Goal: Communication & Community: Ask a question

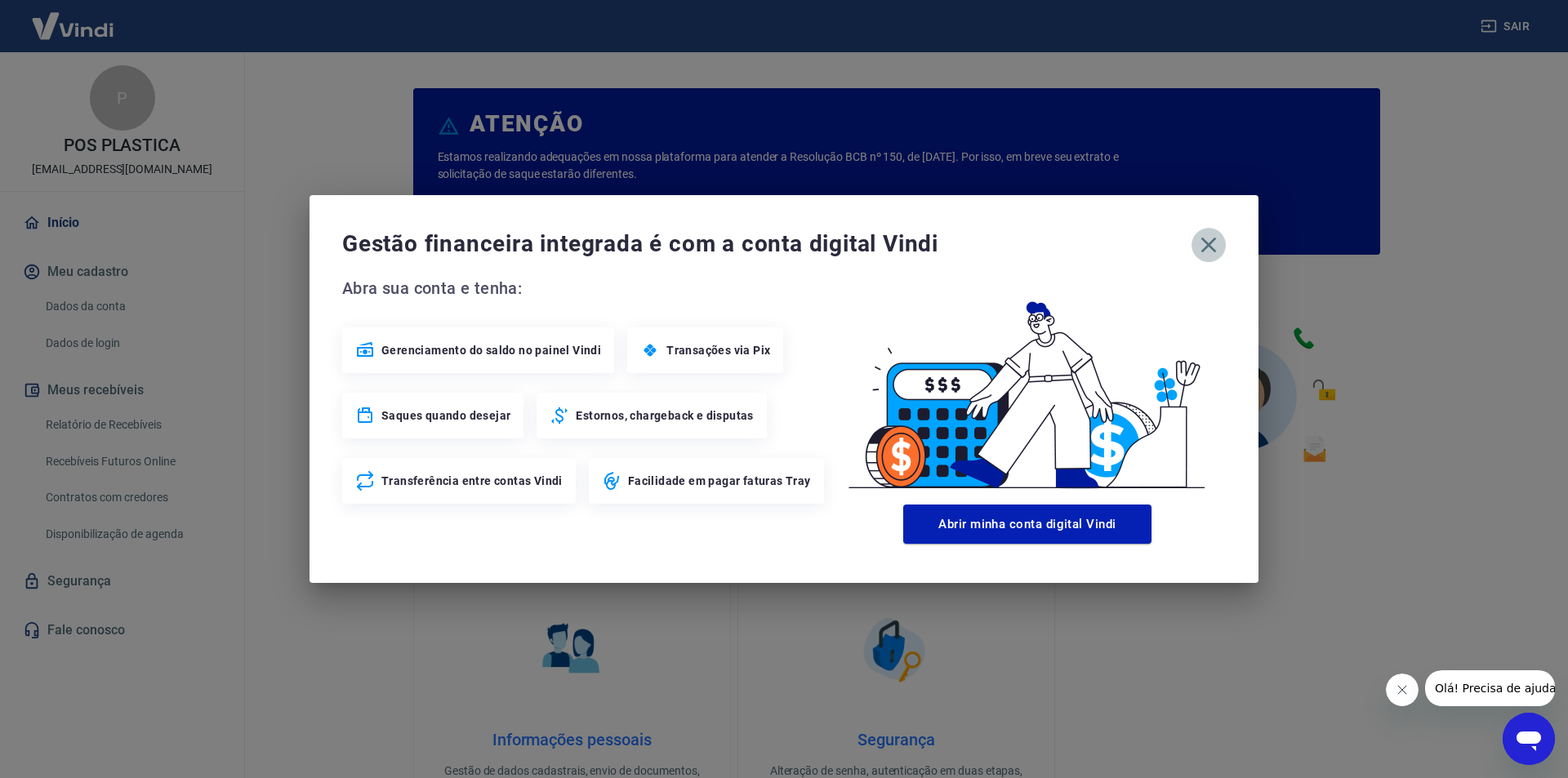
click at [1203, 239] on icon "button" at bounding box center [1209, 245] width 15 height 15
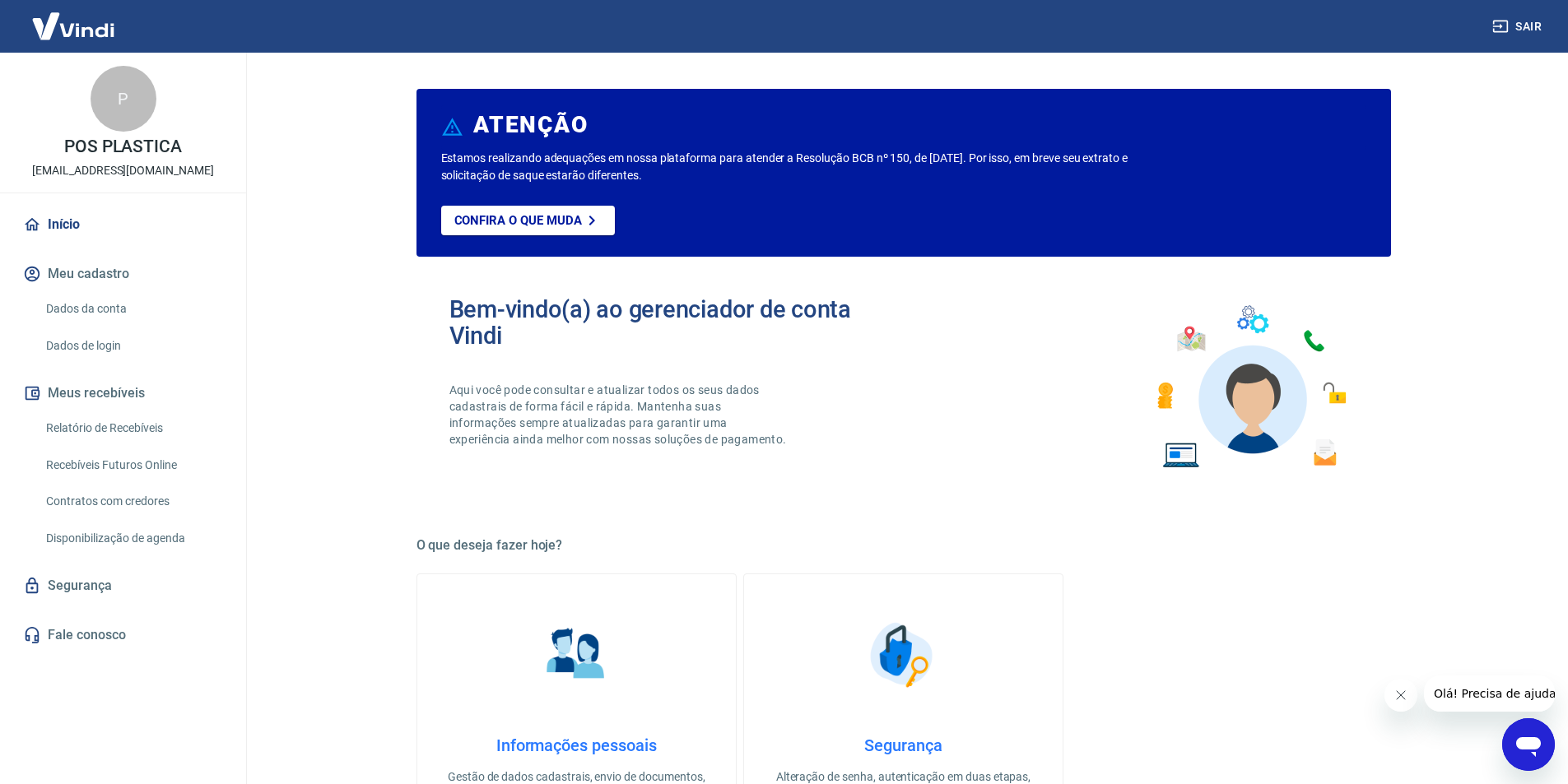
click at [1533, 743] on icon "Abrir janela de mensagens" at bounding box center [1528, 747] width 25 height 20
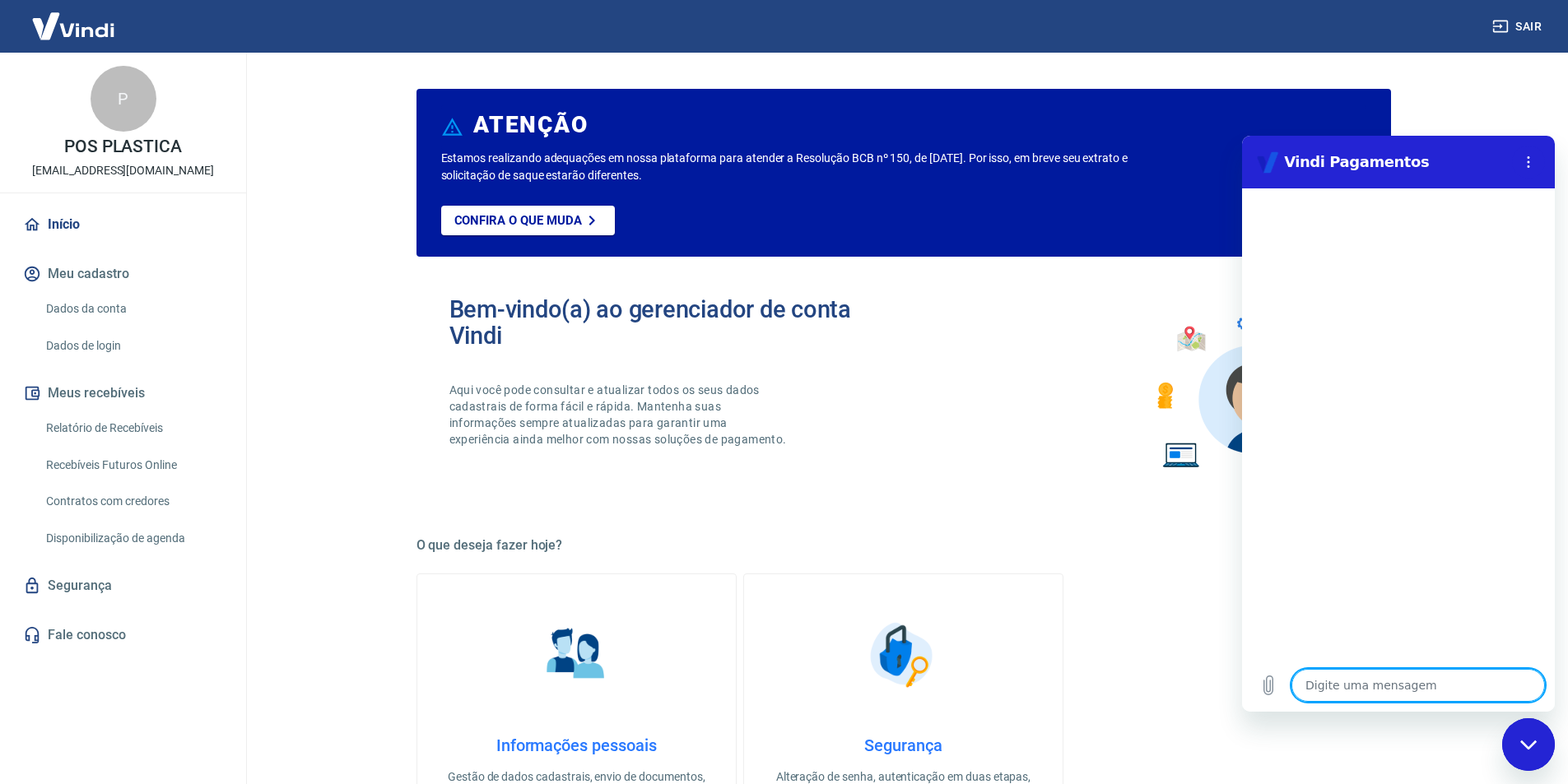
click at [1380, 694] on textarea at bounding box center [1418, 685] width 253 height 33
type textarea "O"
type textarea "x"
type textarea "Ol"
type textarea "x"
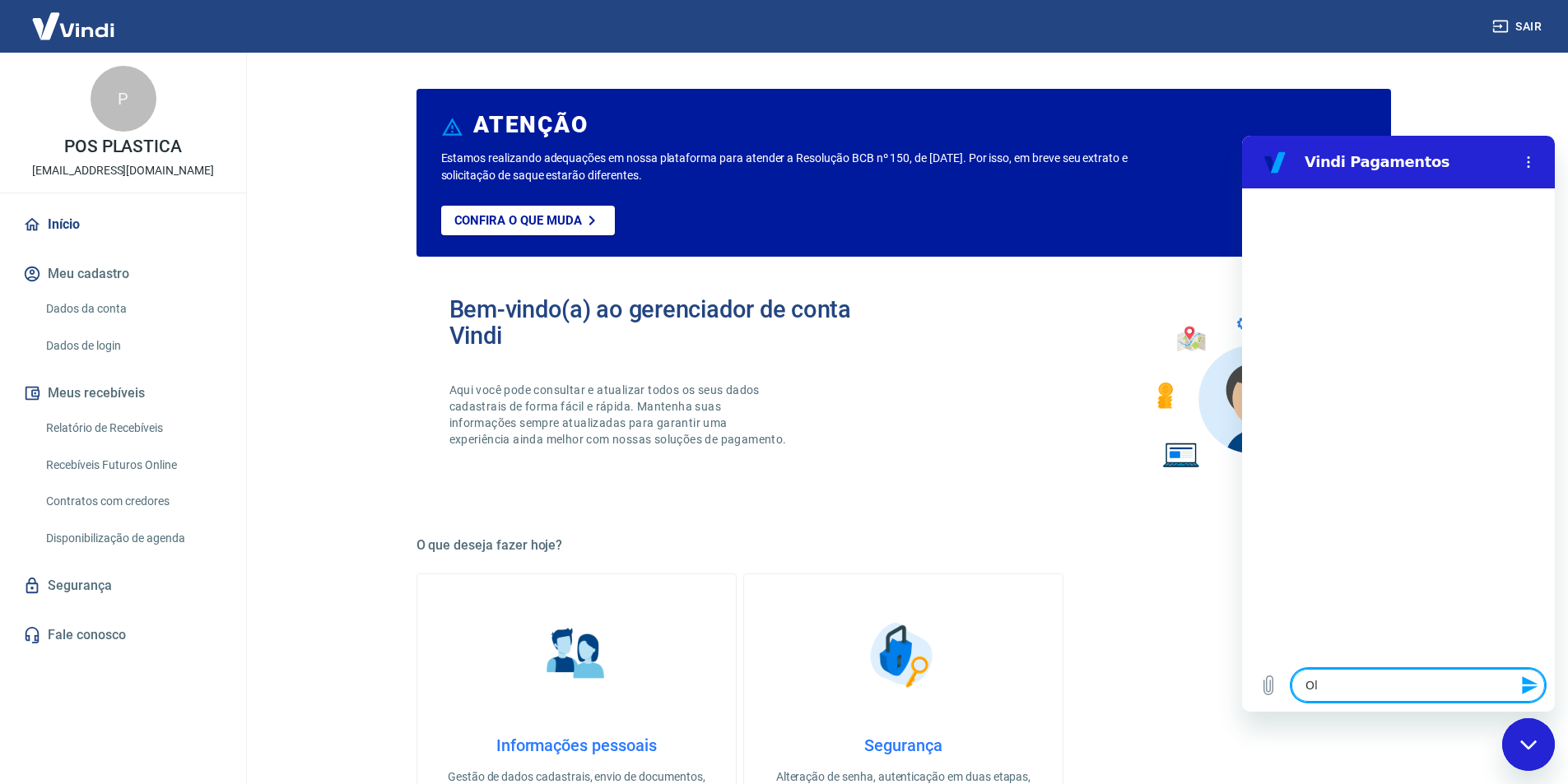
type textarea "Olá"
type textarea "x"
type textarea "Olá!"
type textarea "x"
type textarea "Olá!"
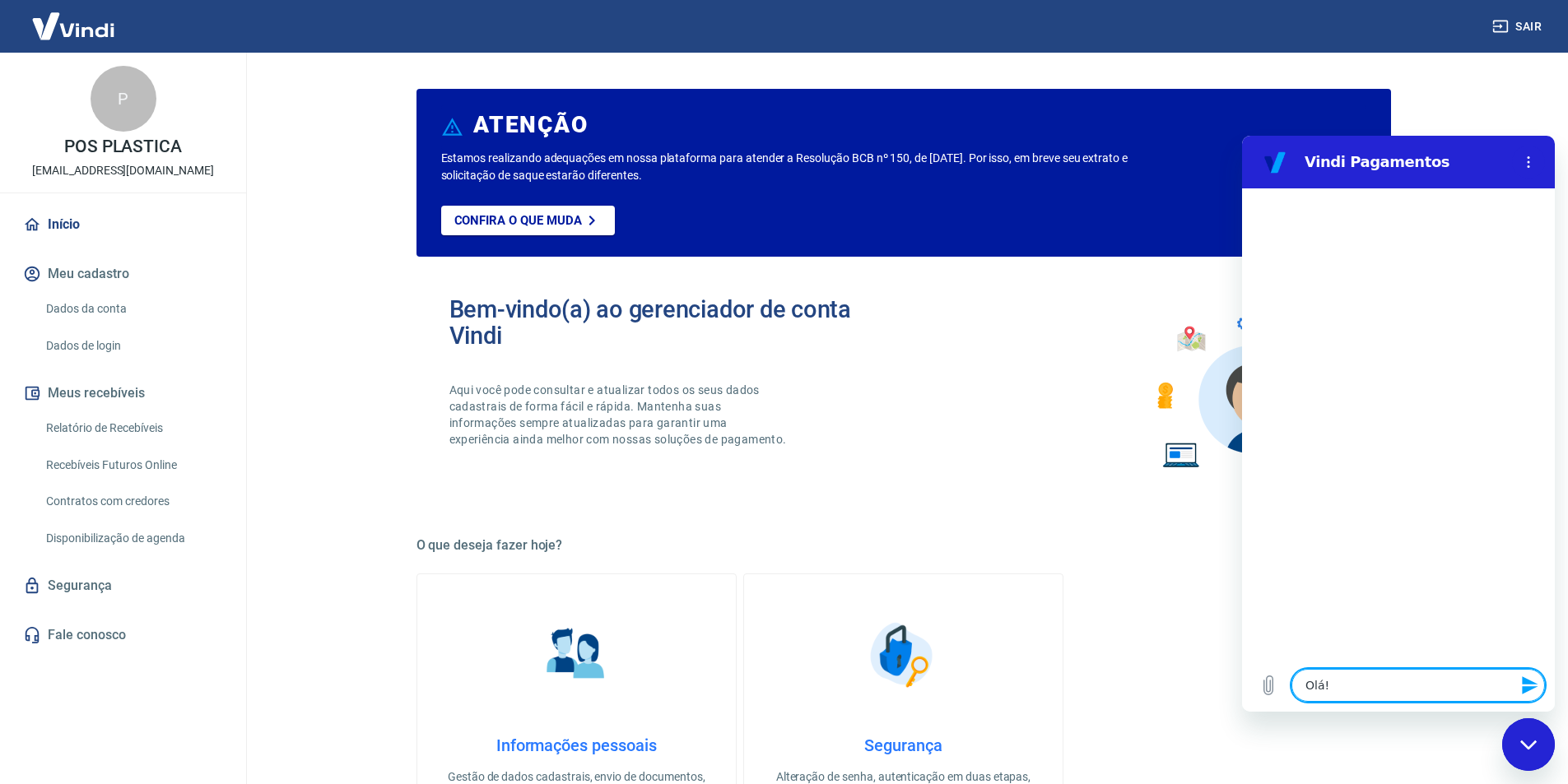
type textarea "x"
type textarea "Olá! b"
type textarea "x"
type textarea "Olá! bo"
type textarea "x"
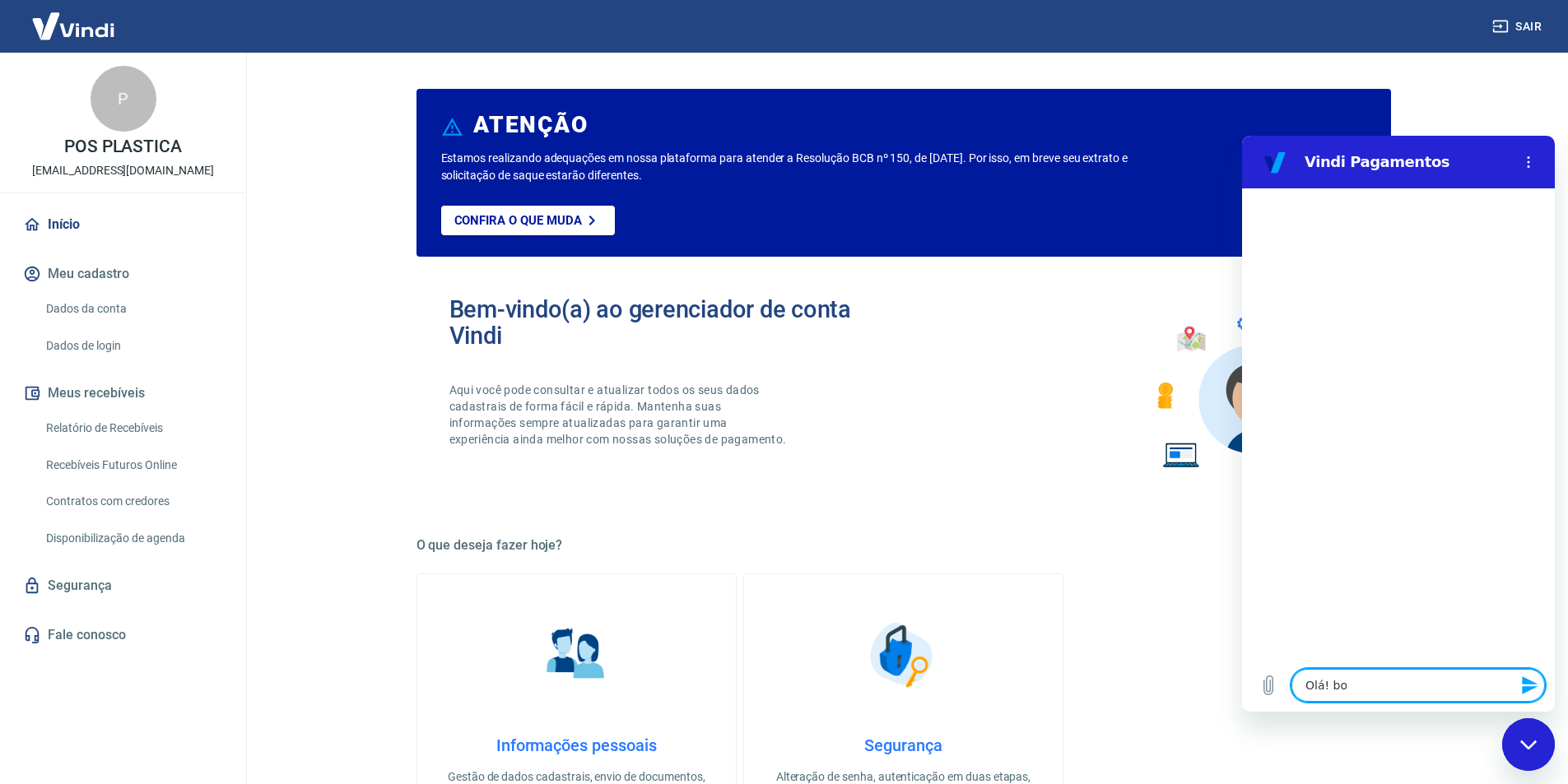
type textarea "Olá! bom"
type textarea "x"
type textarea "Olá! bom"
type textarea "x"
type textarea "Olá! [GEOGRAPHIC_DATA]"
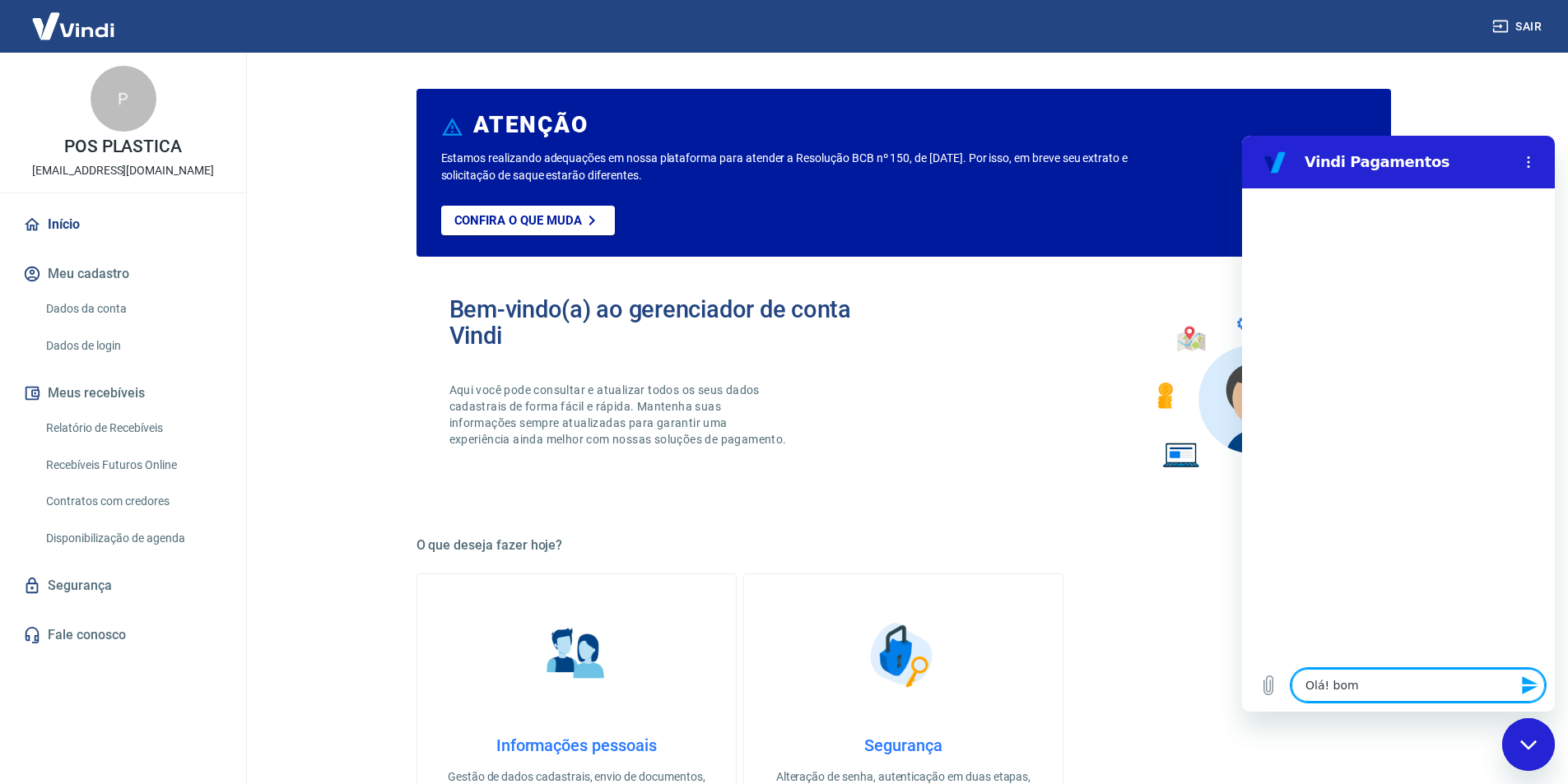
type textarea "x"
type textarea "Olá! [GEOGRAPHIC_DATA]"
type textarea "x"
type textarea "Olá! bom dia"
type textarea "x"
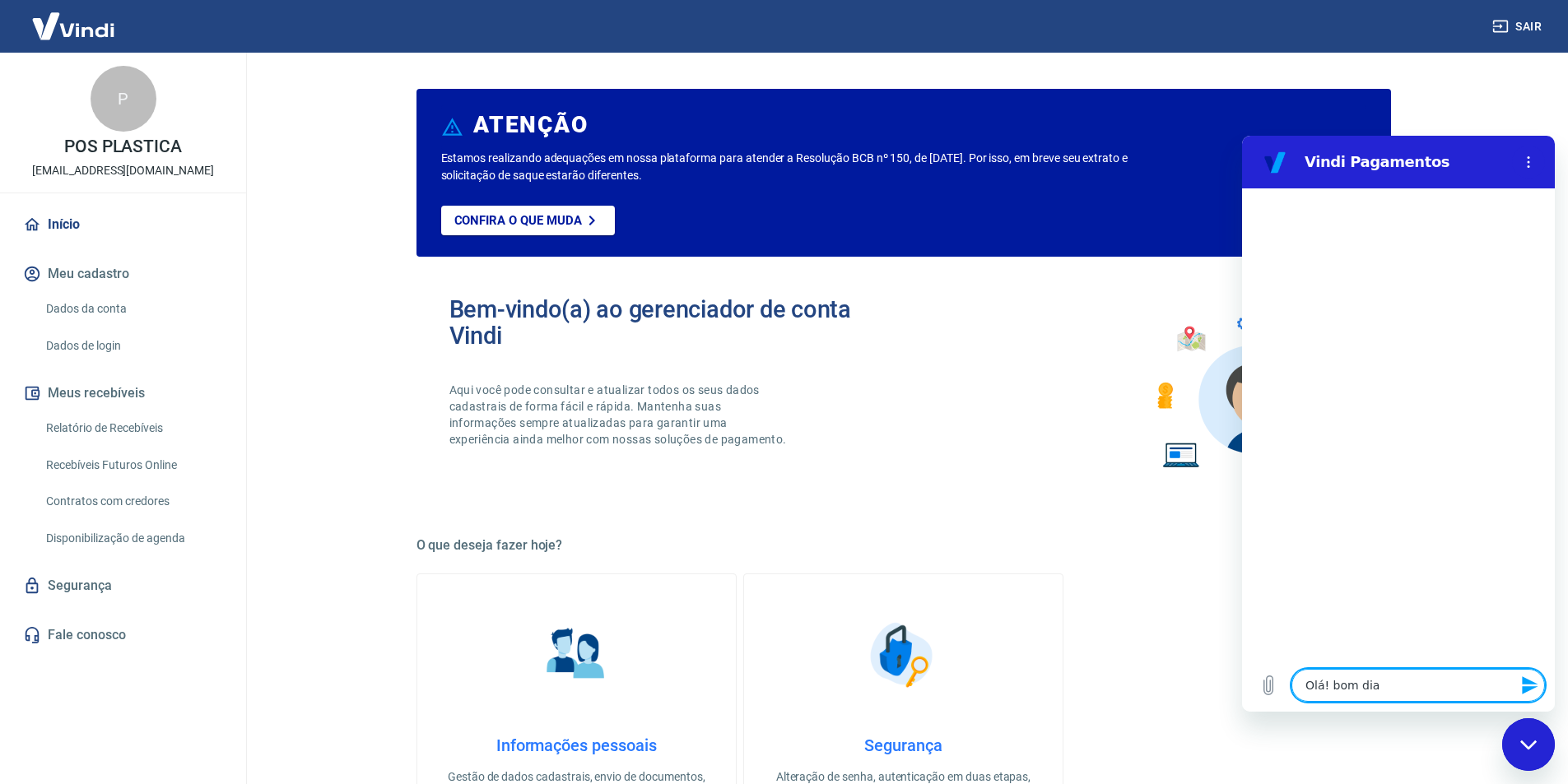
type textarea "Olá! bom dia"
type textarea "x"
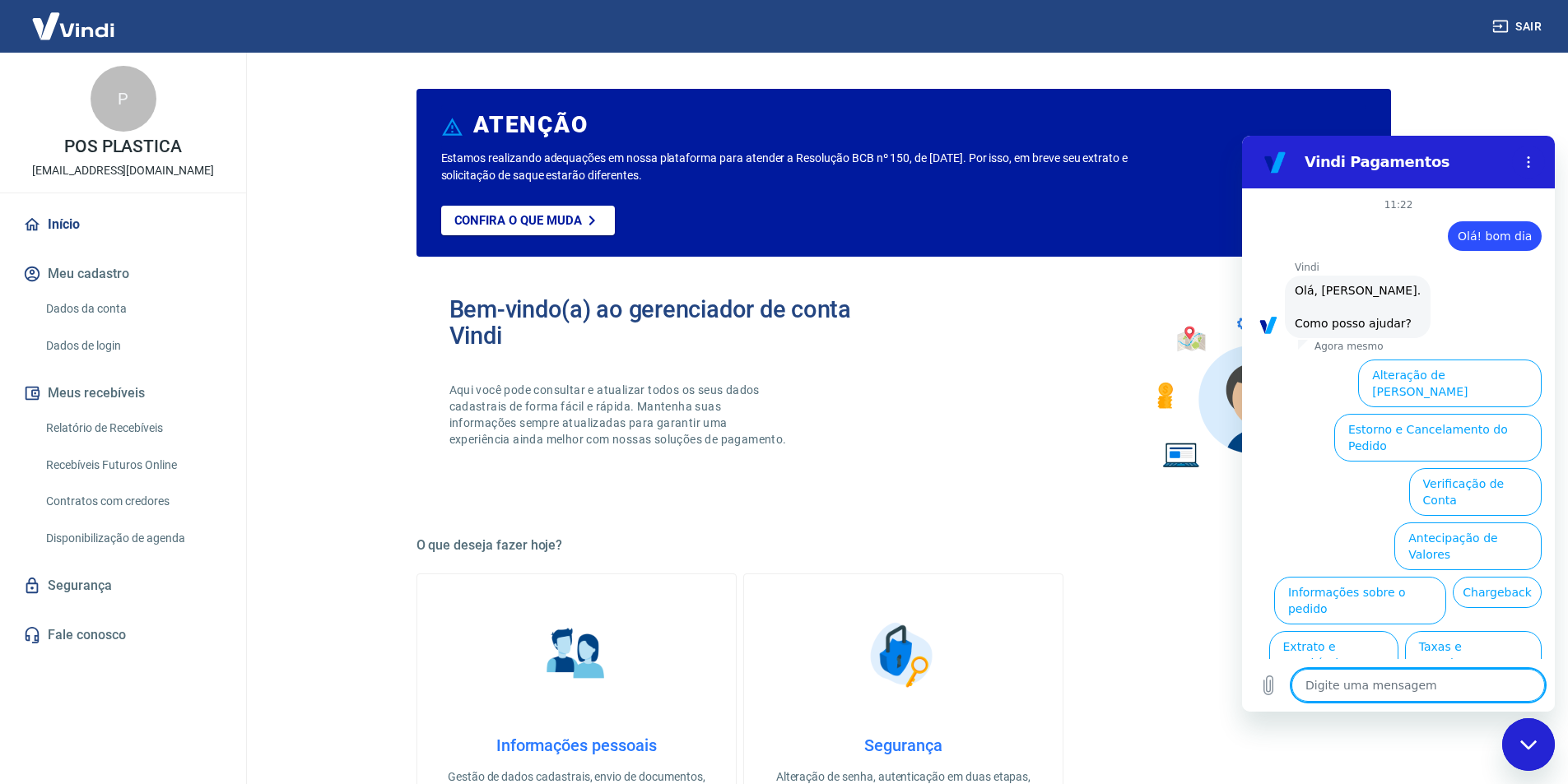
scroll to position [39, 0]
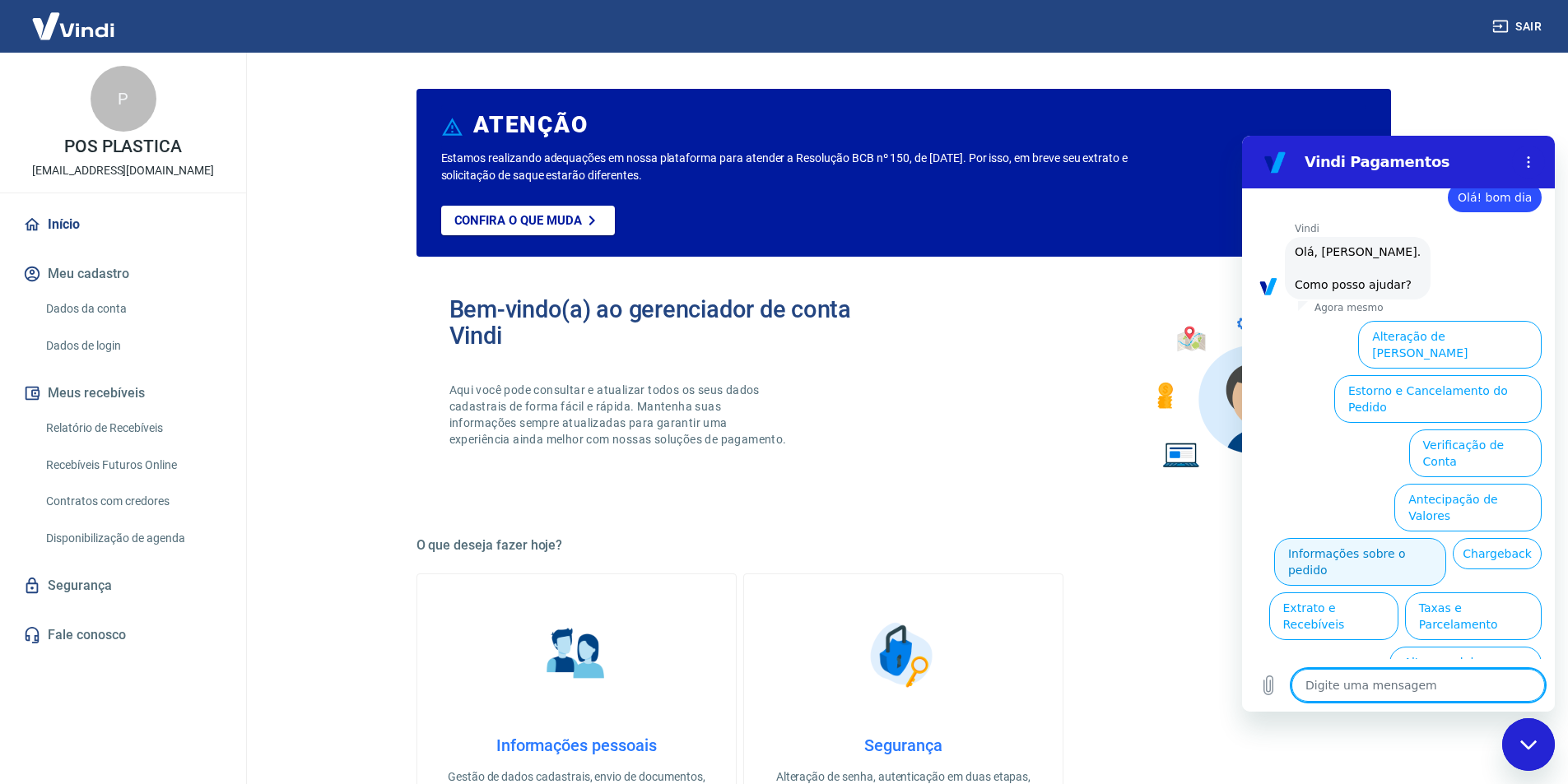
click at [1395, 538] on button "Informações sobre o pedido" at bounding box center [1360, 561] width 172 height 48
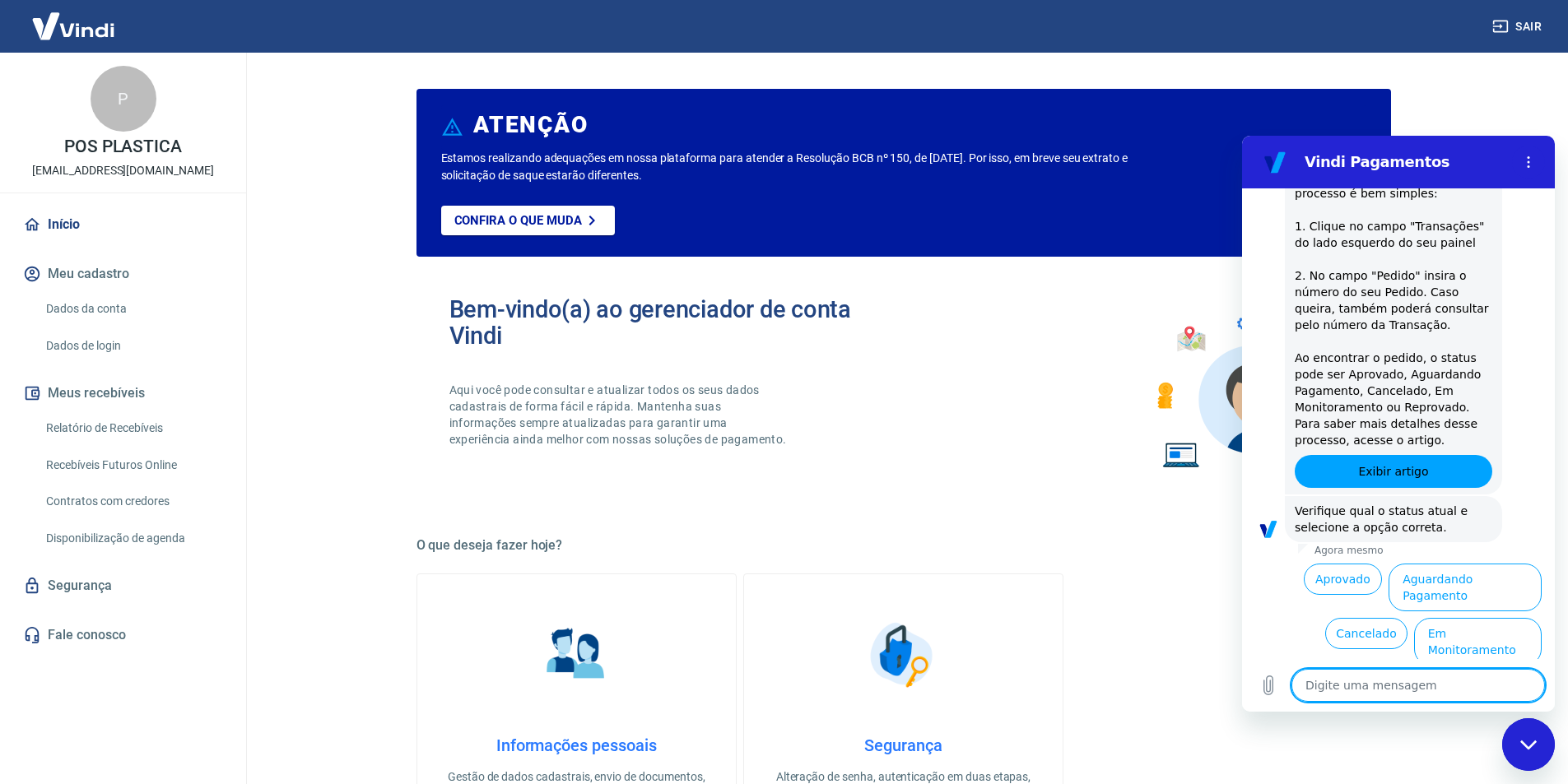
scroll to position [322, 0]
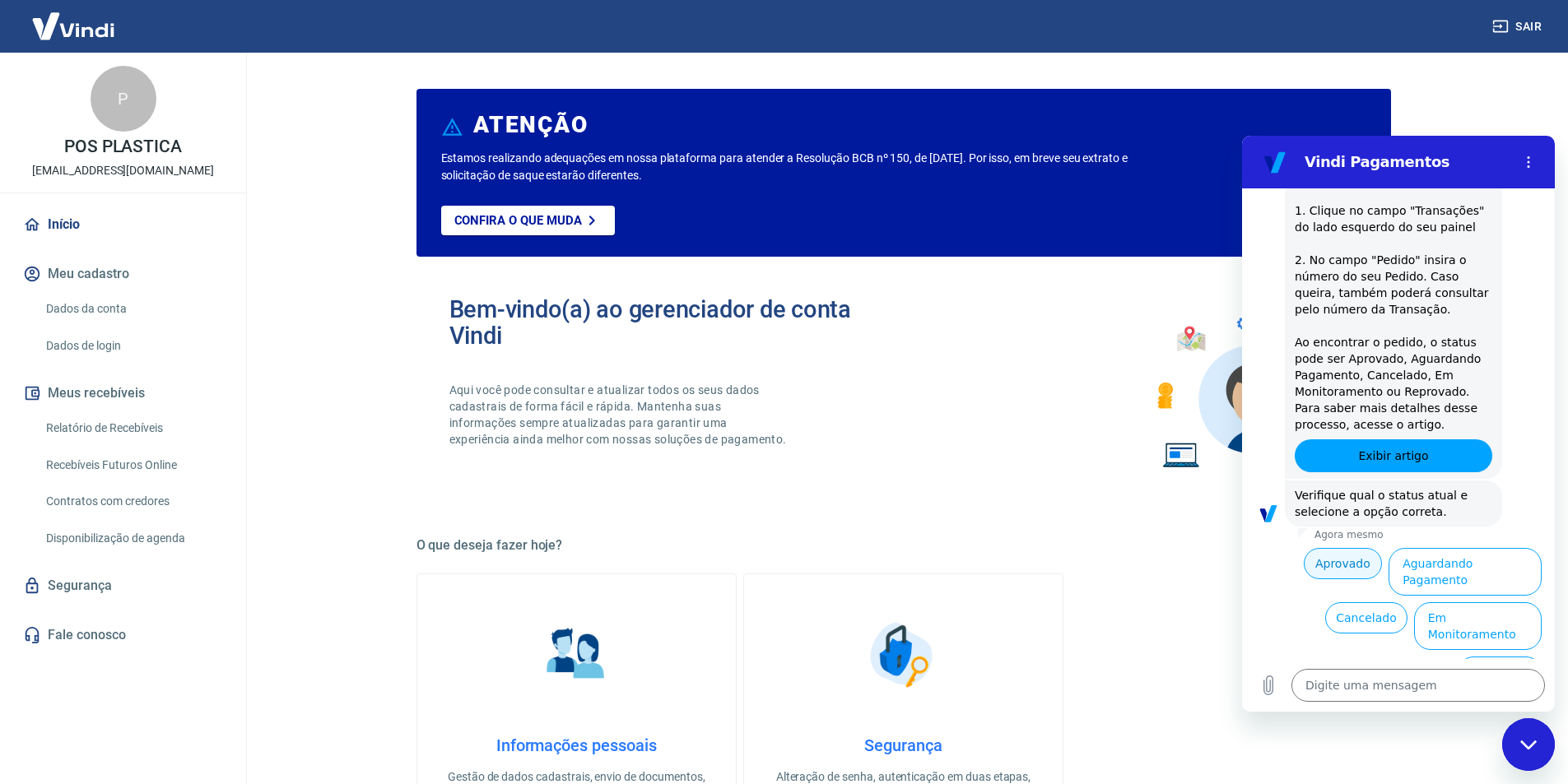
click at [1341, 570] on button "Aprovado" at bounding box center [1343, 564] width 79 height 31
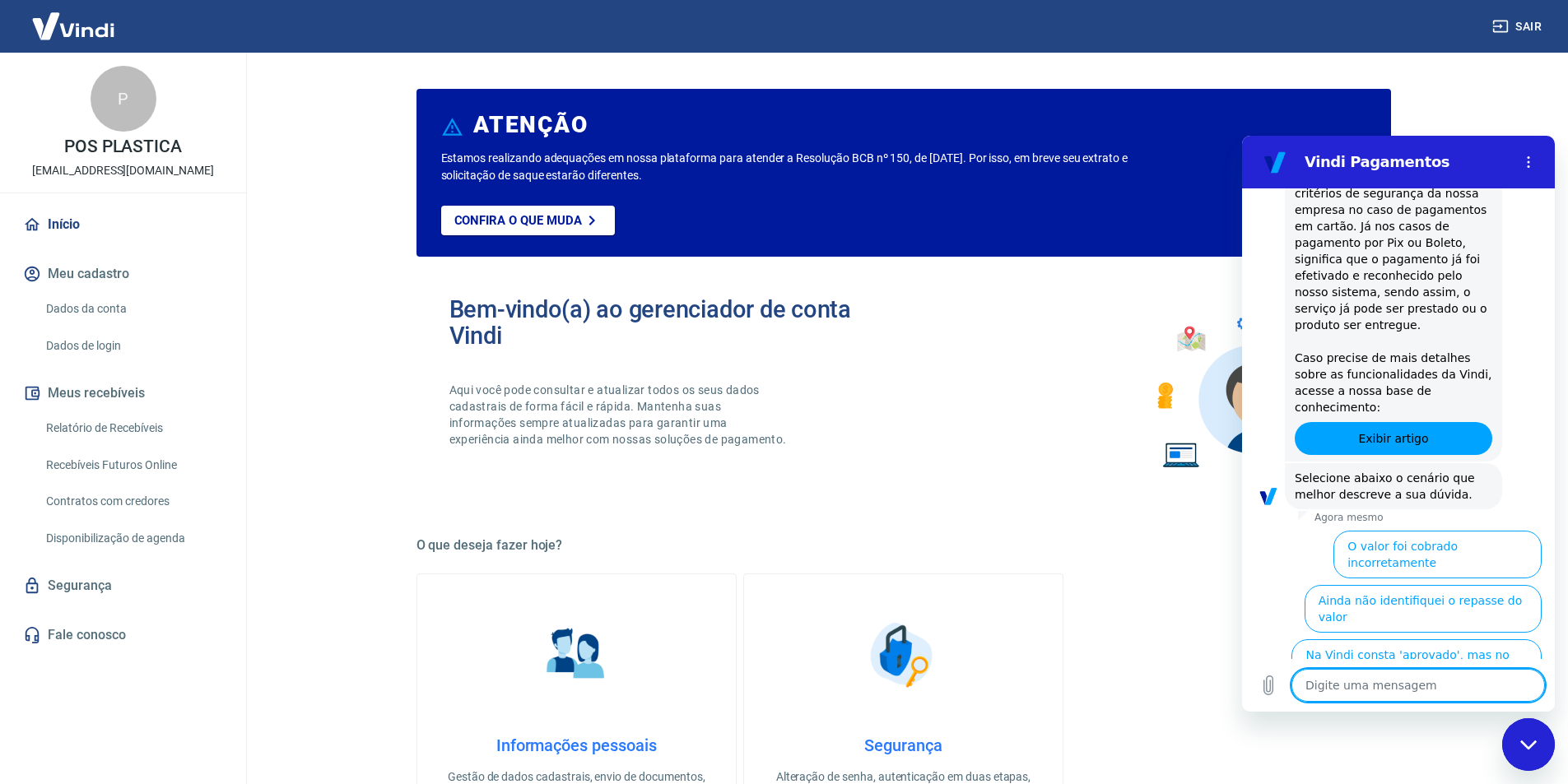
scroll to position [820, 0]
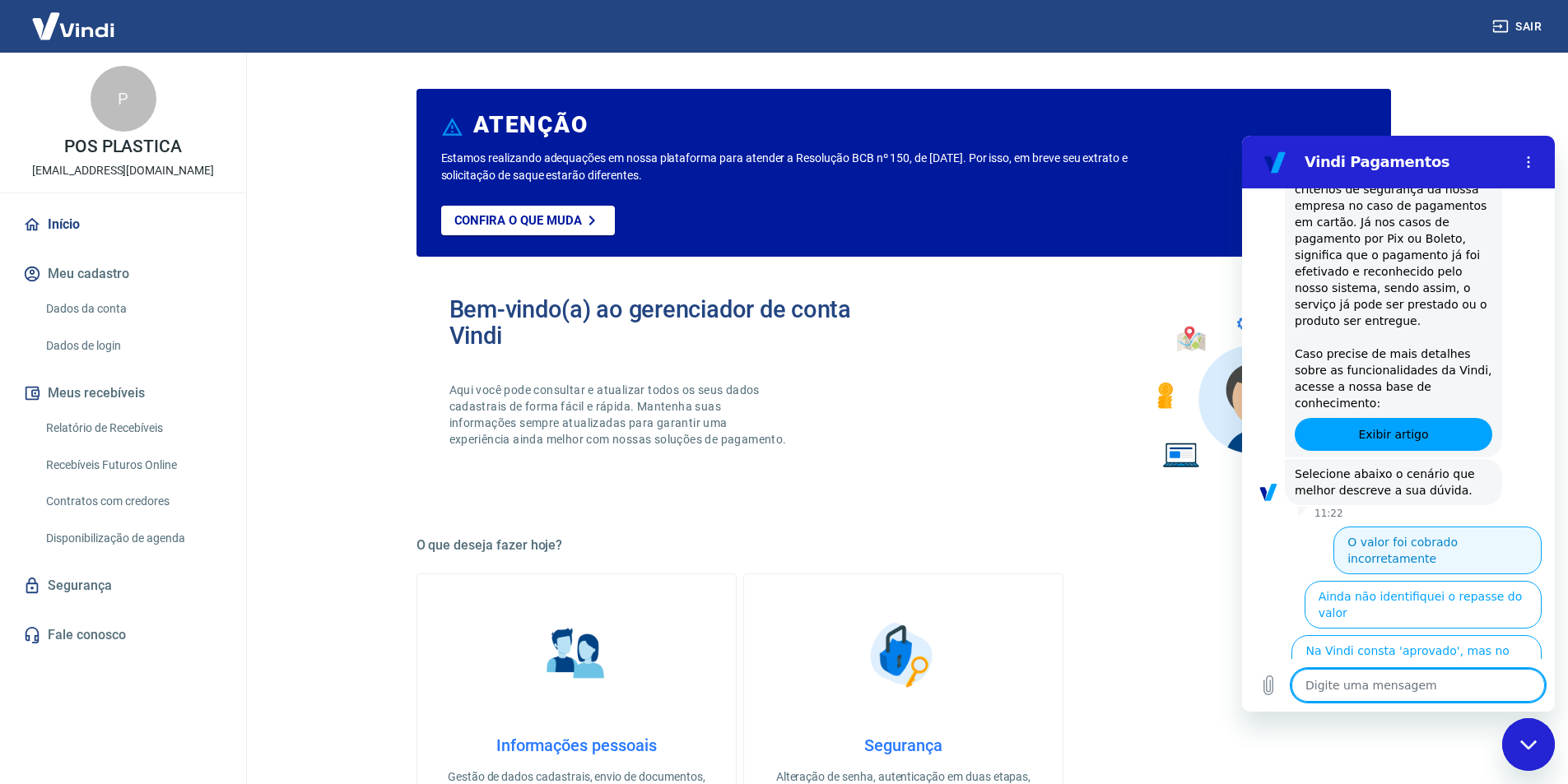
click at [1405, 526] on button "O valor foi cobrado incorretamente" at bounding box center [1437, 550] width 208 height 48
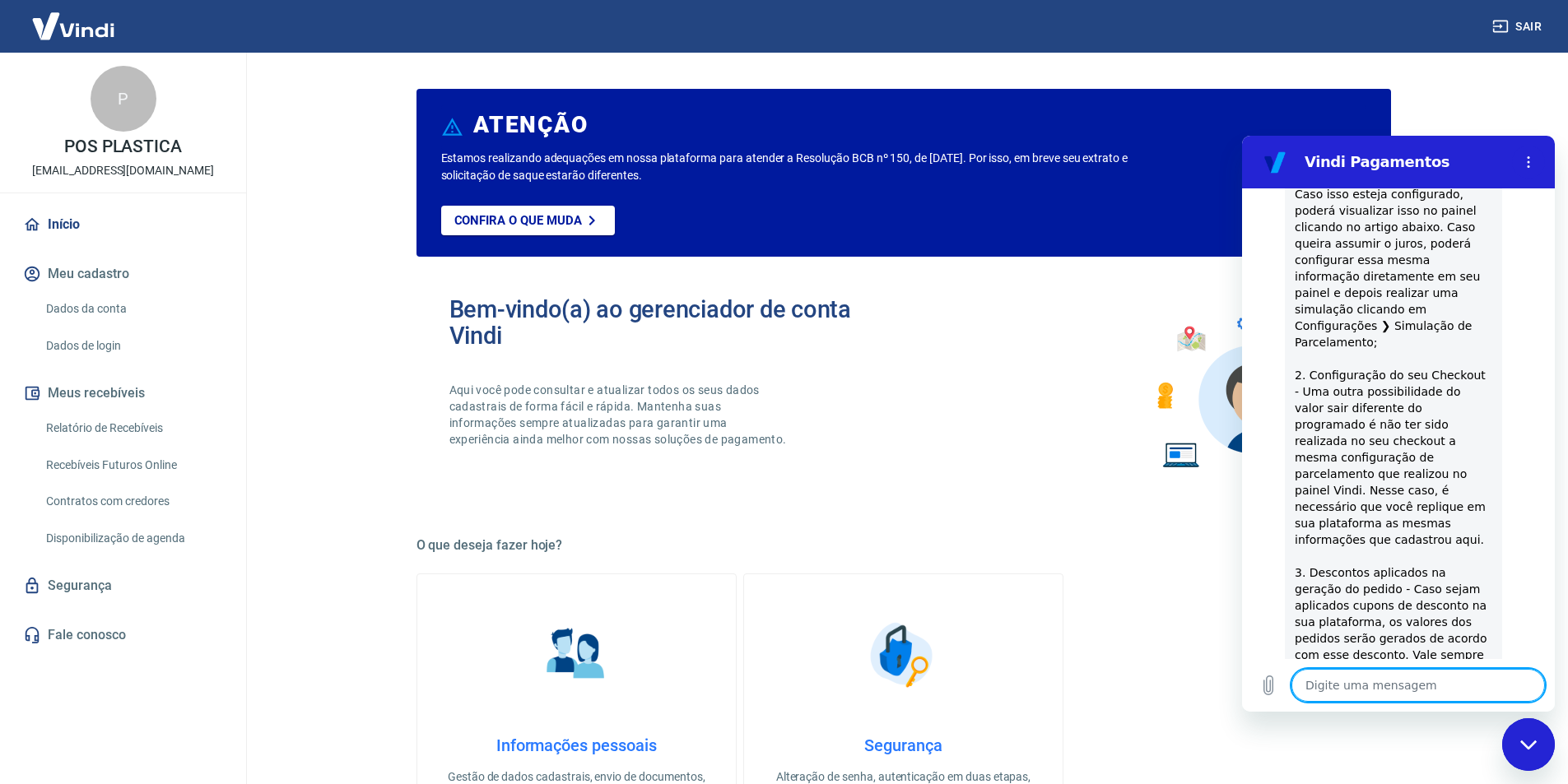
scroll to position [1682, 0]
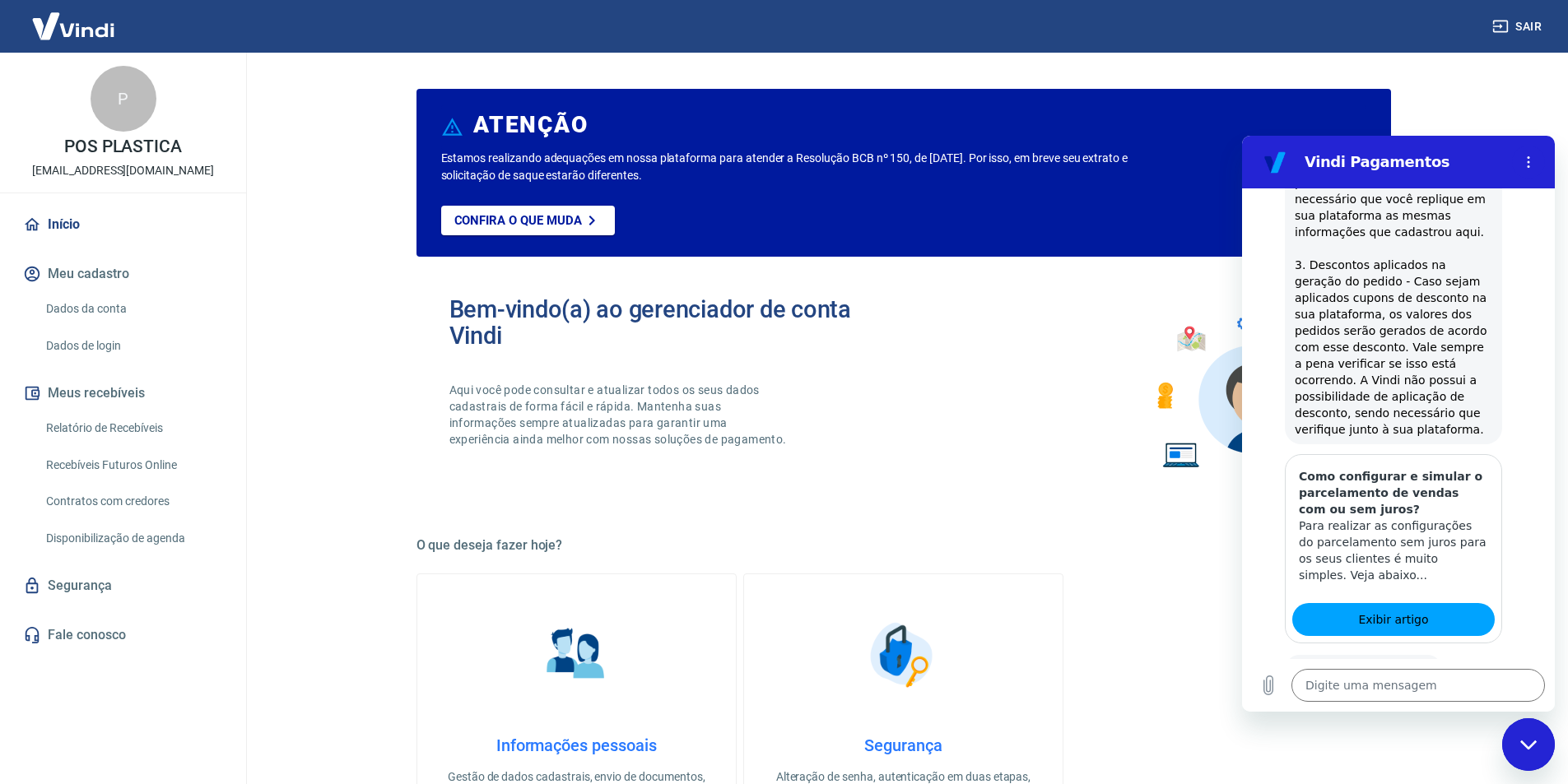
click at [1437, 706] on button "Sim" at bounding box center [1461, 722] width 48 height 31
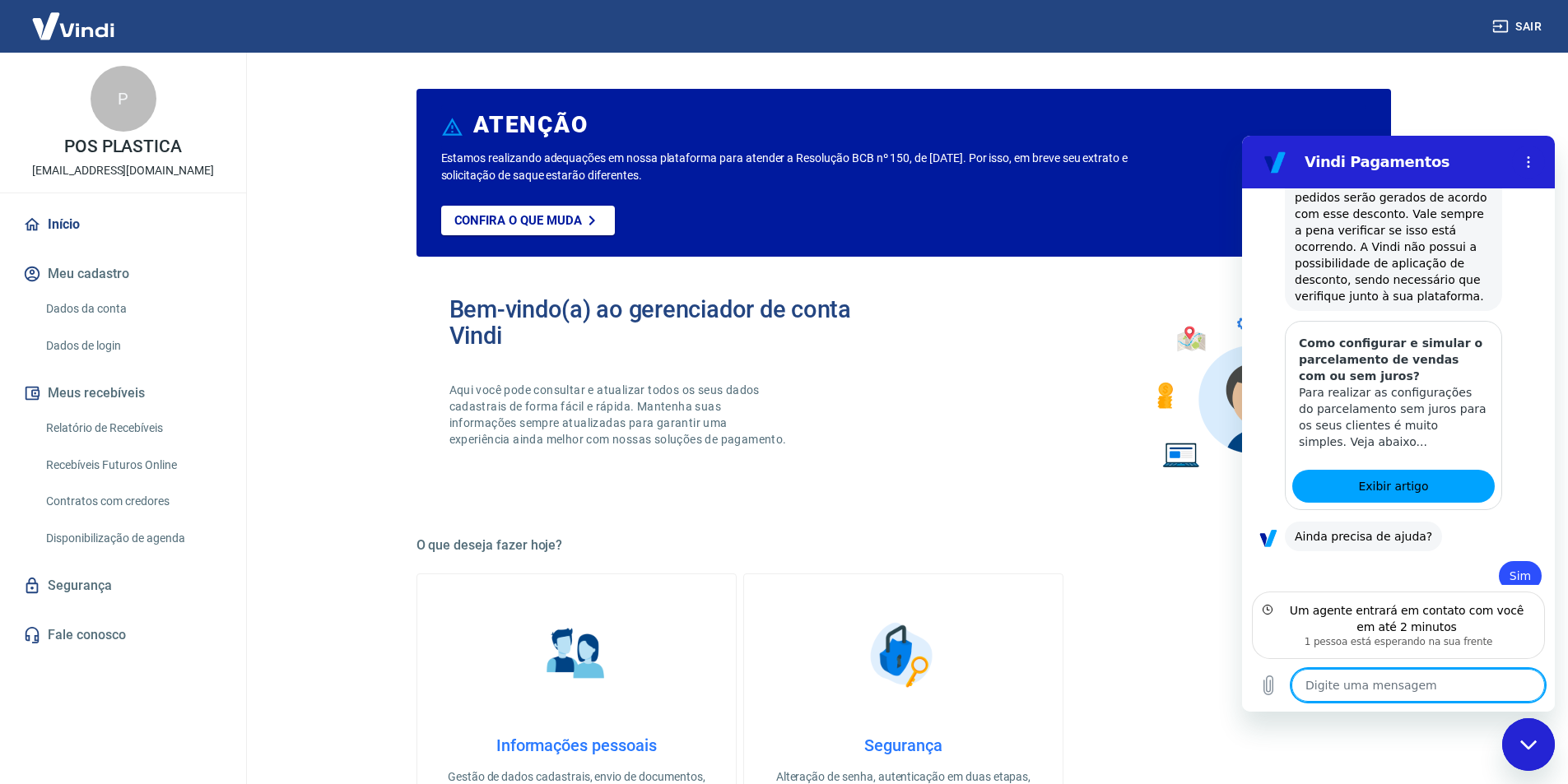
scroll to position [1800, 0]
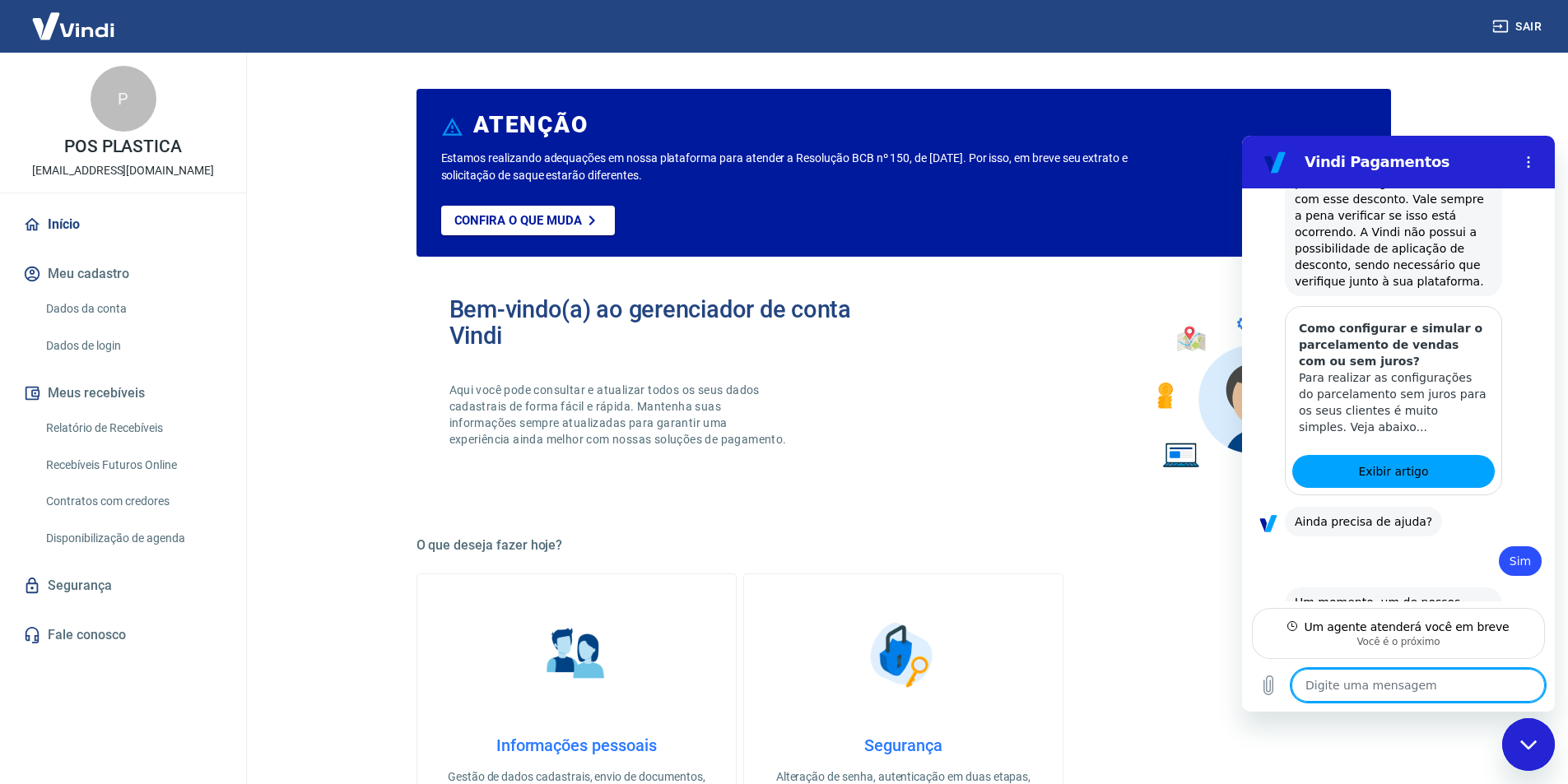
type textarea "x"
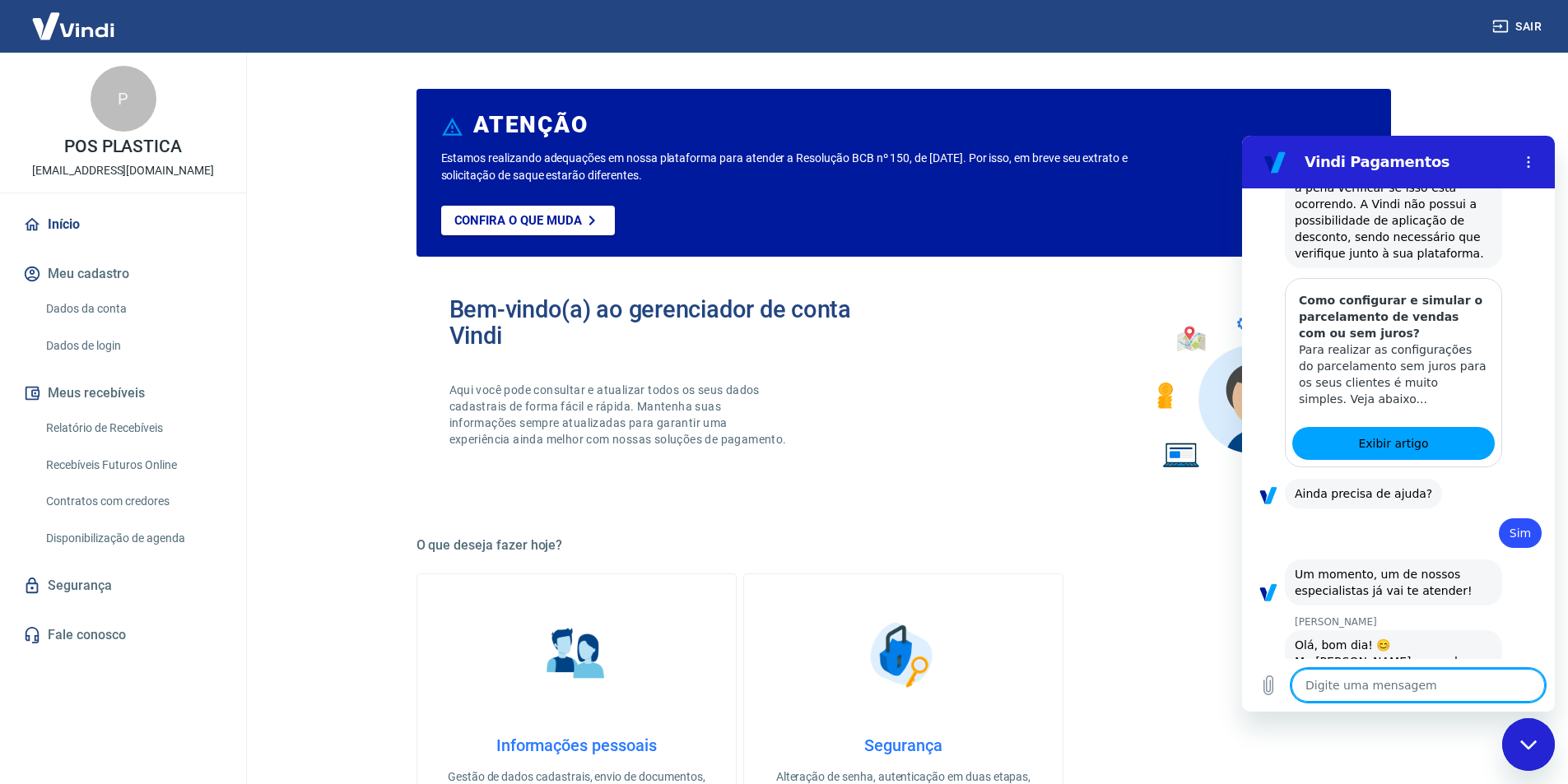
scroll to position [1862, 0]
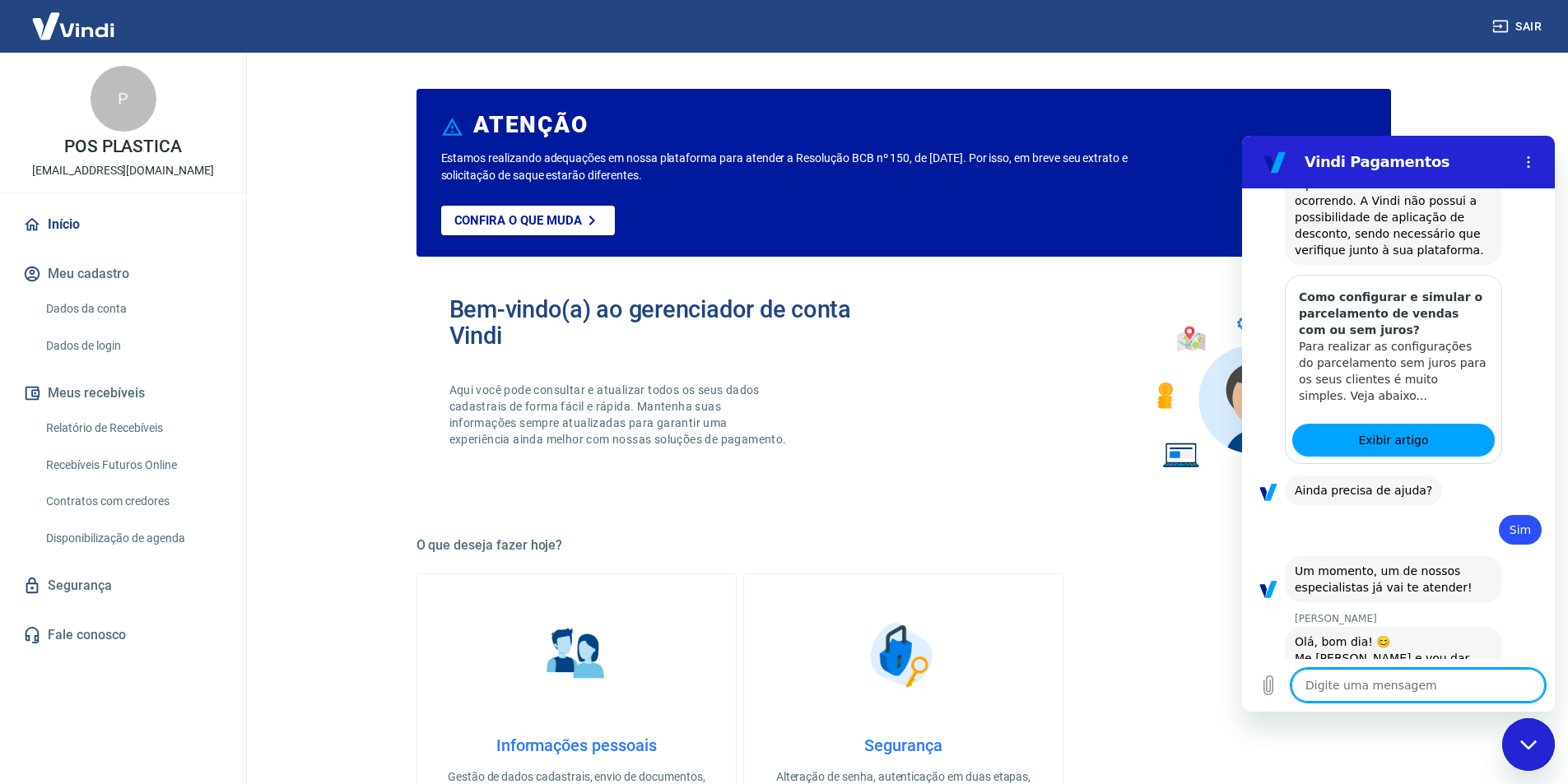
type textarea "O"
type textarea "x"
type textarea "Oi"
type textarea "x"
type textarea "Oi"
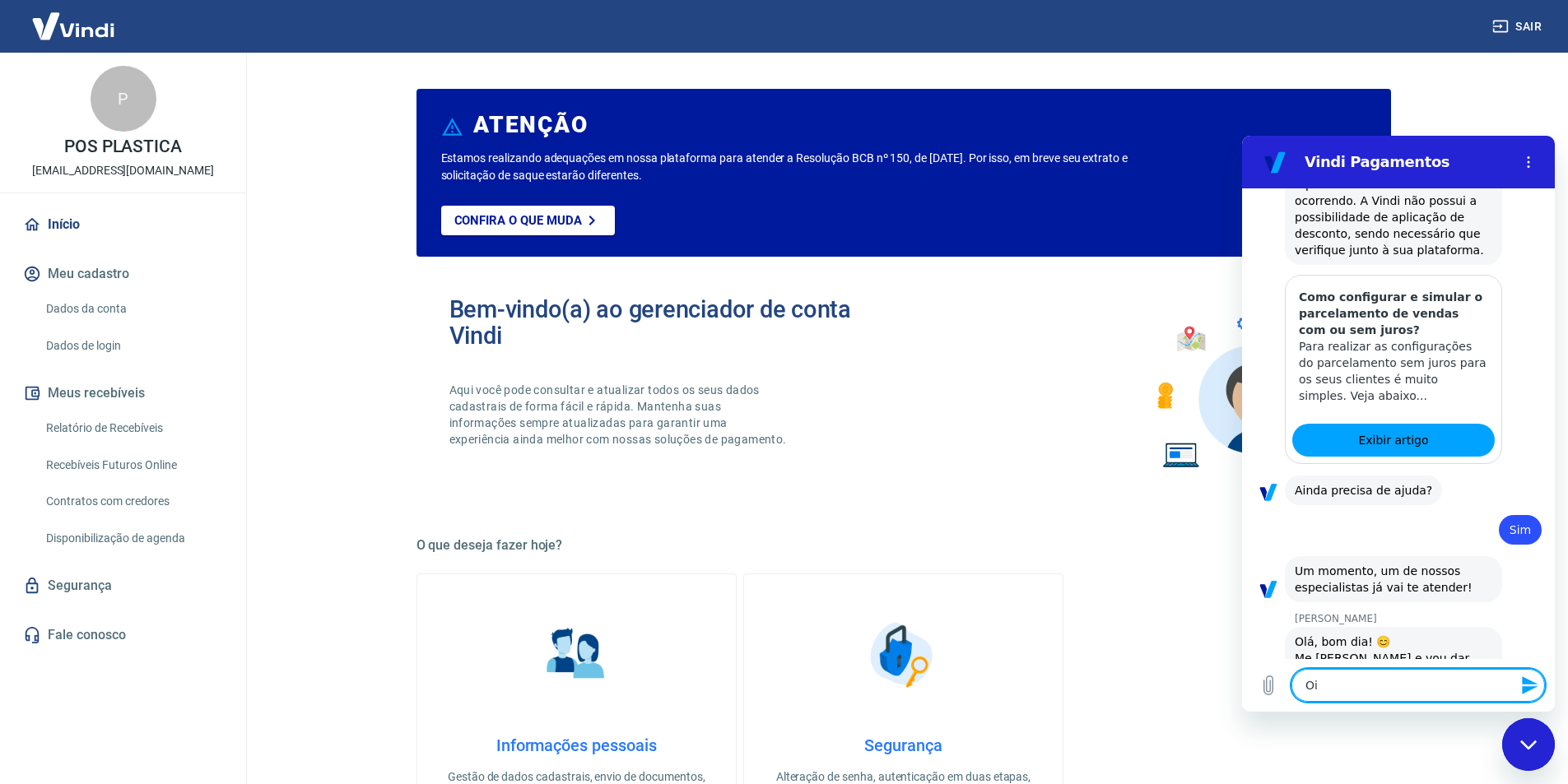
type textarea "x"
type textarea "Oi A"
type textarea "x"
type textarea "Oi An"
type textarea "x"
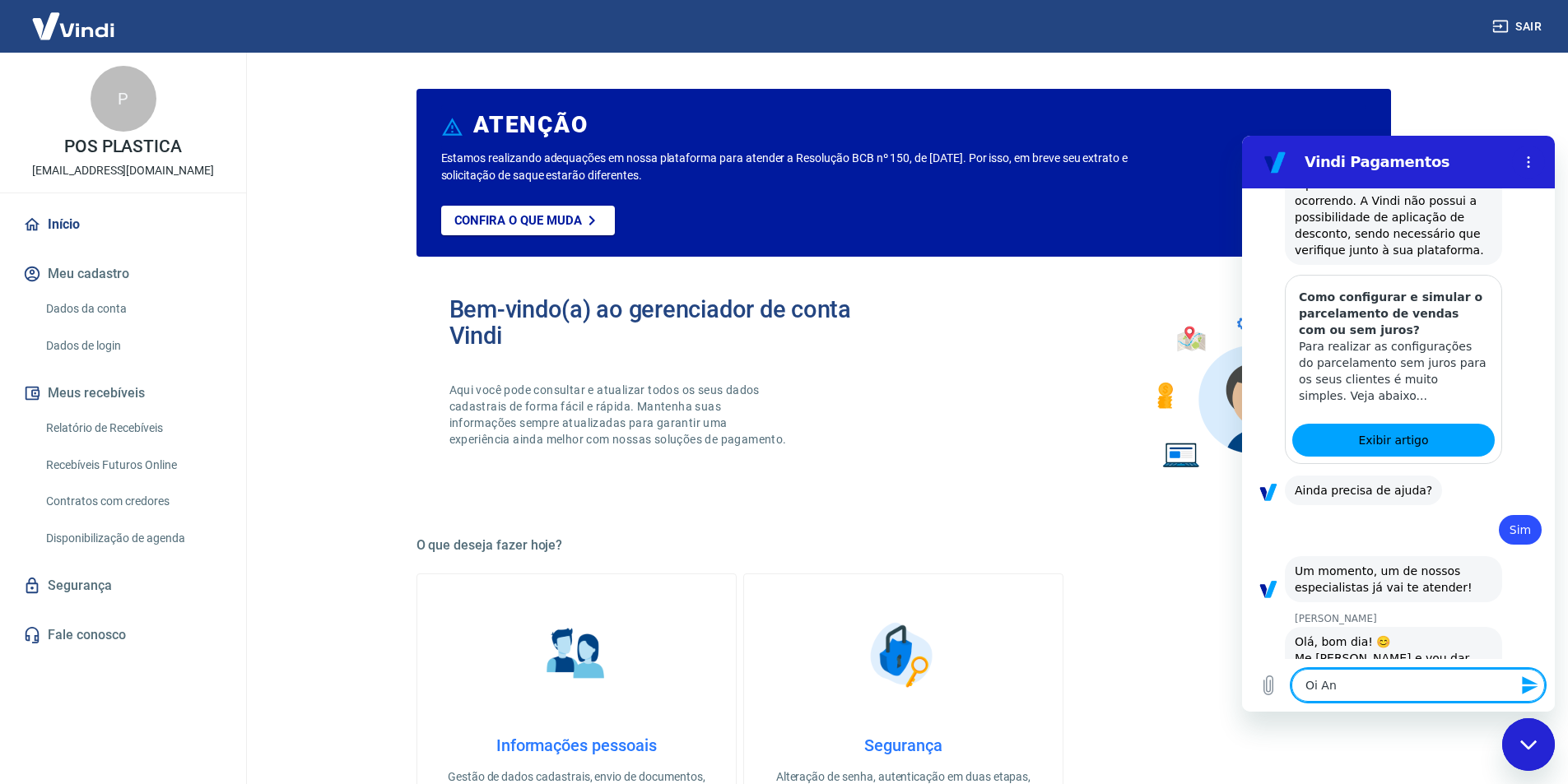
type textarea "Oi Anf"
type textarea "x"
type textarea "Oi An"
type textarea "x"
type textarea "Oi And"
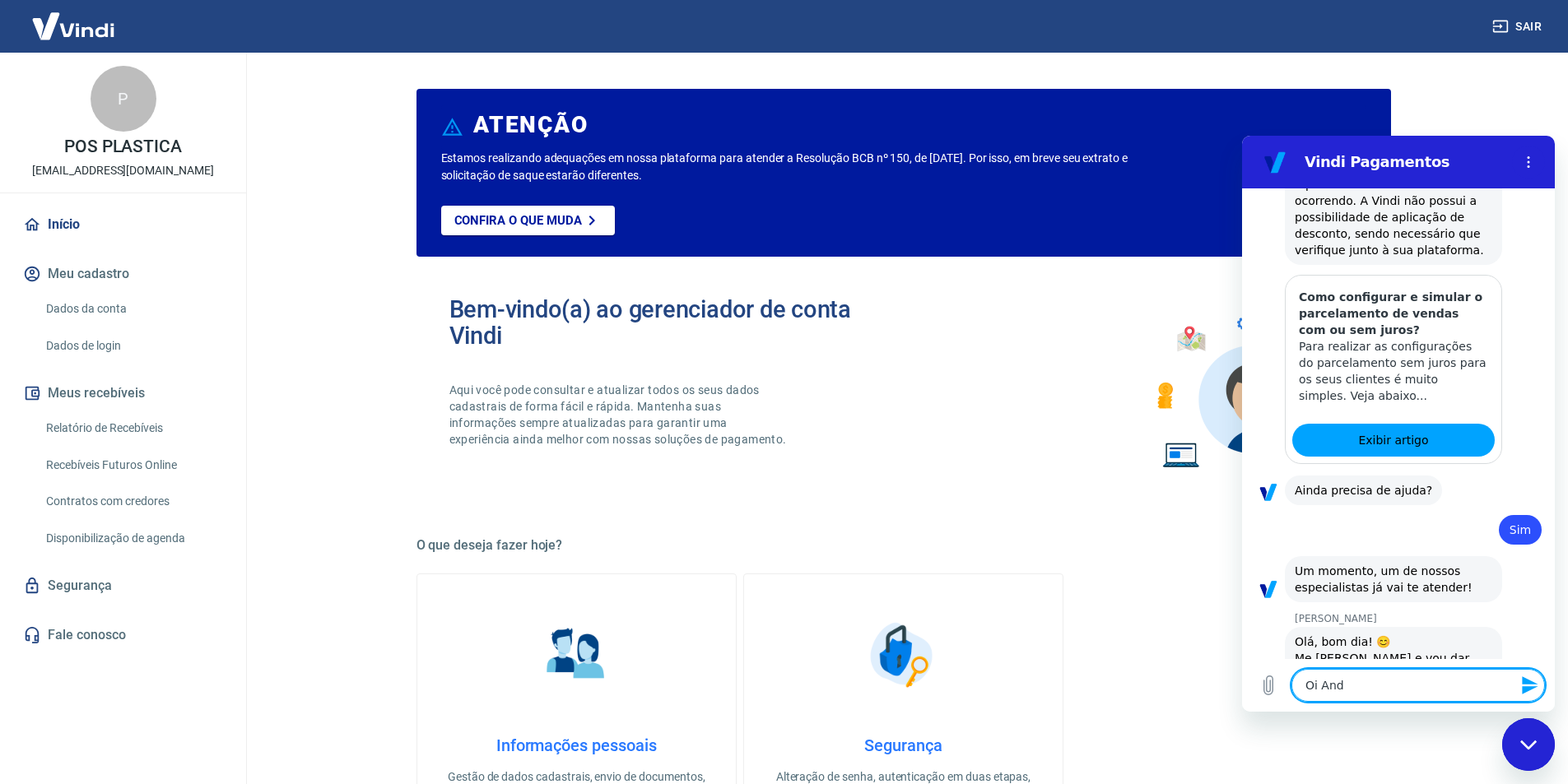
type textarea "x"
type textarea "Oi Andr"
type textarea "x"
type textarea "[PERSON_NAME]"
type textarea "x"
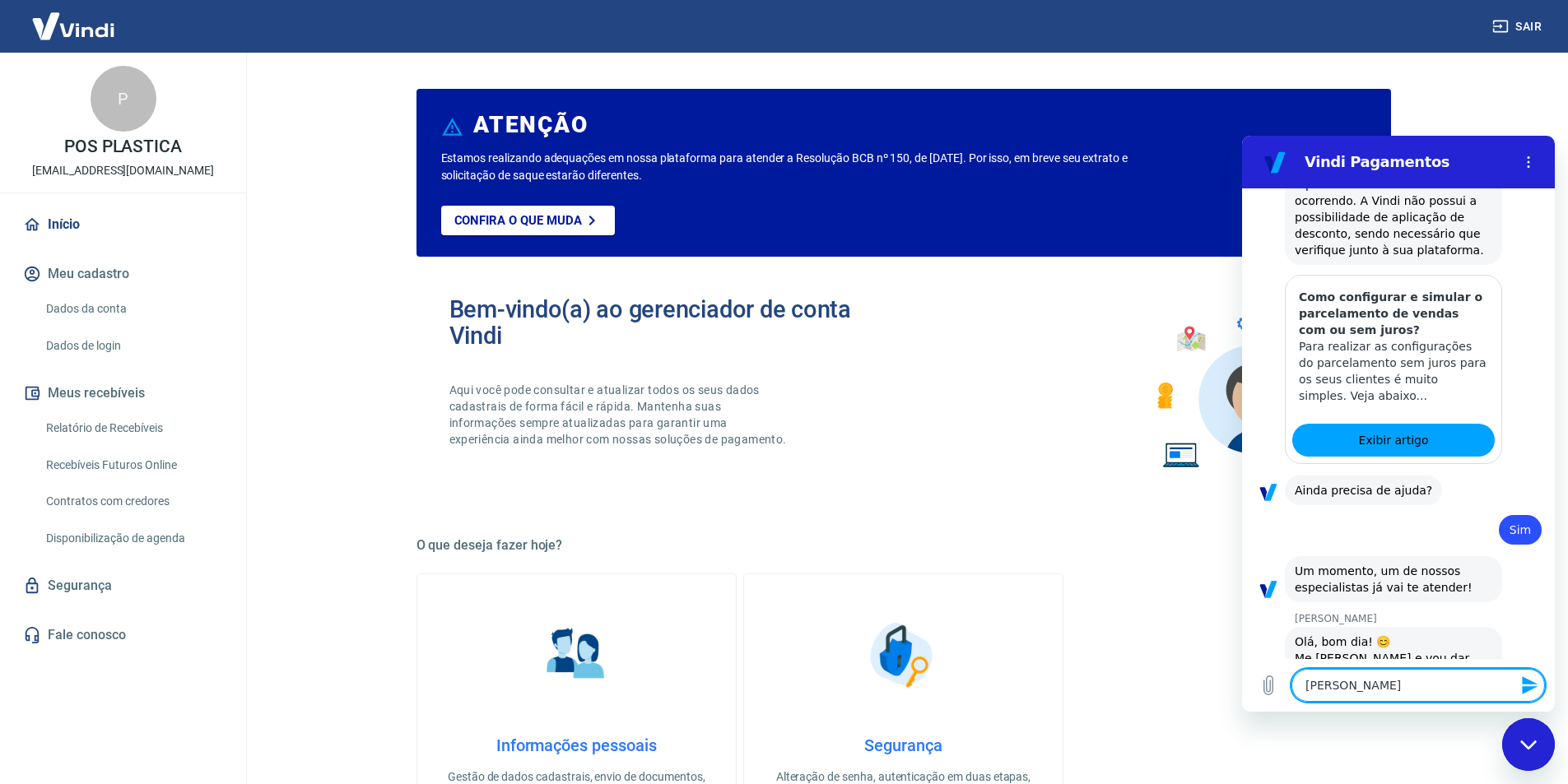
type textarea "[PERSON_NAME]"
type textarea "x"
type textarea "[PERSON_NAME]"
type textarea "x"
type textarea "[PERSON_NAME]"
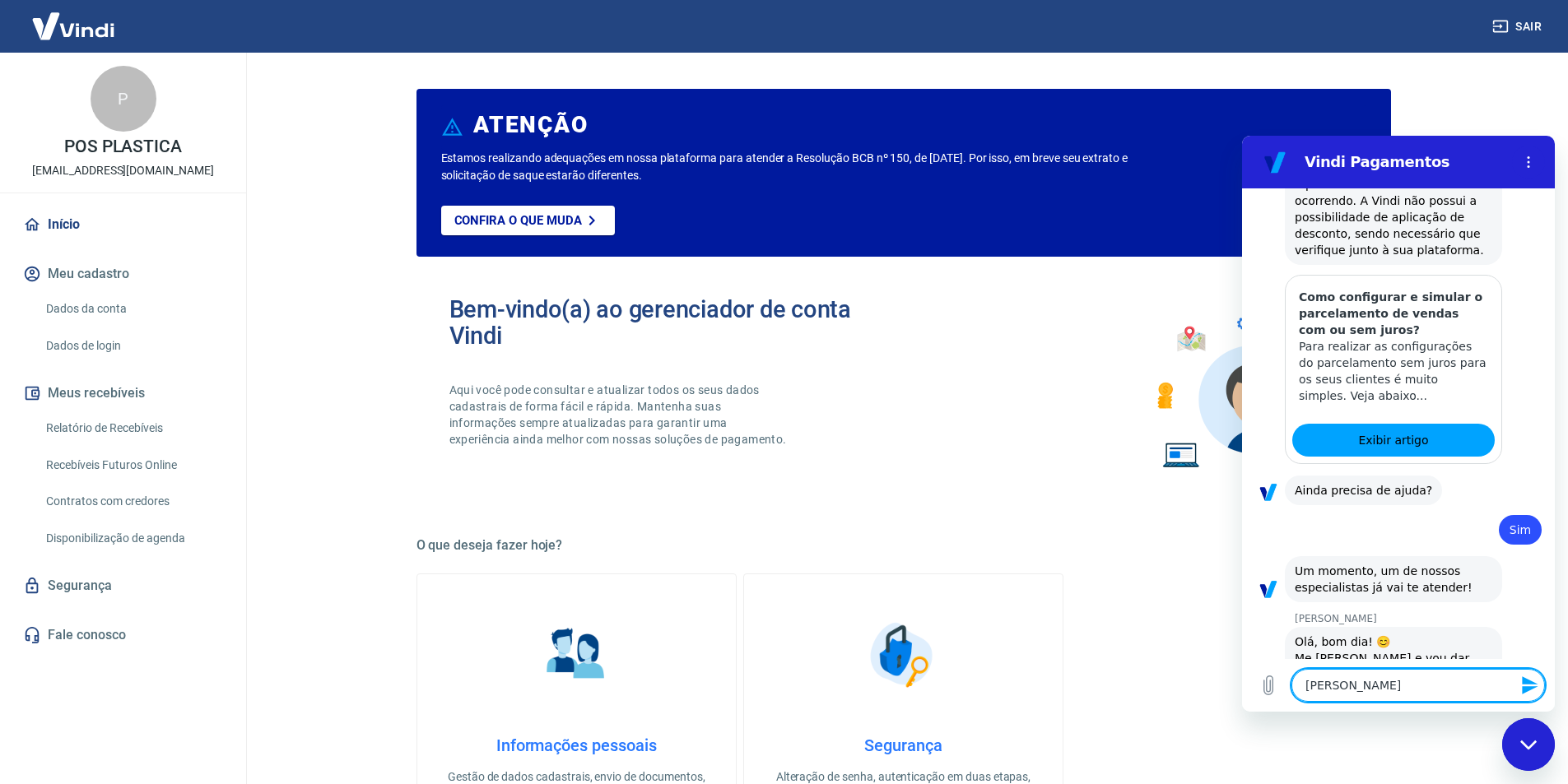
type textarea "x"
type textarea "[PERSON_NAME],"
type textarea "x"
type textarea "[PERSON_NAME],"
type textarea "x"
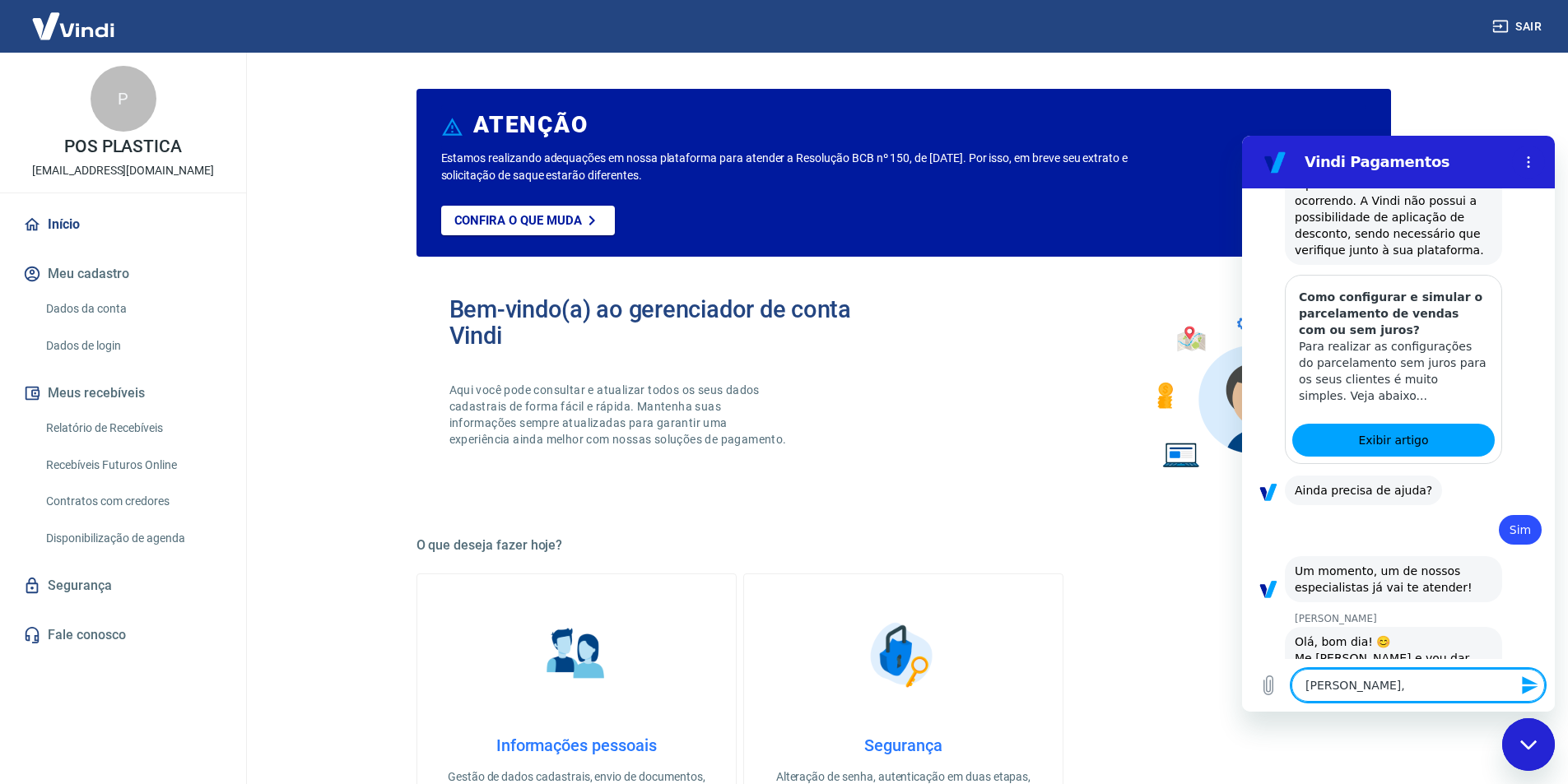
type textarea "[PERSON_NAME], t"
type textarea "x"
type textarea "[PERSON_NAME], tu"
type textarea "x"
type textarea "[PERSON_NAME], tud"
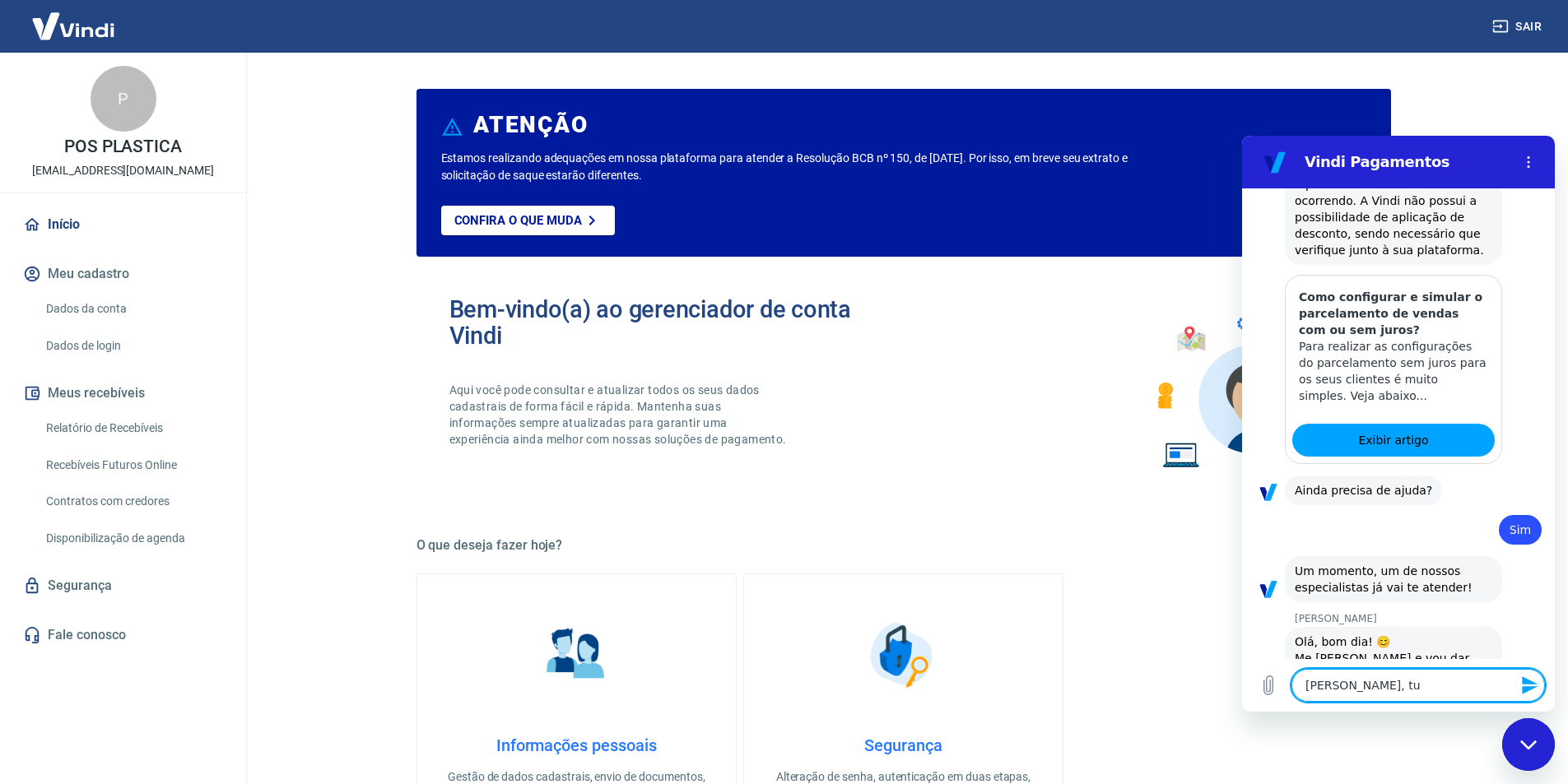
type textarea "x"
type textarea "[PERSON_NAME], tudo"
type textarea "x"
type textarea "[PERSON_NAME], tudo"
type textarea "x"
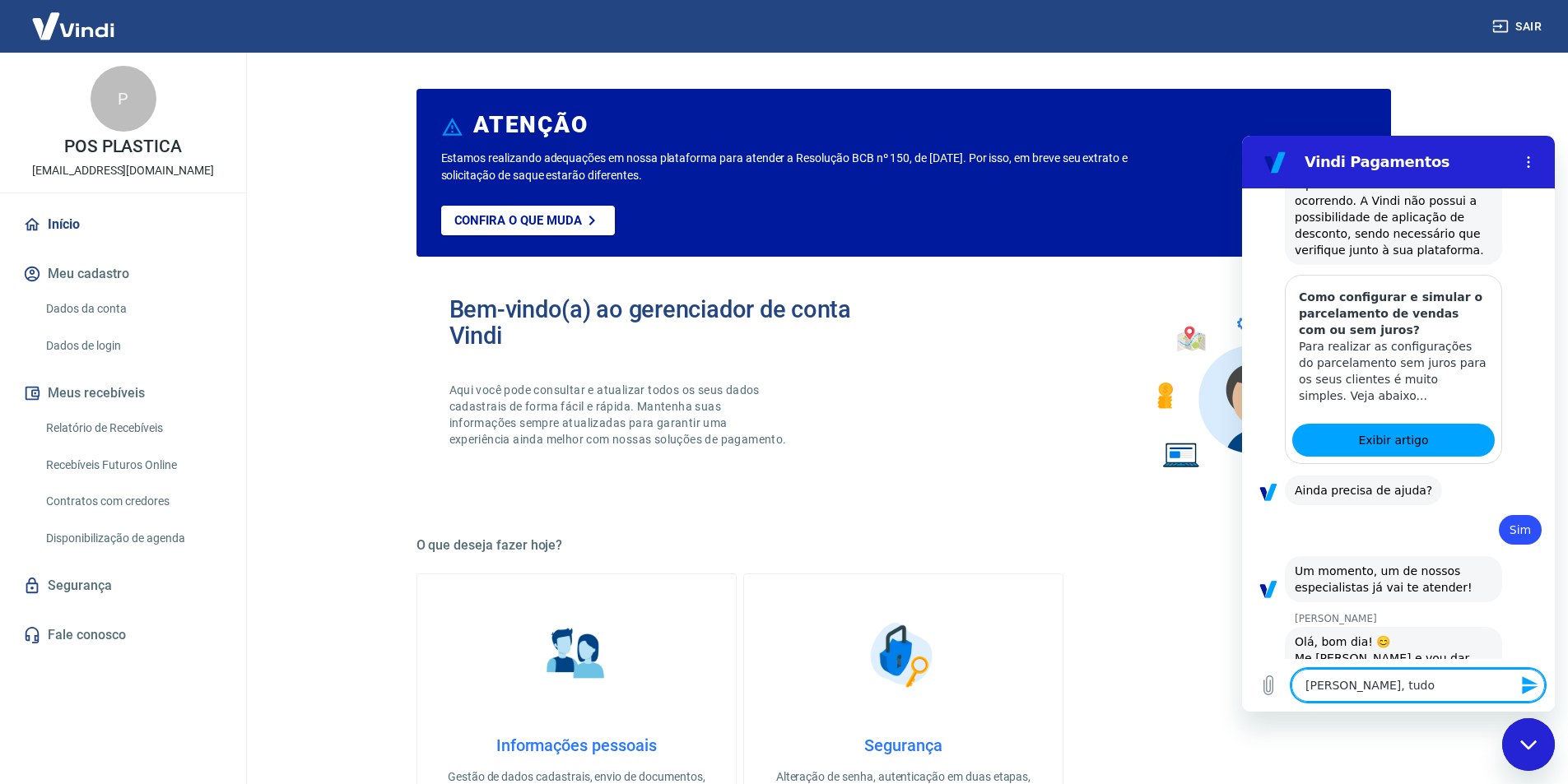
type textarea "[PERSON_NAME], tudo b"
type textarea "x"
type textarea "[PERSON_NAME], tudo be"
type textarea "x"
type textarea "[PERSON_NAME], tudo bem"
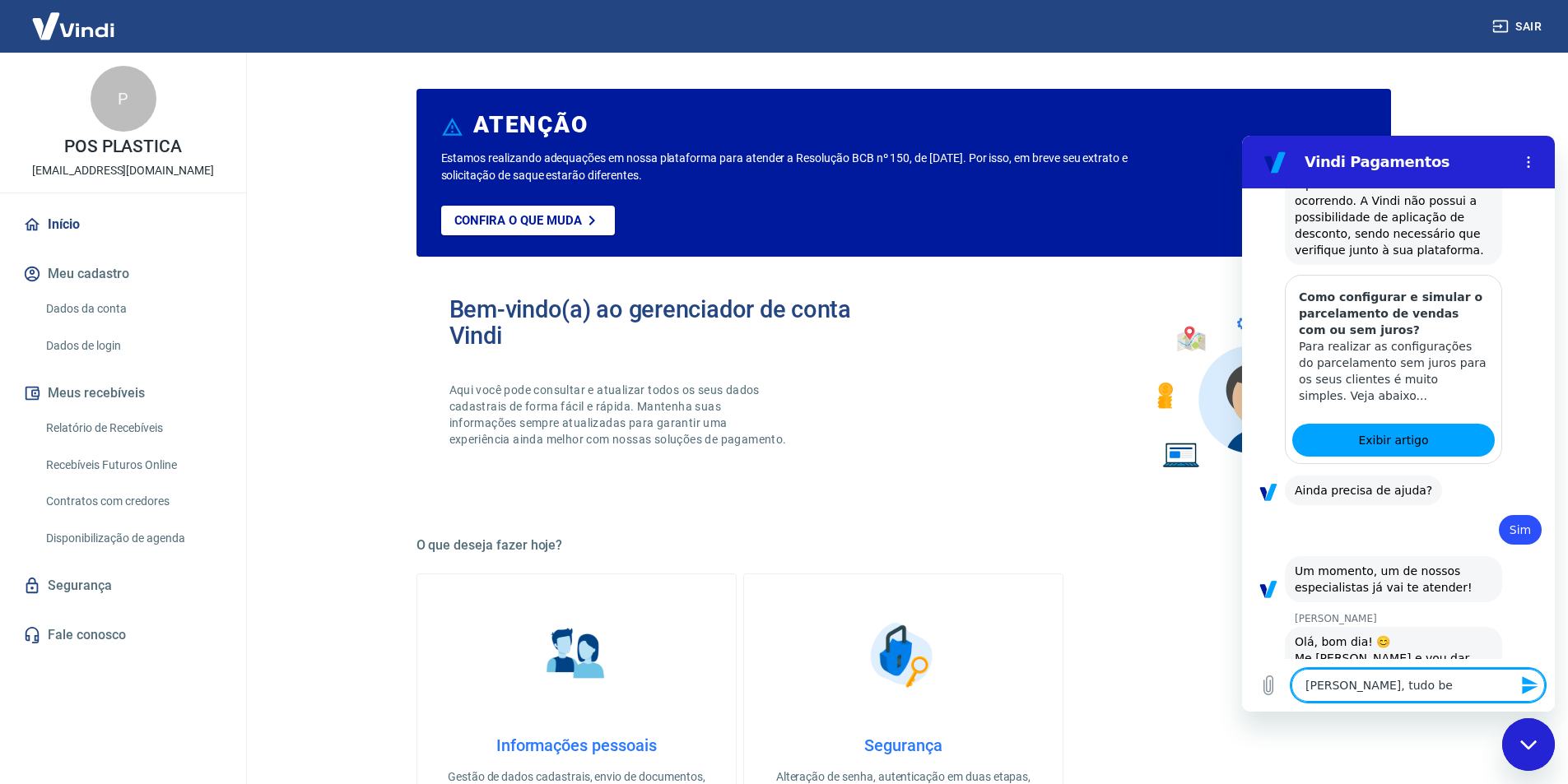
type textarea "x"
type textarea "[PERSON_NAME], tudo bem"
type textarea "x"
type textarea "[PERSON_NAME], tudo bem ?"
type textarea "x"
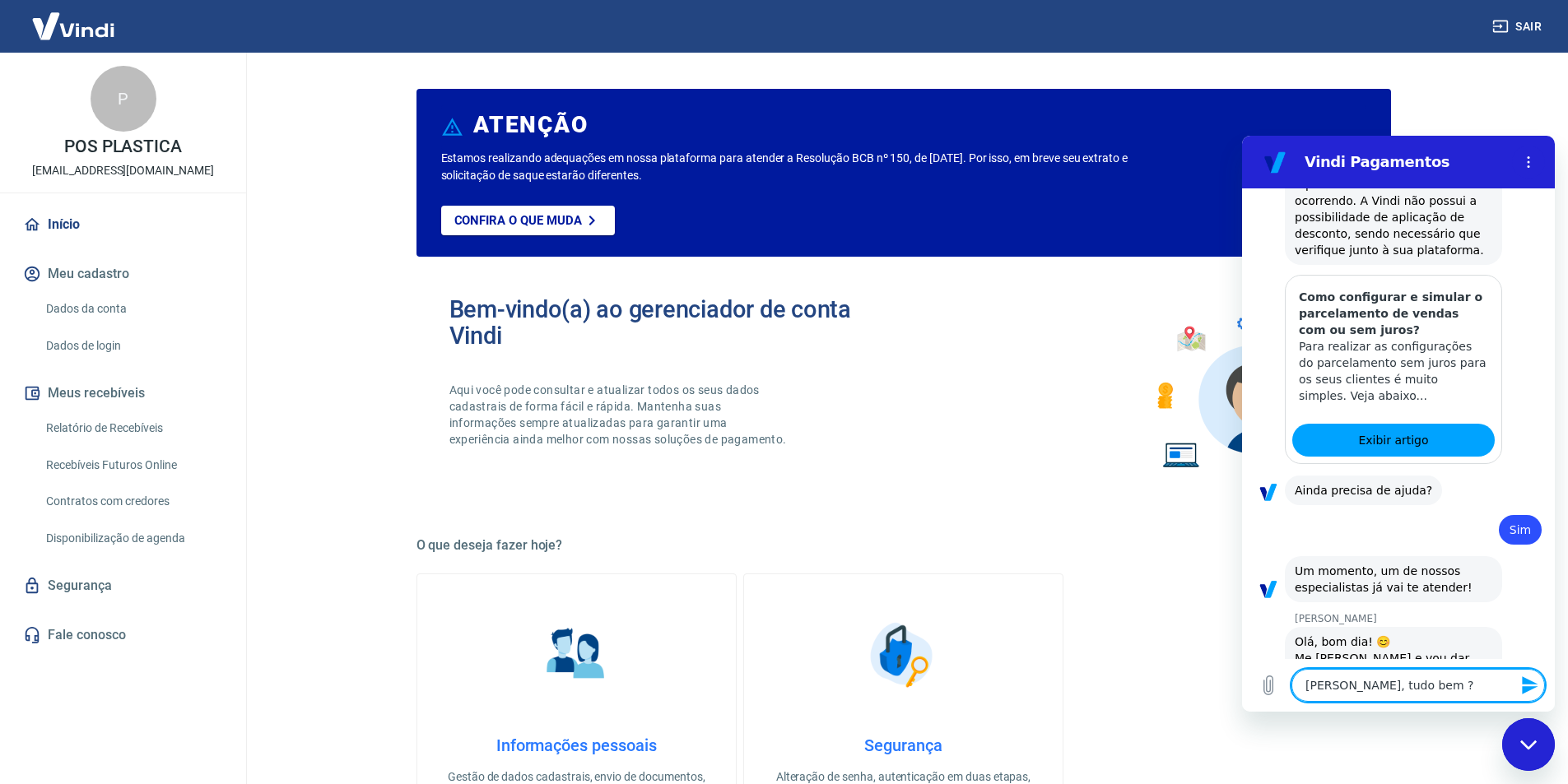
type textarea "[PERSON_NAME], tudo bem ?"
type textarea "x"
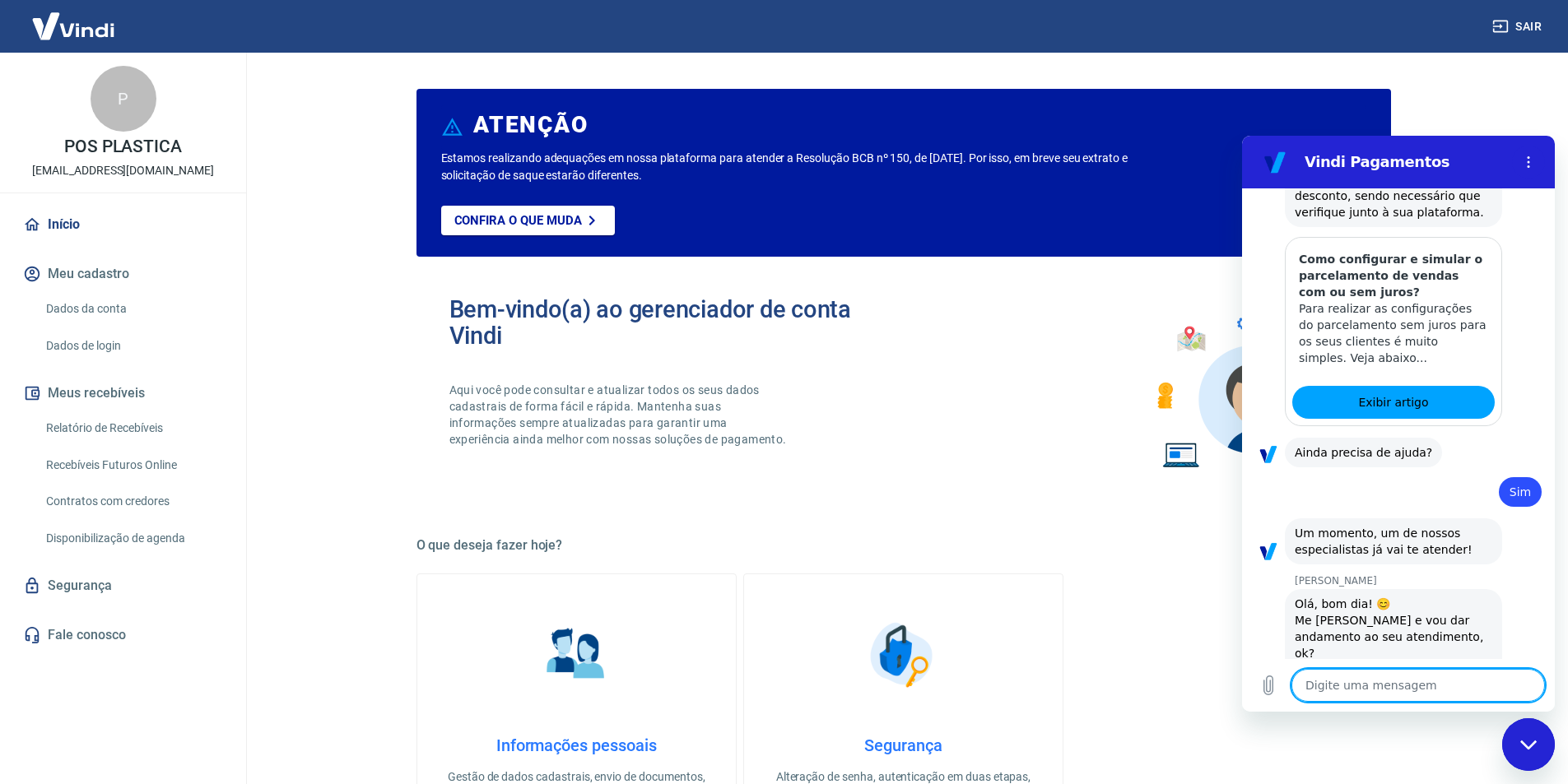
type textarea "x"
type textarea "V"
type textarea "x"
type textarea "Vo"
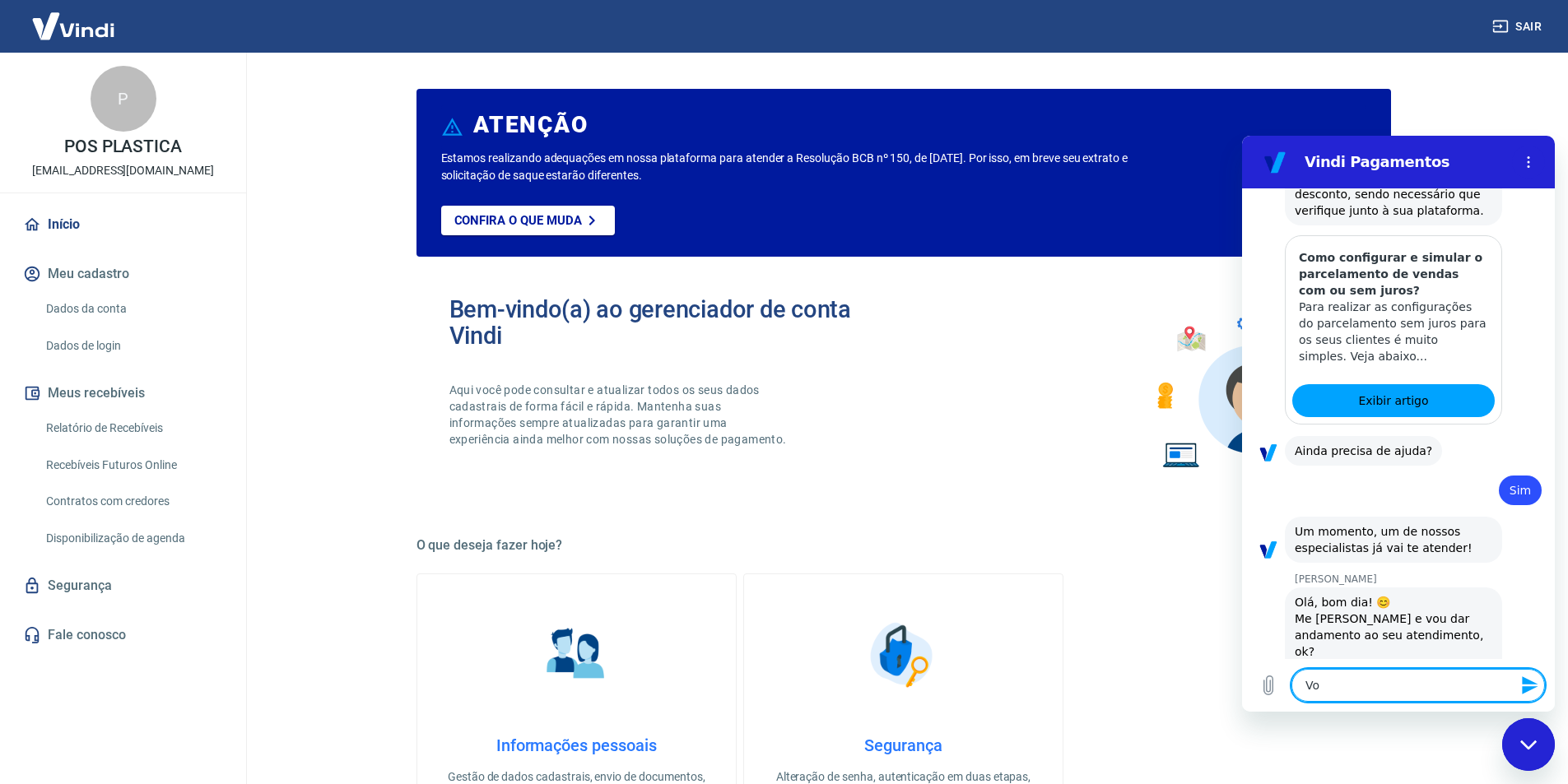
type textarea "x"
type textarea "Voc"
type textarea "x"
type textarea "Você"
type textarea "x"
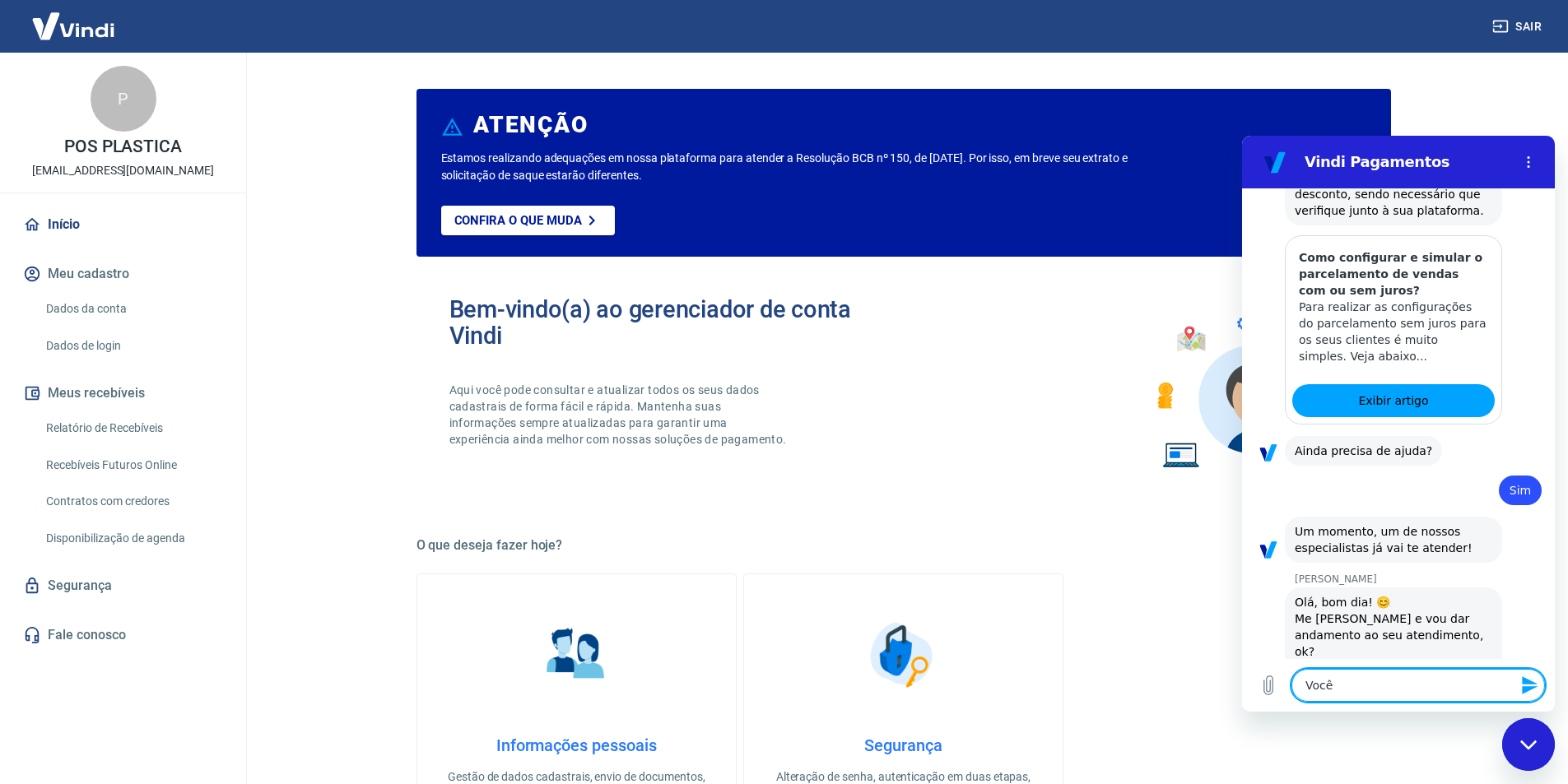
type textarea "Você"
type textarea "x"
type textarea "Você f"
type textarea "x"
type textarea "Você fa"
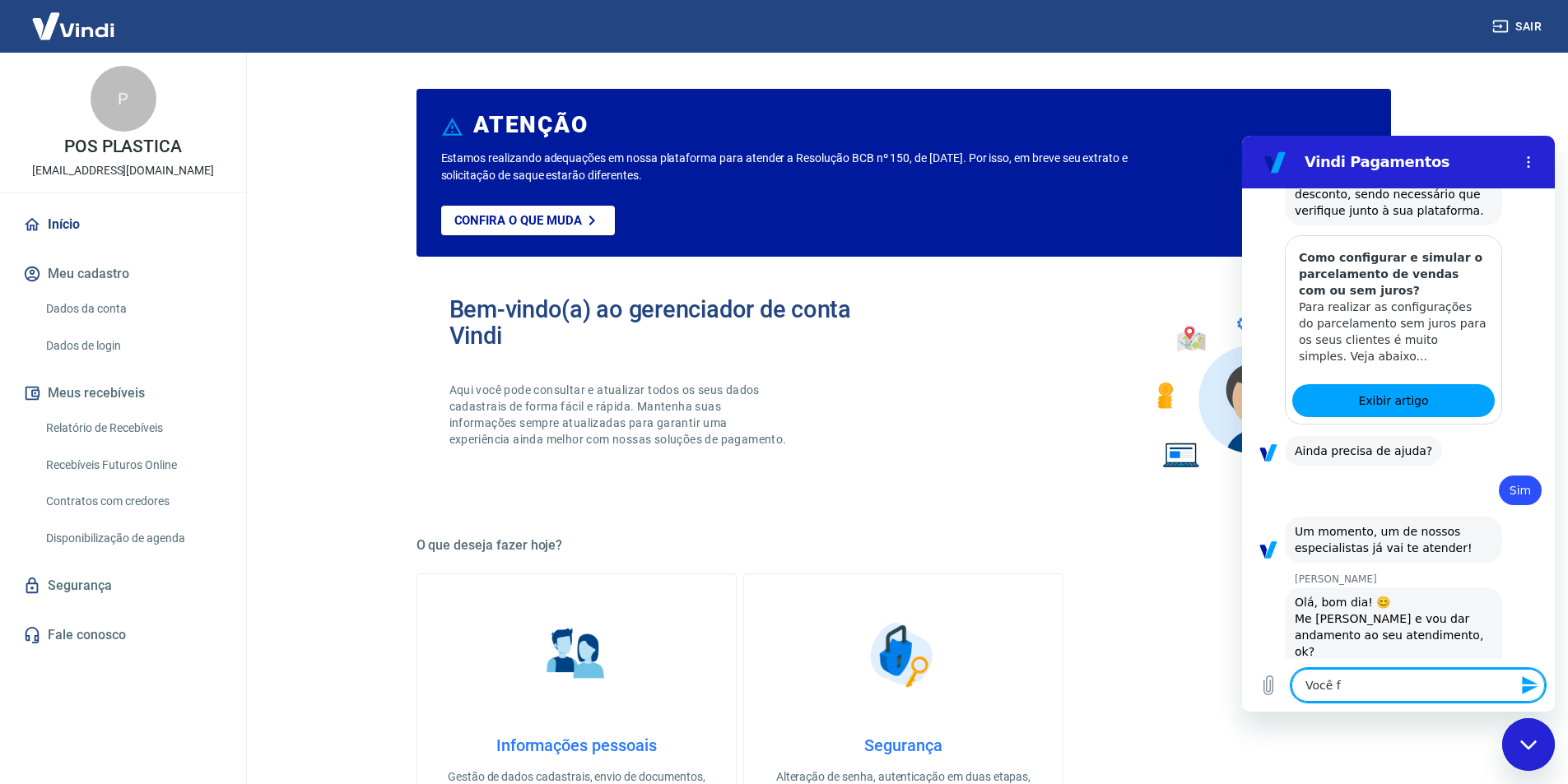
type textarea "x"
type textarea "Você fal"
type textarea "x"
type textarea "Você fala"
type textarea "x"
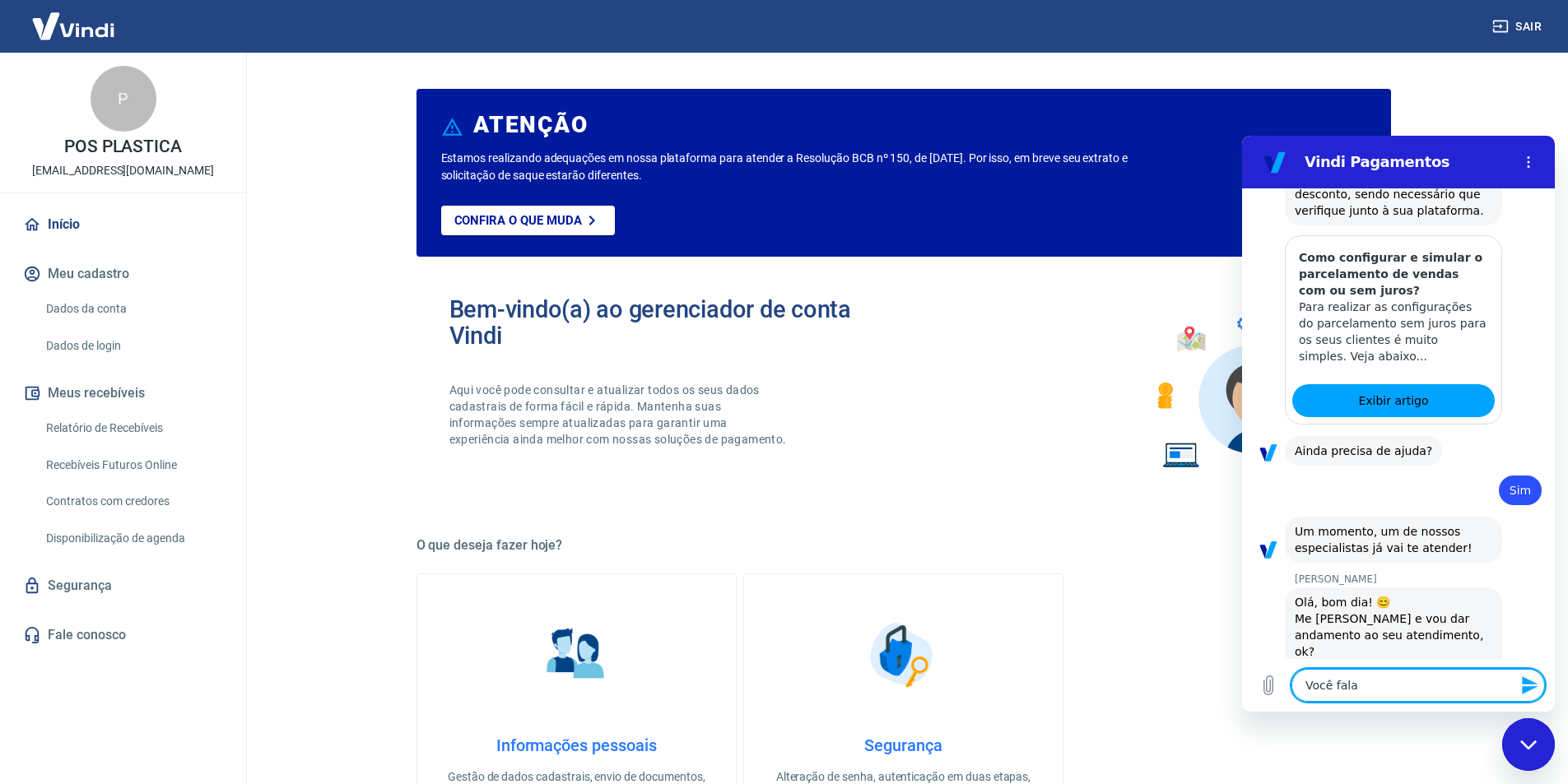
type textarea "Você fala"
type textarea "x"
type textarea "Você fala c"
type textarea "x"
type textarea "Você fala co"
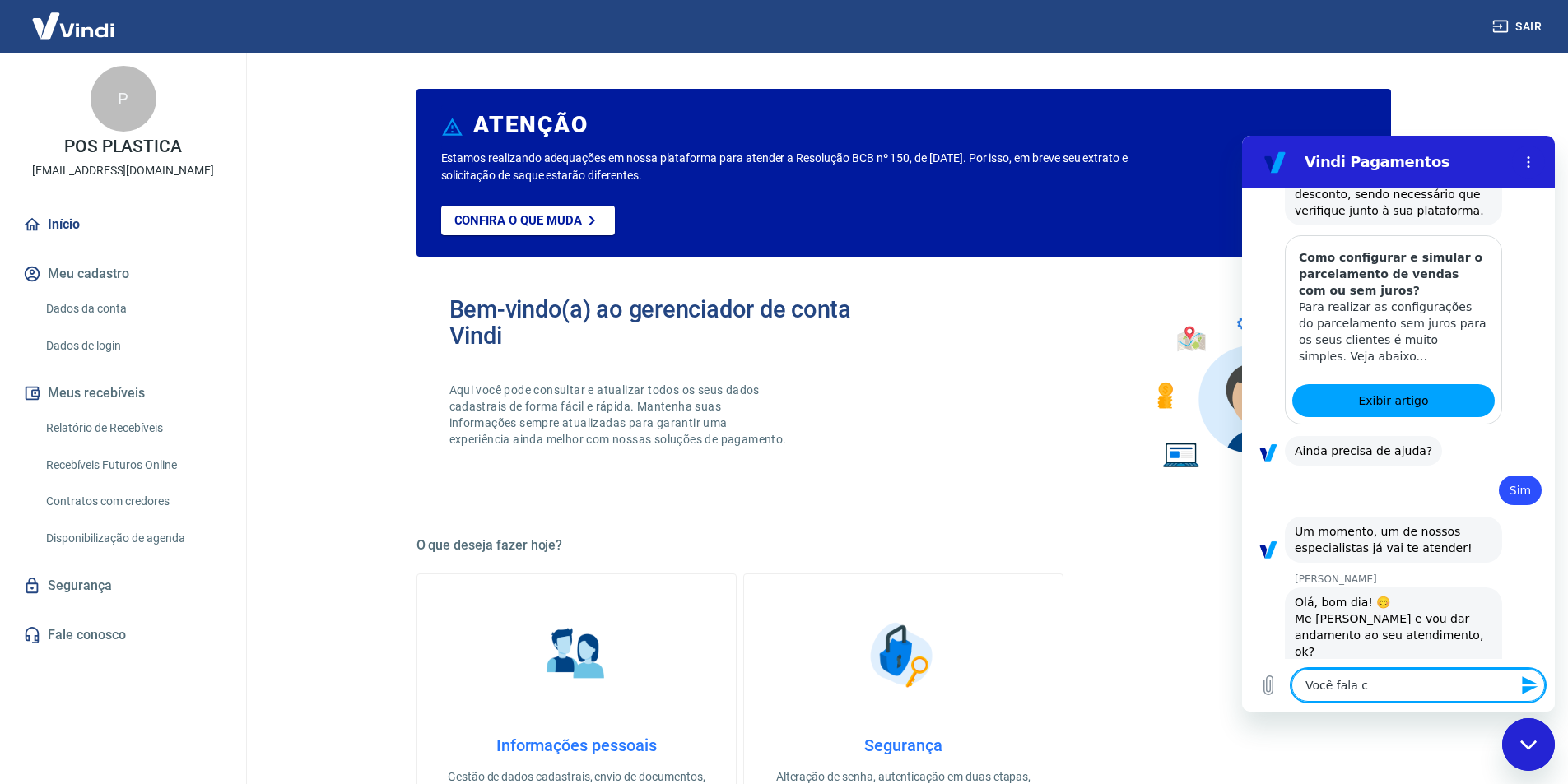
type textarea "x"
type textarea "Você fala com"
type textarea "x"
type textarea "Você fala com"
type textarea "x"
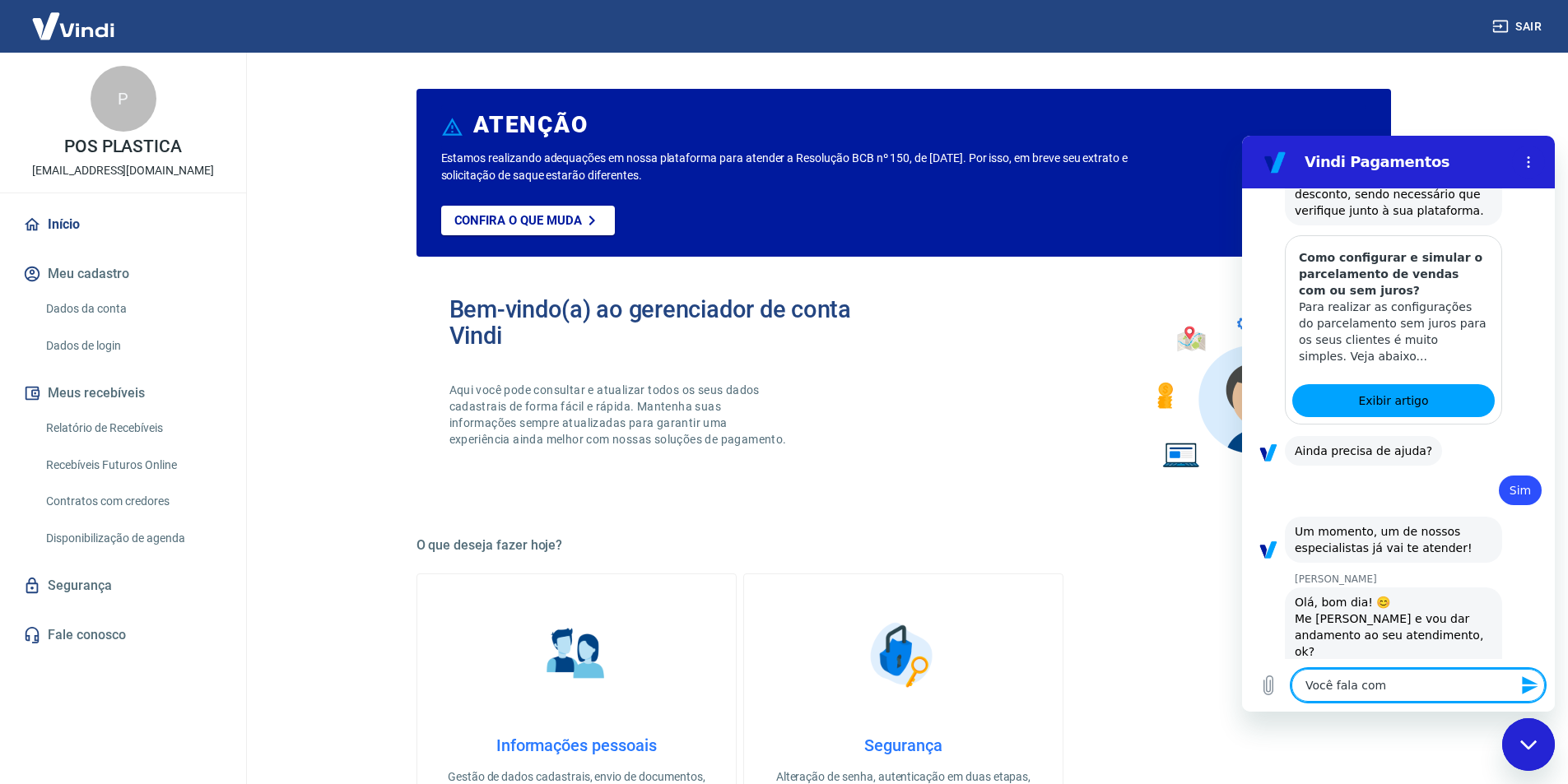
type textarea "Você fala com a"
type textarea "x"
type textarea "Você fala com a"
type textarea "x"
type textarea "Você fala com a G"
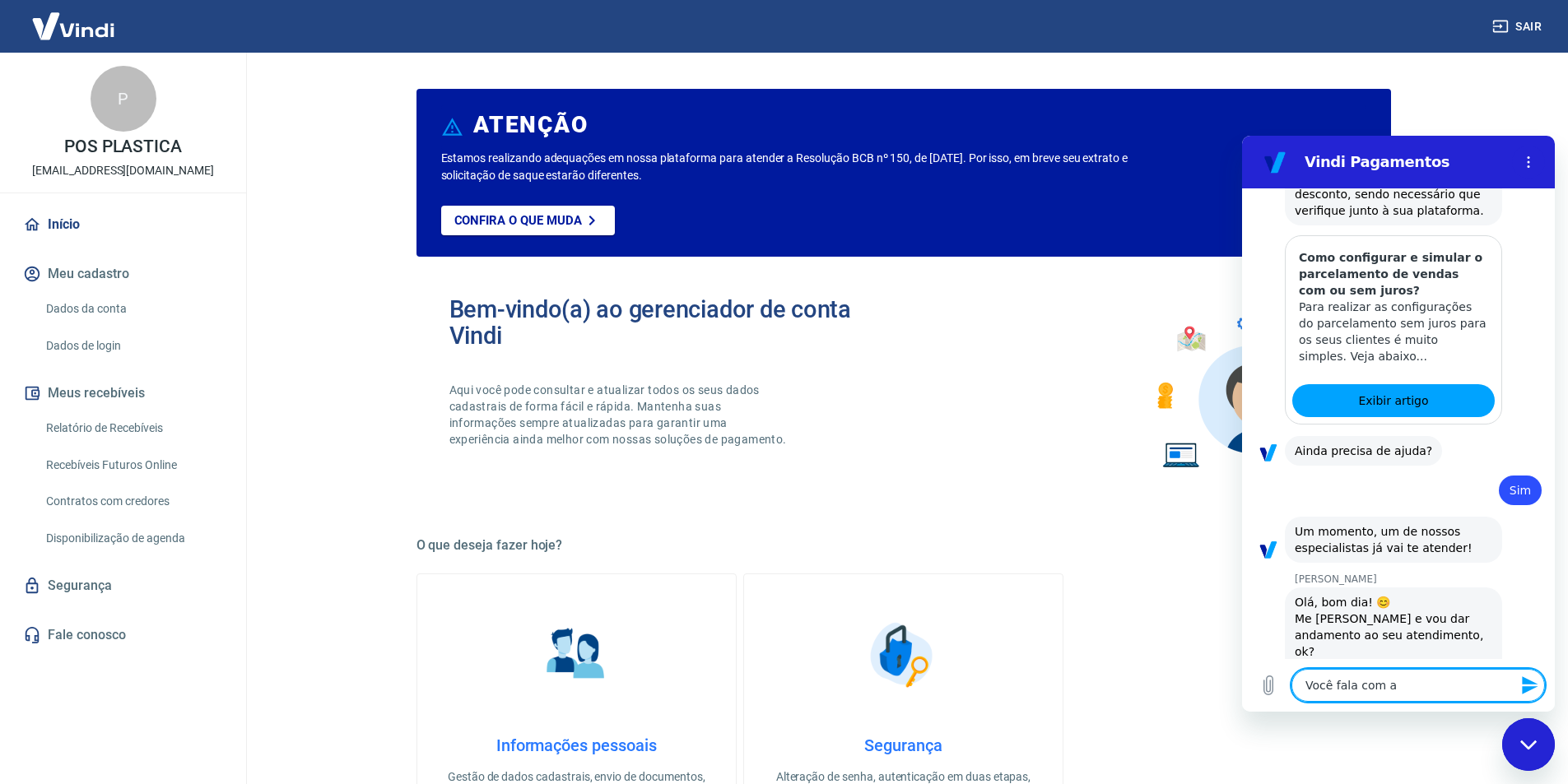
type textarea "x"
type textarea "Você fala com a Ga"
type textarea "x"
type textarea "Você fala com a Gab"
type textarea "x"
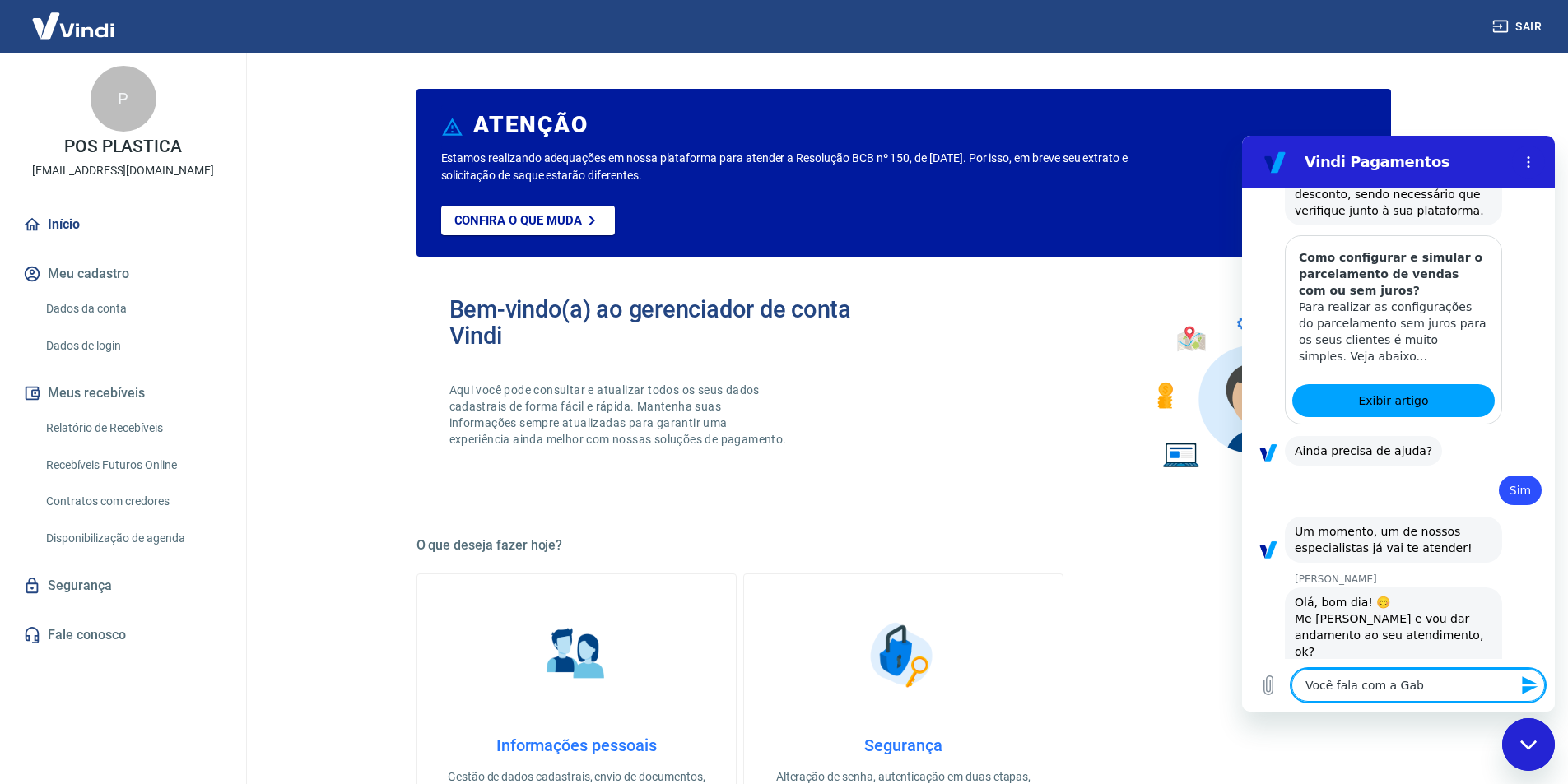
type textarea "Você fala com a Gabr"
type textarea "x"
type textarea "Você fala com a Gabri"
type textarea "x"
type textarea "Você fala com a Gabrie"
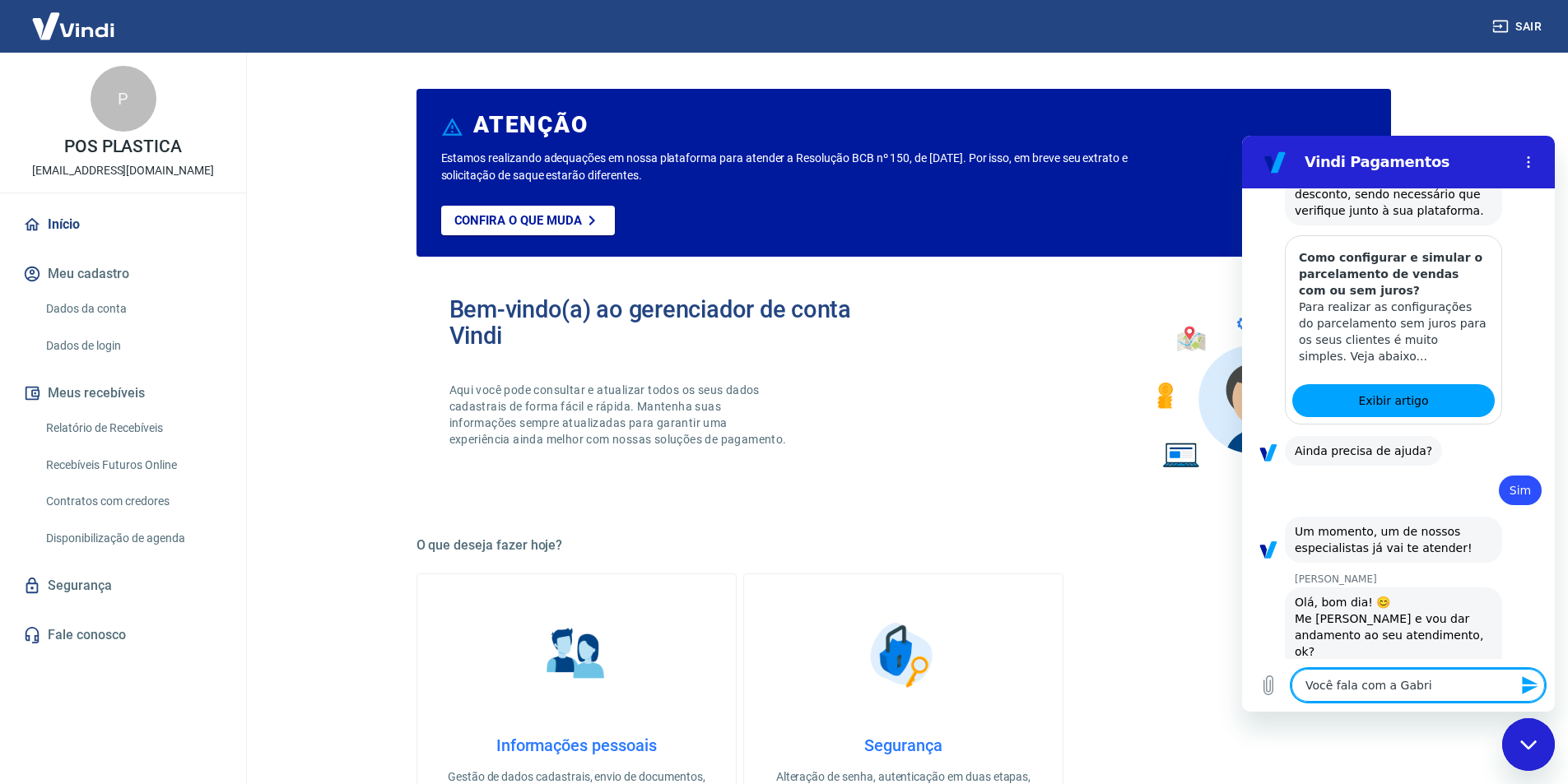
type textarea "x"
type textarea "Você fala com a [PERSON_NAME]"
type textarea "x"
type textarea "Você fala com a [PERSON_NAME]"
type textarea "x"
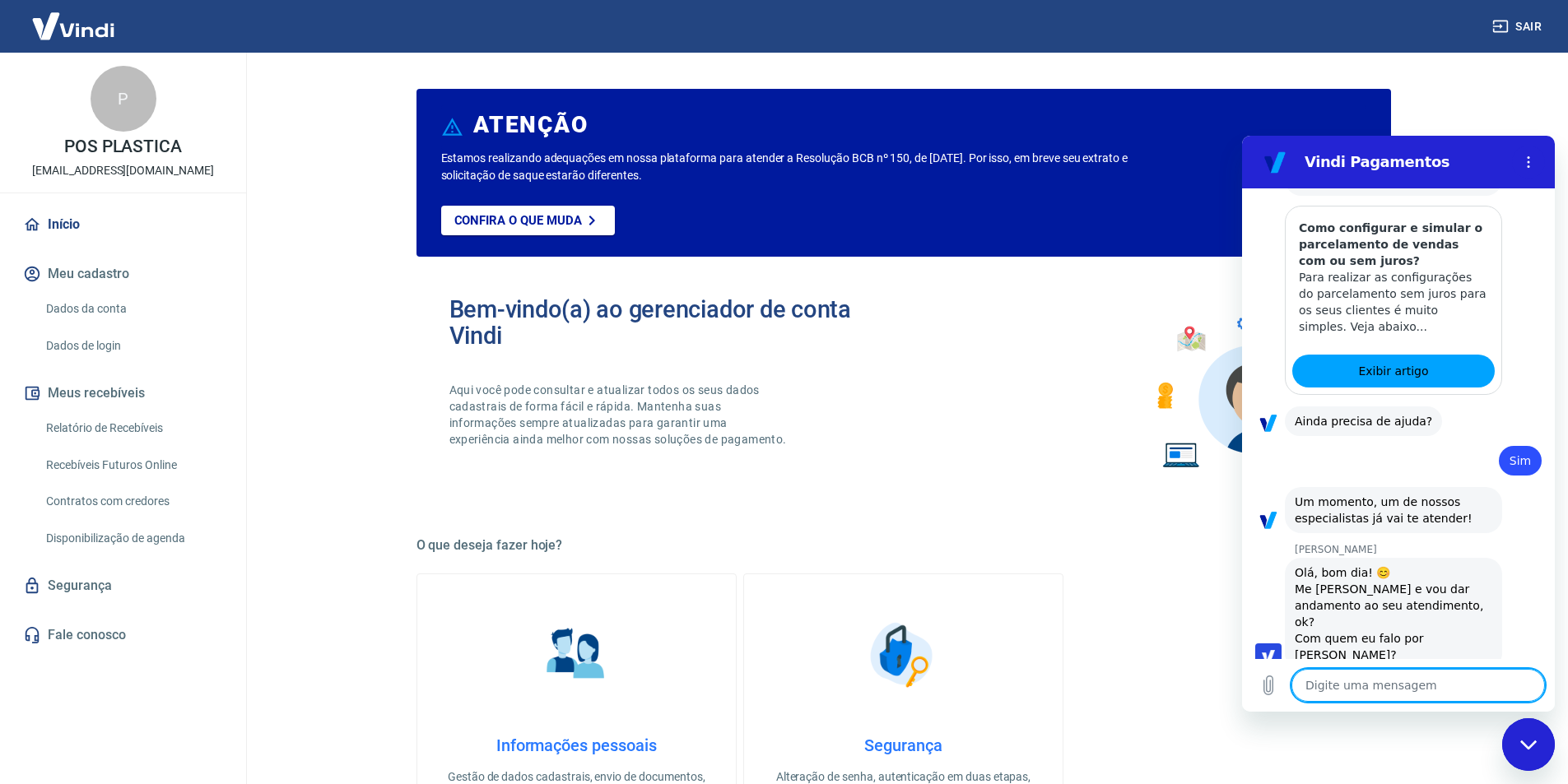
type textarea "x"
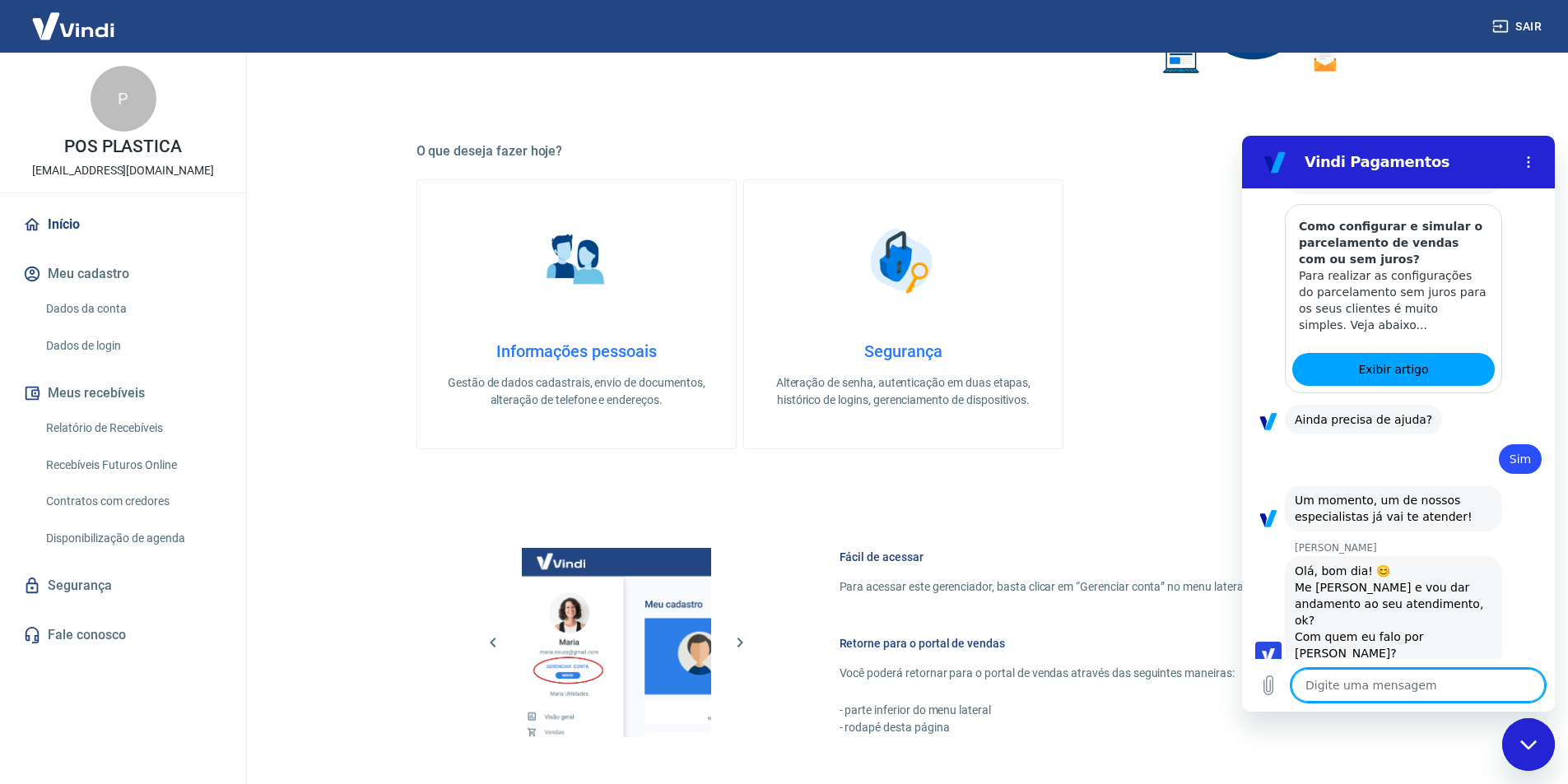
scroll to position [329, 0]
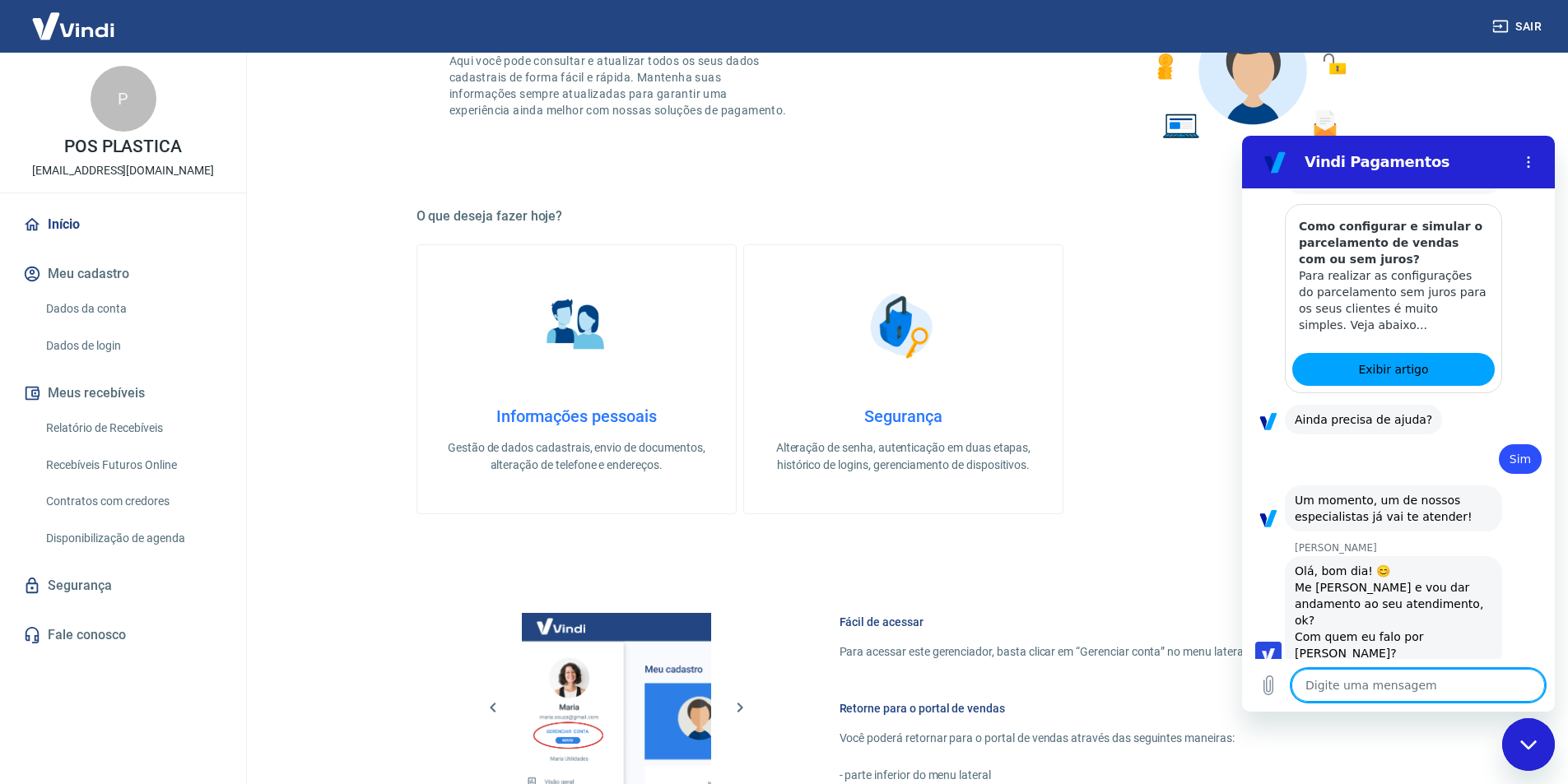
click at [1391, 682] on textarea at bounding box center [1418, 685] width 253 height 33
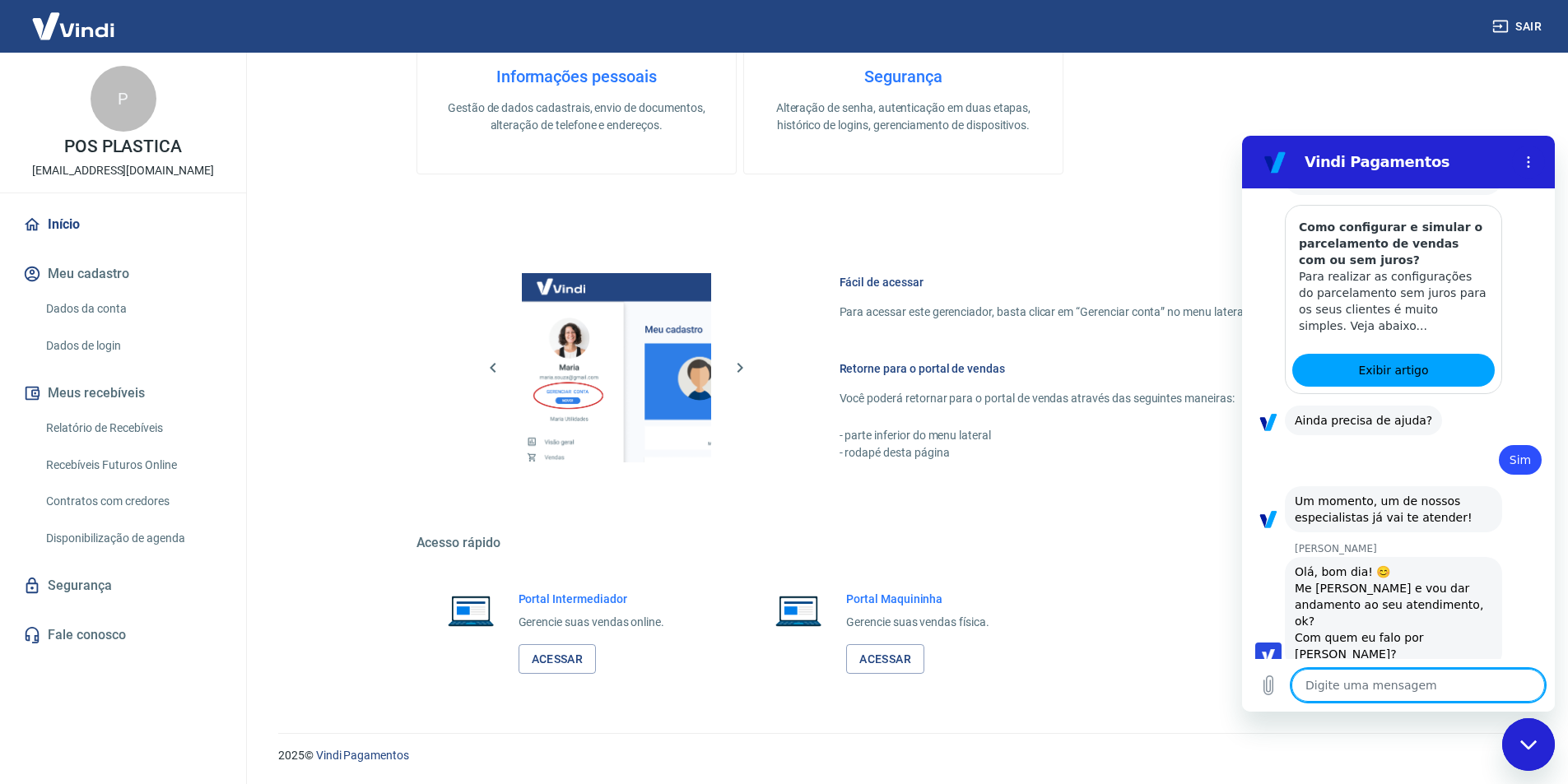
scroll to position [1933, 0]
click at [1327, 684] on textarea at bounding box center [1418, 685] width 253 height 33
type textarea "O"
type textarea "x"
type textarea "O"
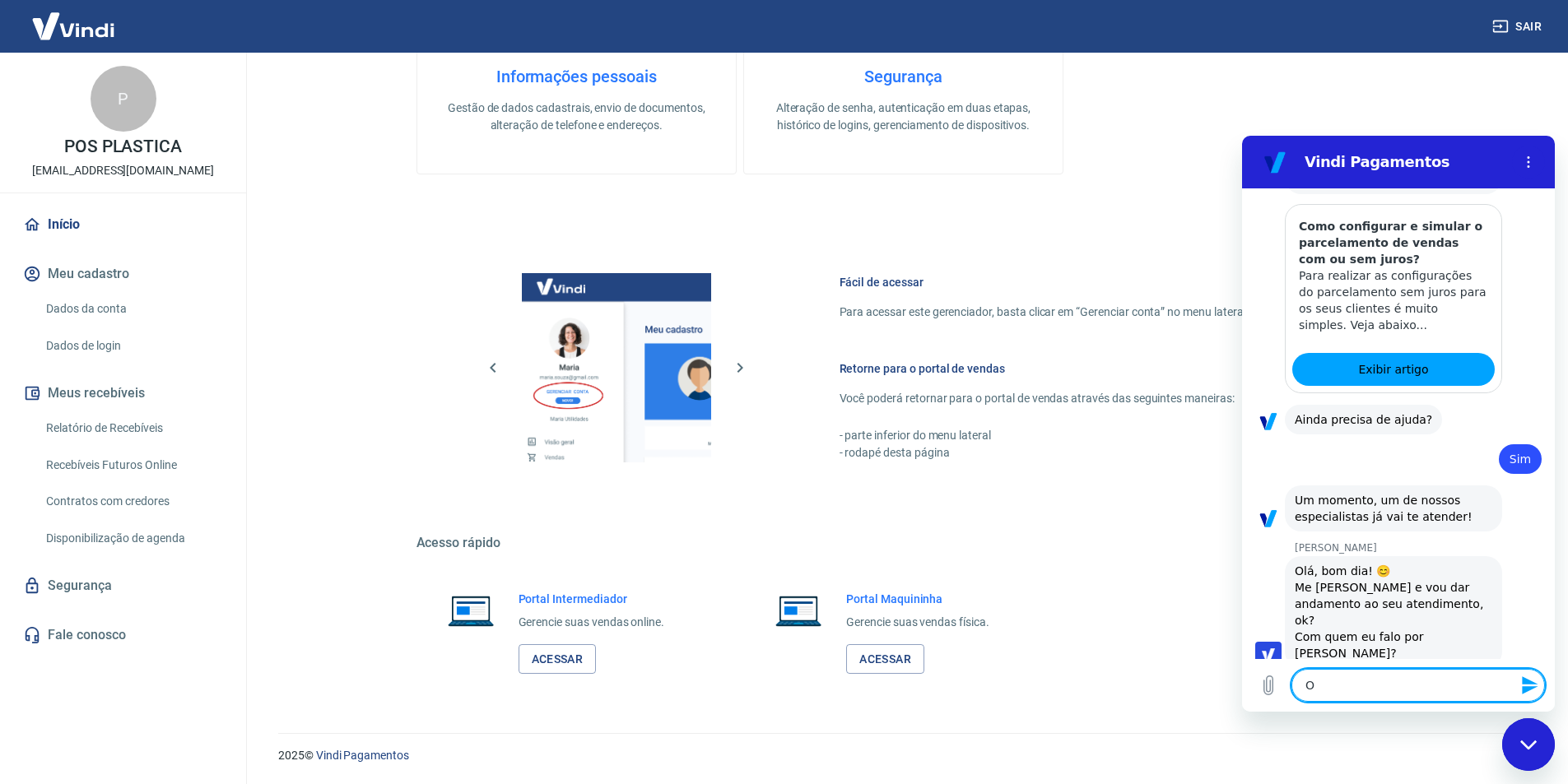
type textarea "x"
type textarea "O p"
type textarea "x"
type textarea "O pa"
type textarea "x"
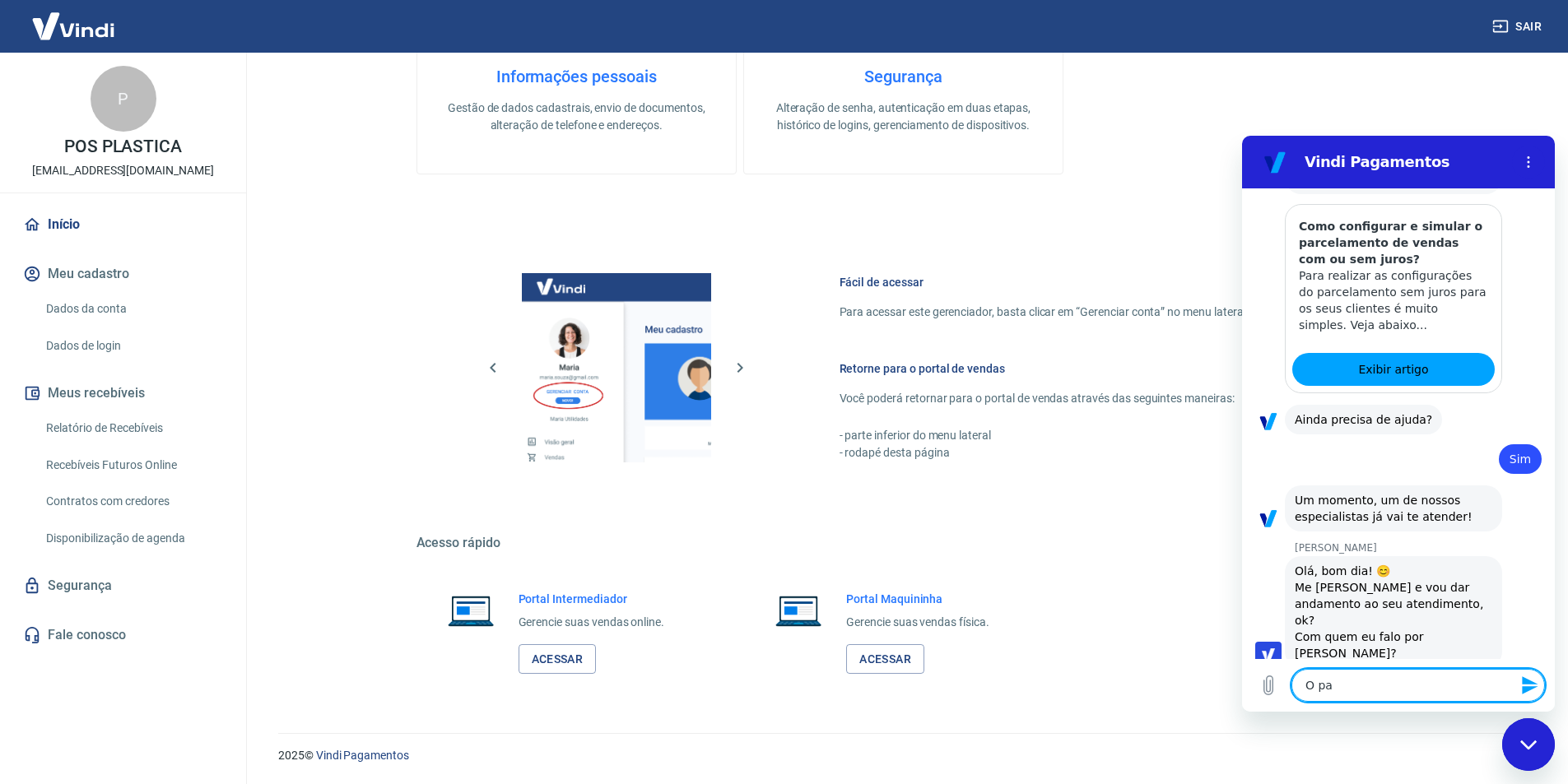
type textarea "O pag"
type textarea "x"
type textarea "O paga"
type textarea "x"
type textarea "O pagam"
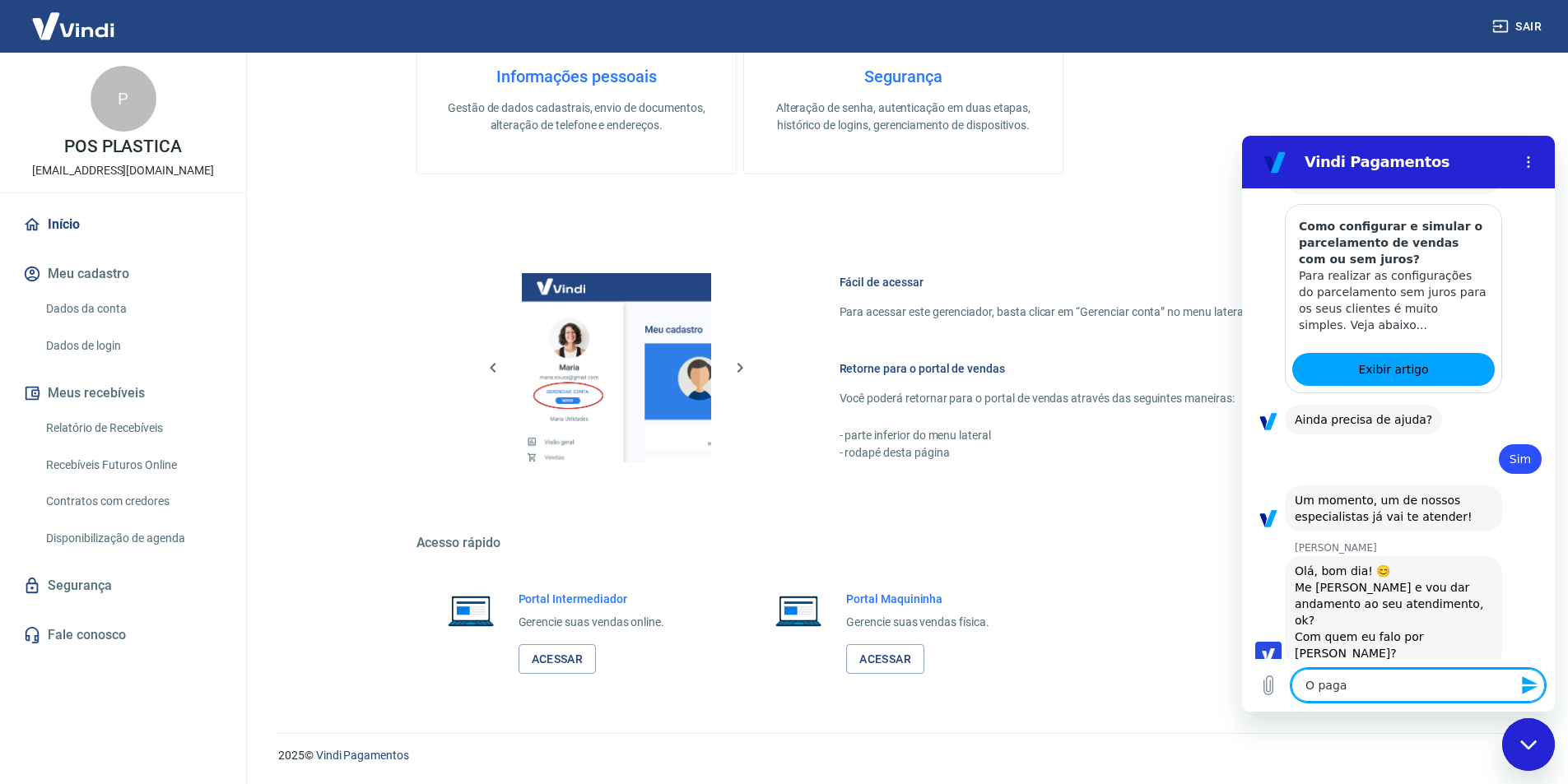
type textarea "x"
type textarea "O pagame"
type textarea "x"
type textarea "O pagam"
type textarea "x"
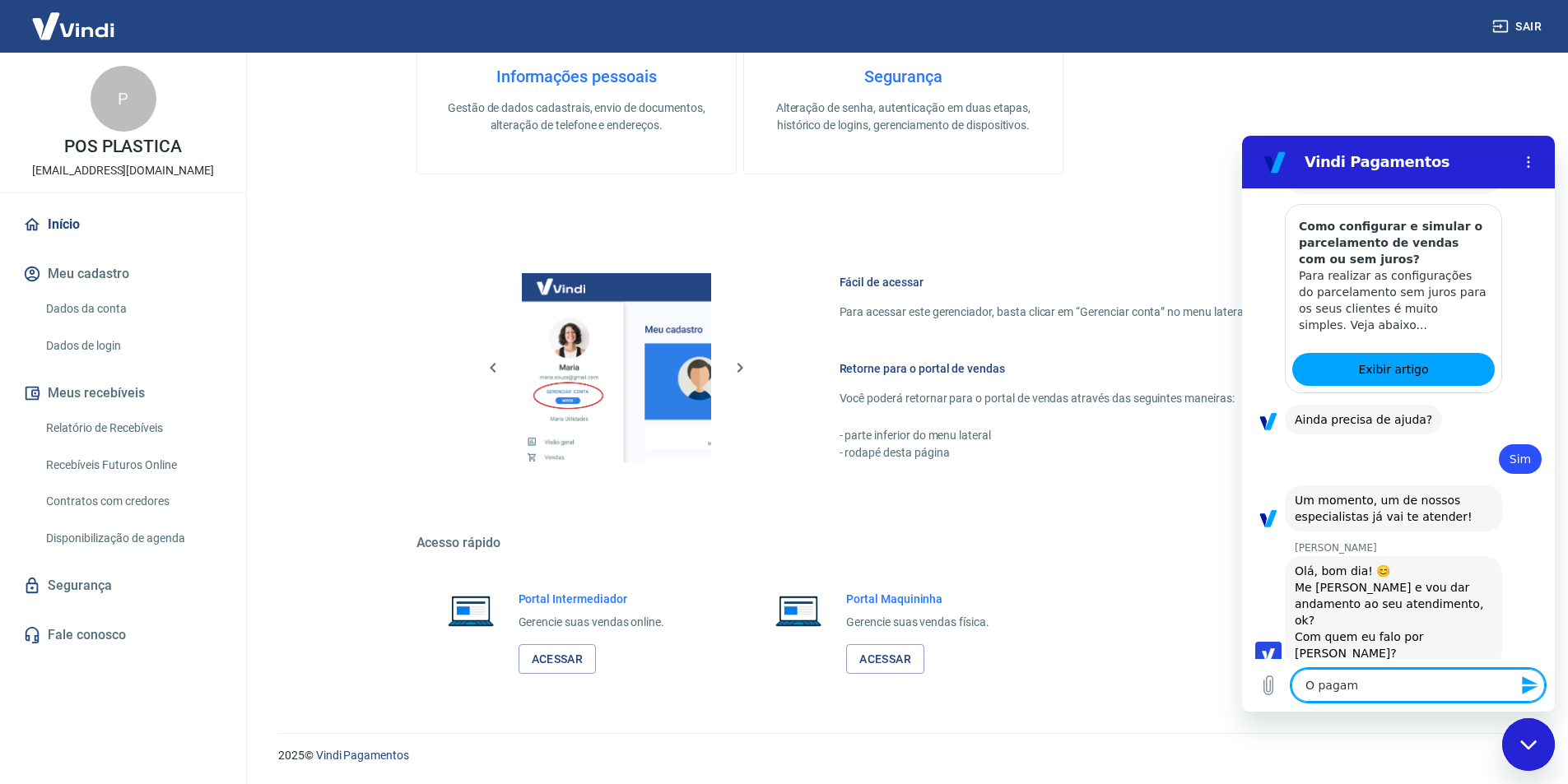
type textarea "O paga"
type textarea "x"
type textarea "O pag"
type textarea "x"
type textarea "O pa"
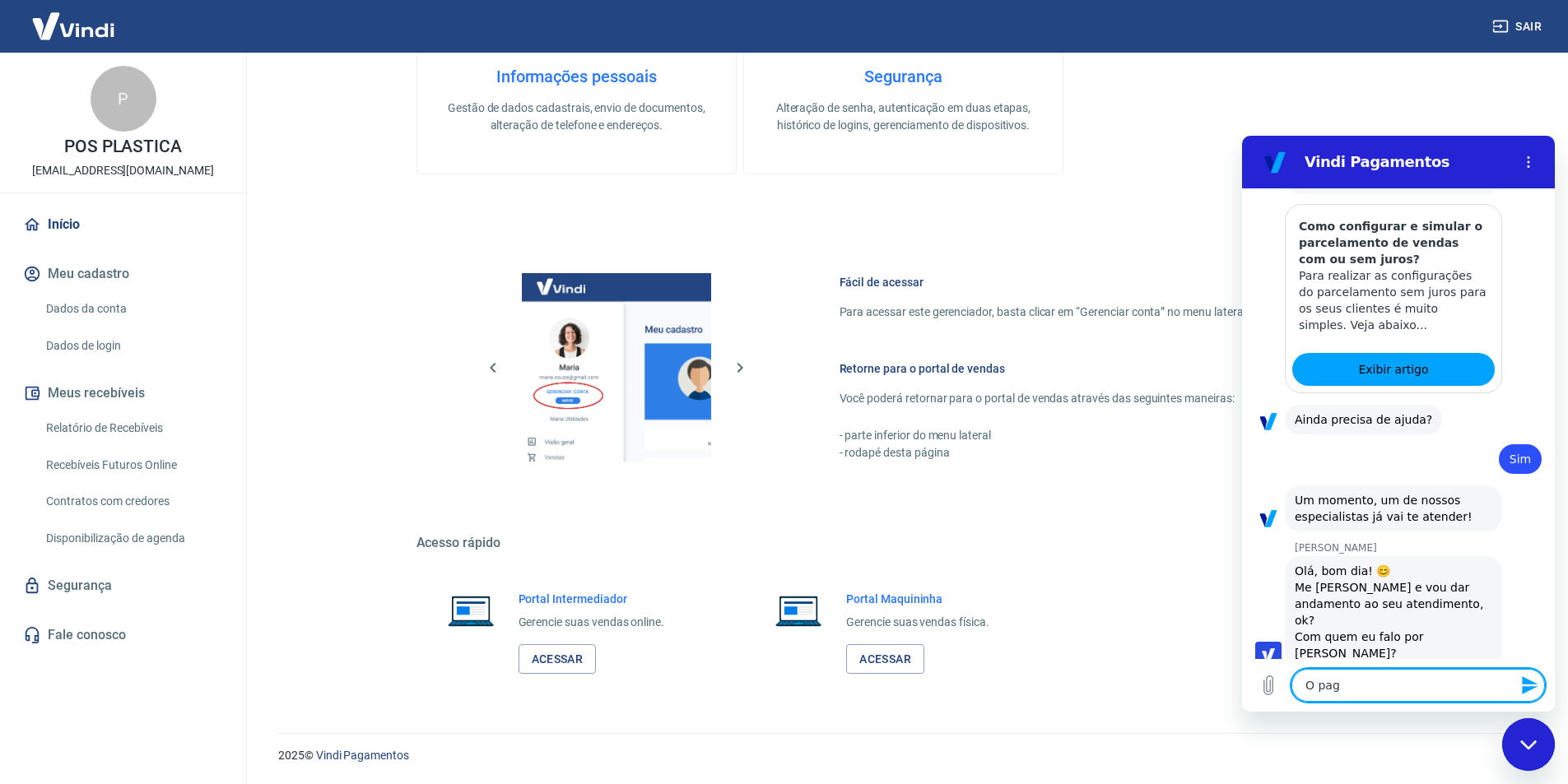
type textarea "x"
type textarea "O p"
type textarea "x"
type textarea "O"
type textarea "x"
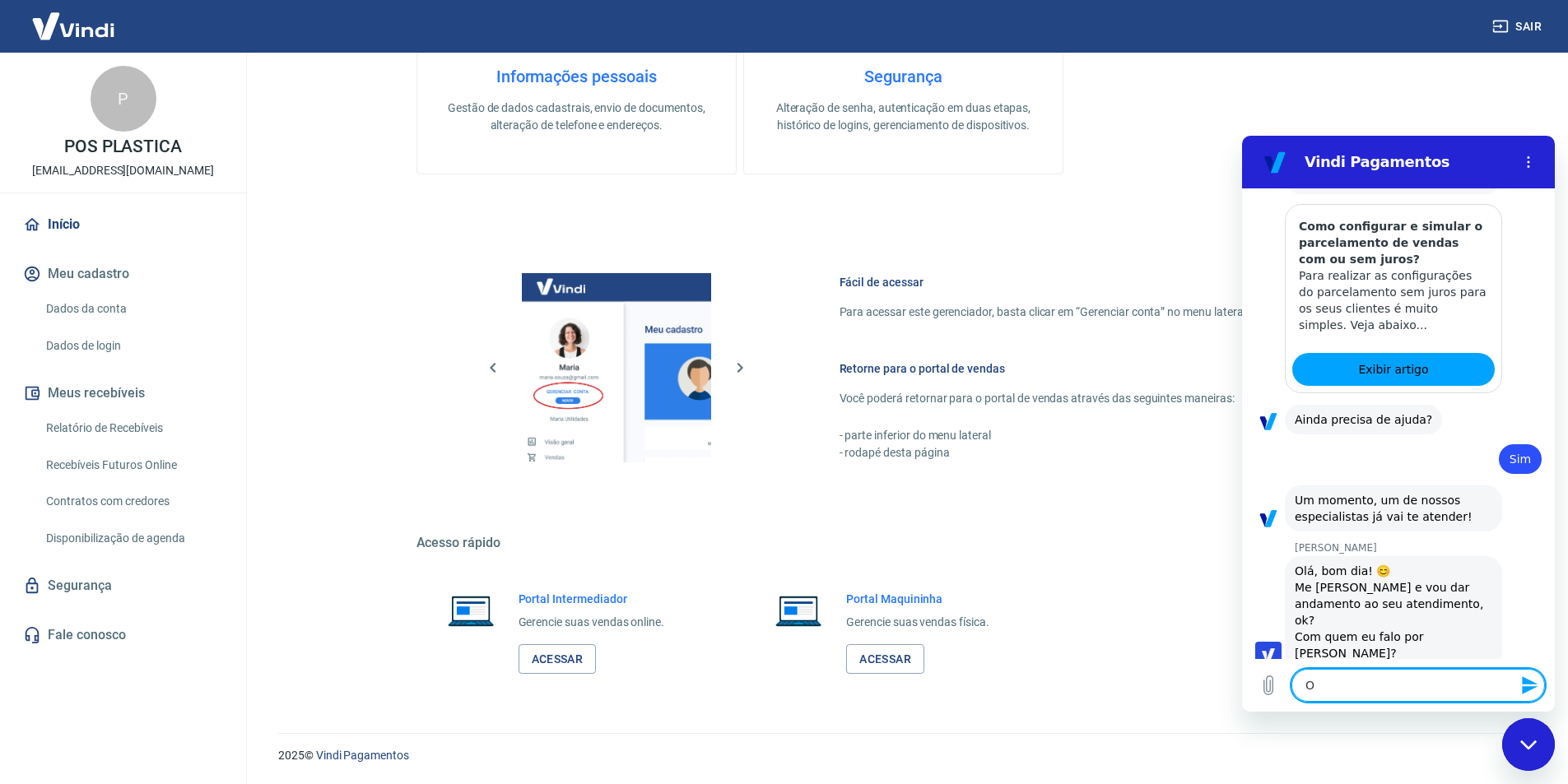
type textarea "O"
type textarea "x"
type textarea "T"
type textarea "x"
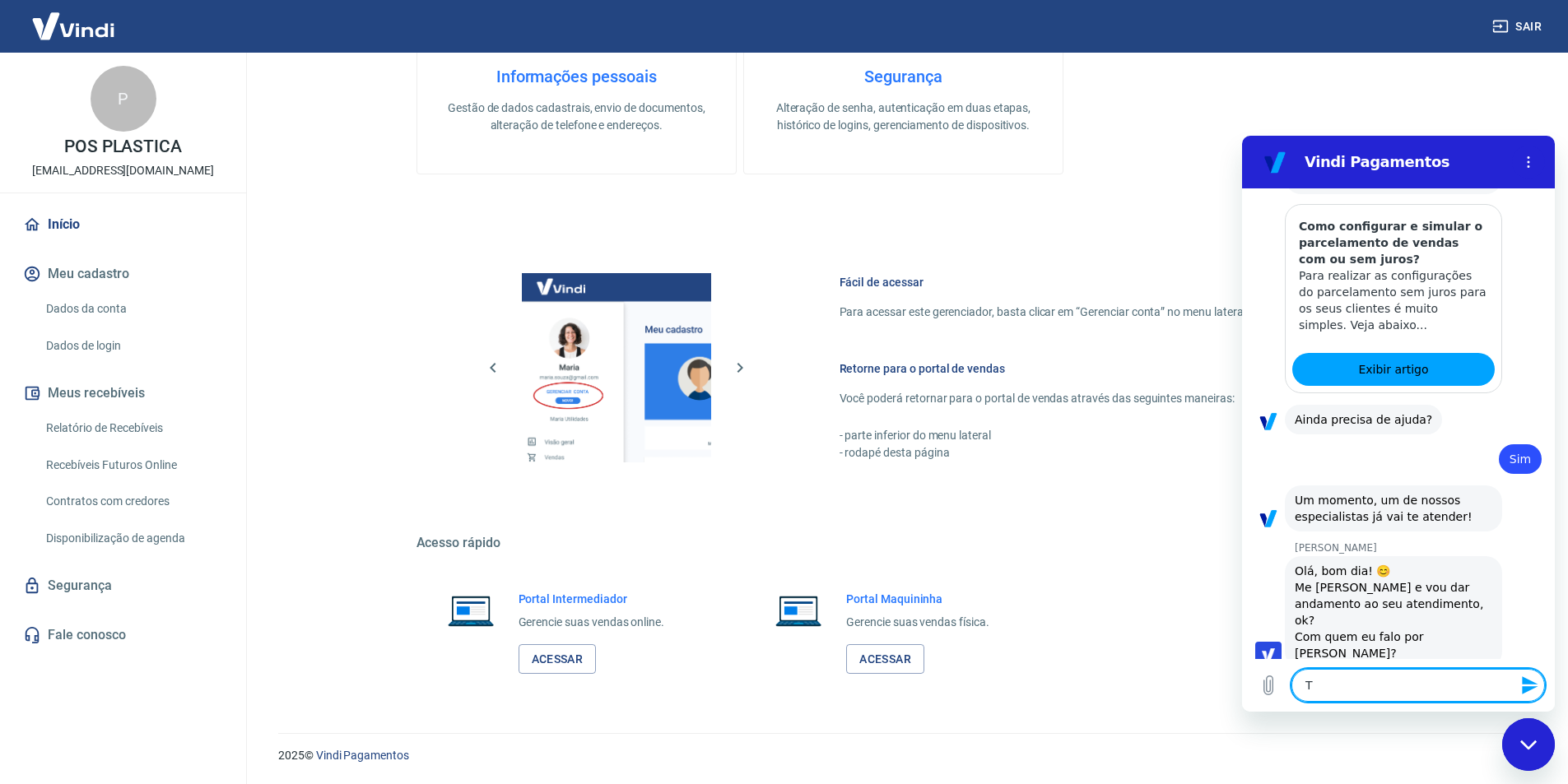
type textarea "Te"
type textarea "x"
type textarea "Ten"
type textarea "x"
type textarea "Tenh"
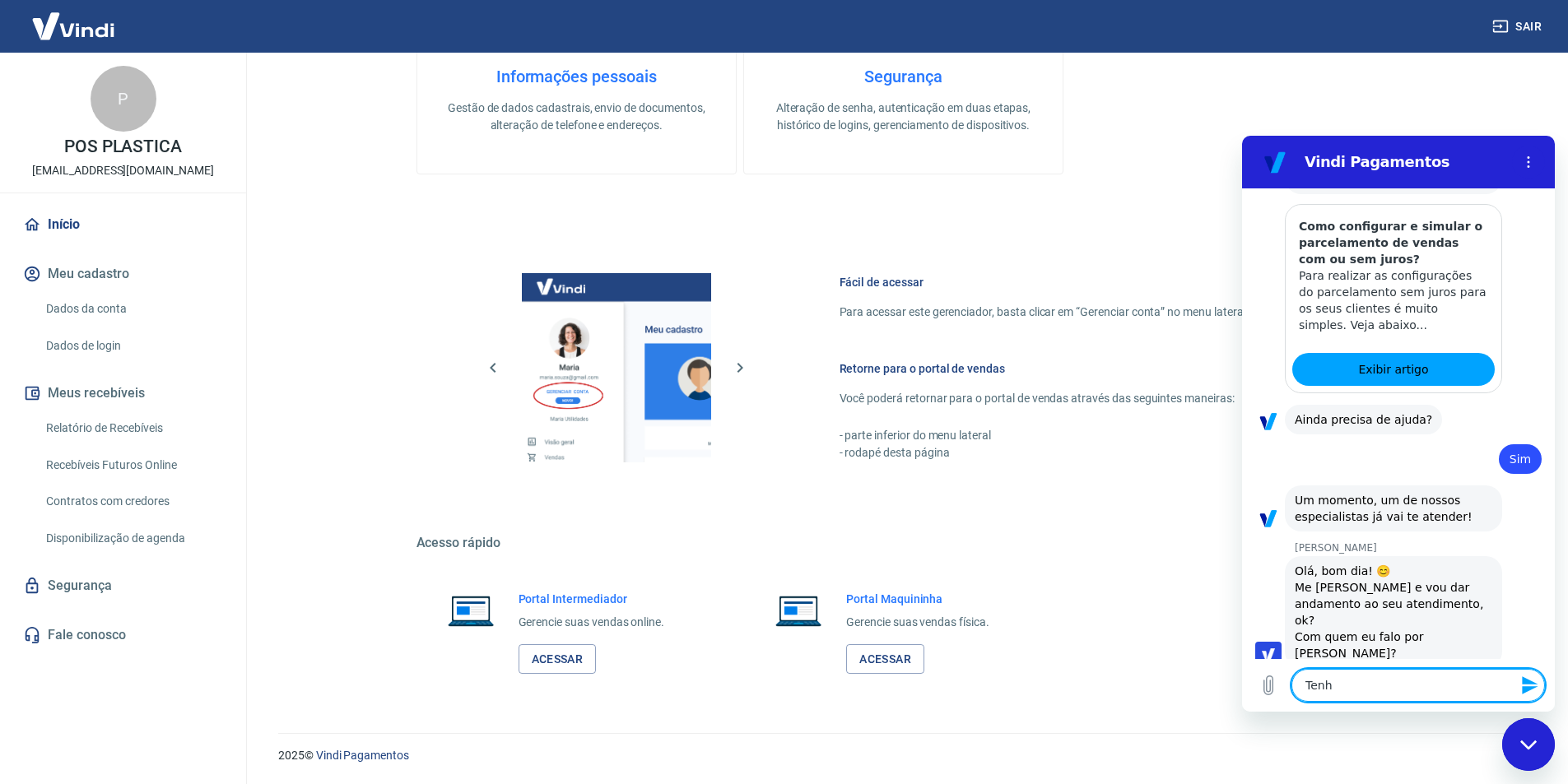
type textarea "x"
type textarea "Tenho"
type textarea "x"
type textarea "Tenho"
type textarea "x"
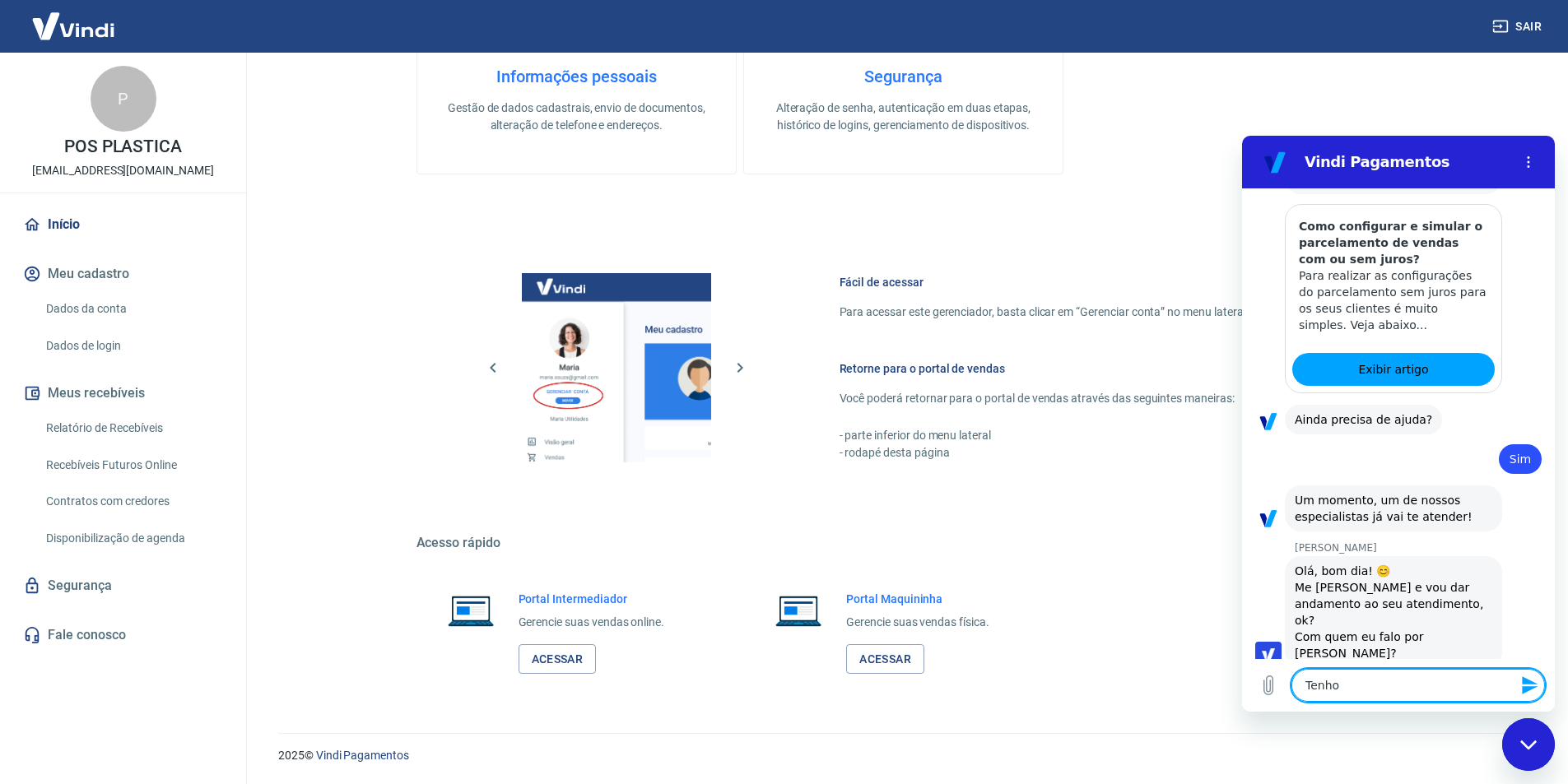
type textarea "Tenho u"
type textarea "x"
type textarea "Tenho um"
type textarea "x"
type textarea "Tenho um"
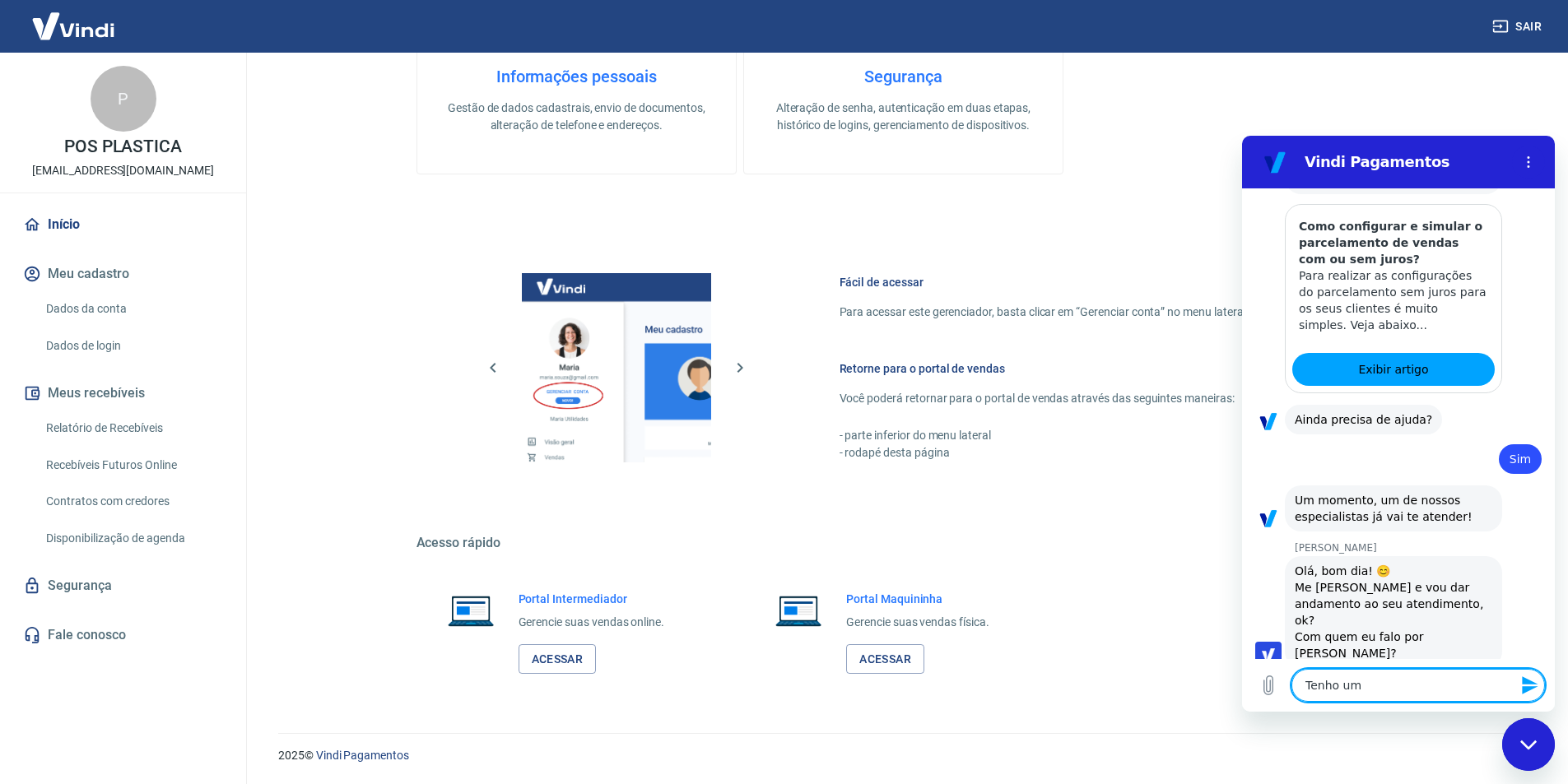
type textarea "x"
type textarea "Tenho um c"
type textarea "x"
type textarea "Tenho um cl"
type textarea "x"
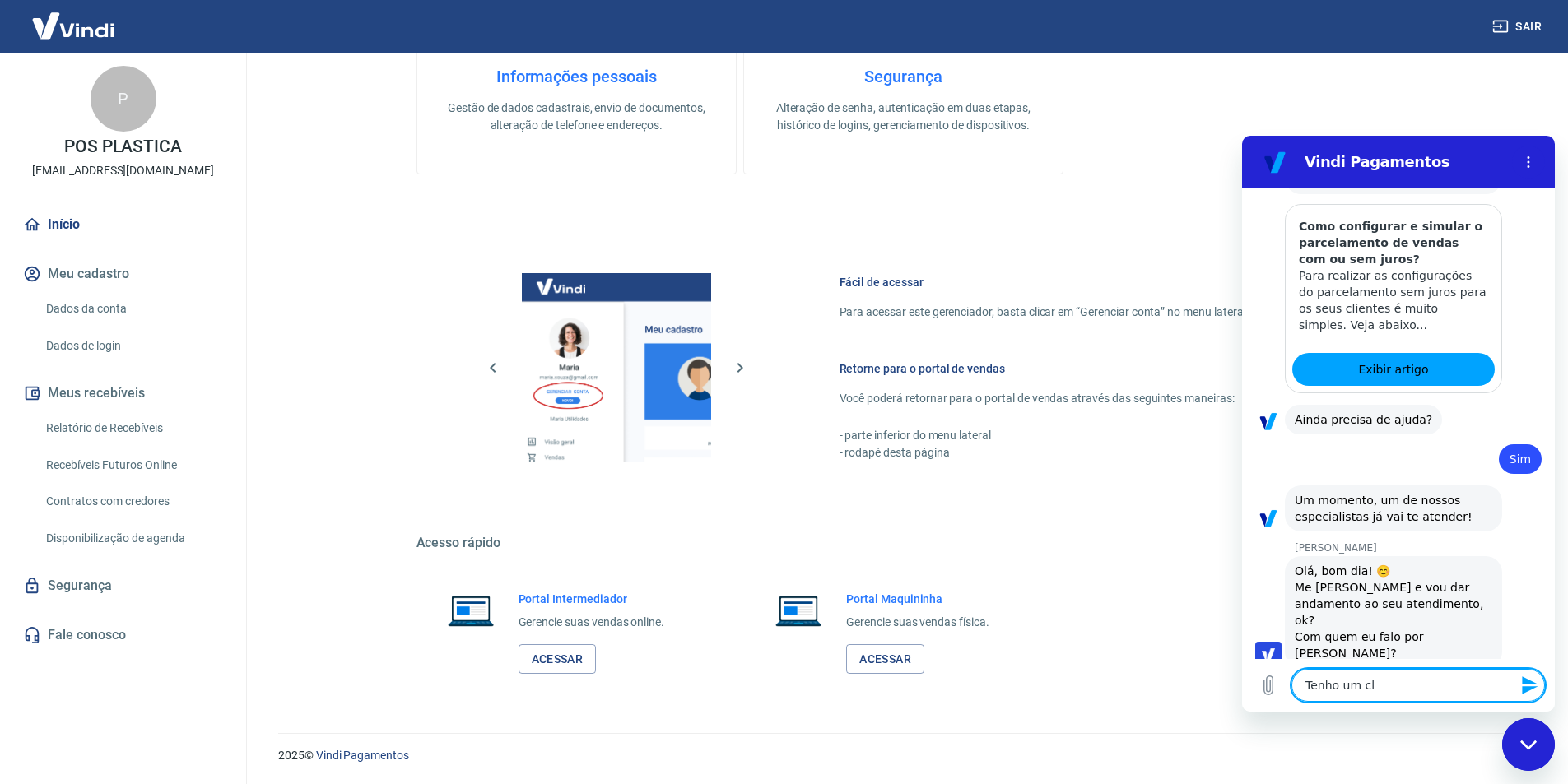
type textarea "Tenho um cli"
type textarea "x"
type textarea "Tenho um clie"
type textarea "x"
type textarea "Tenho um clien"
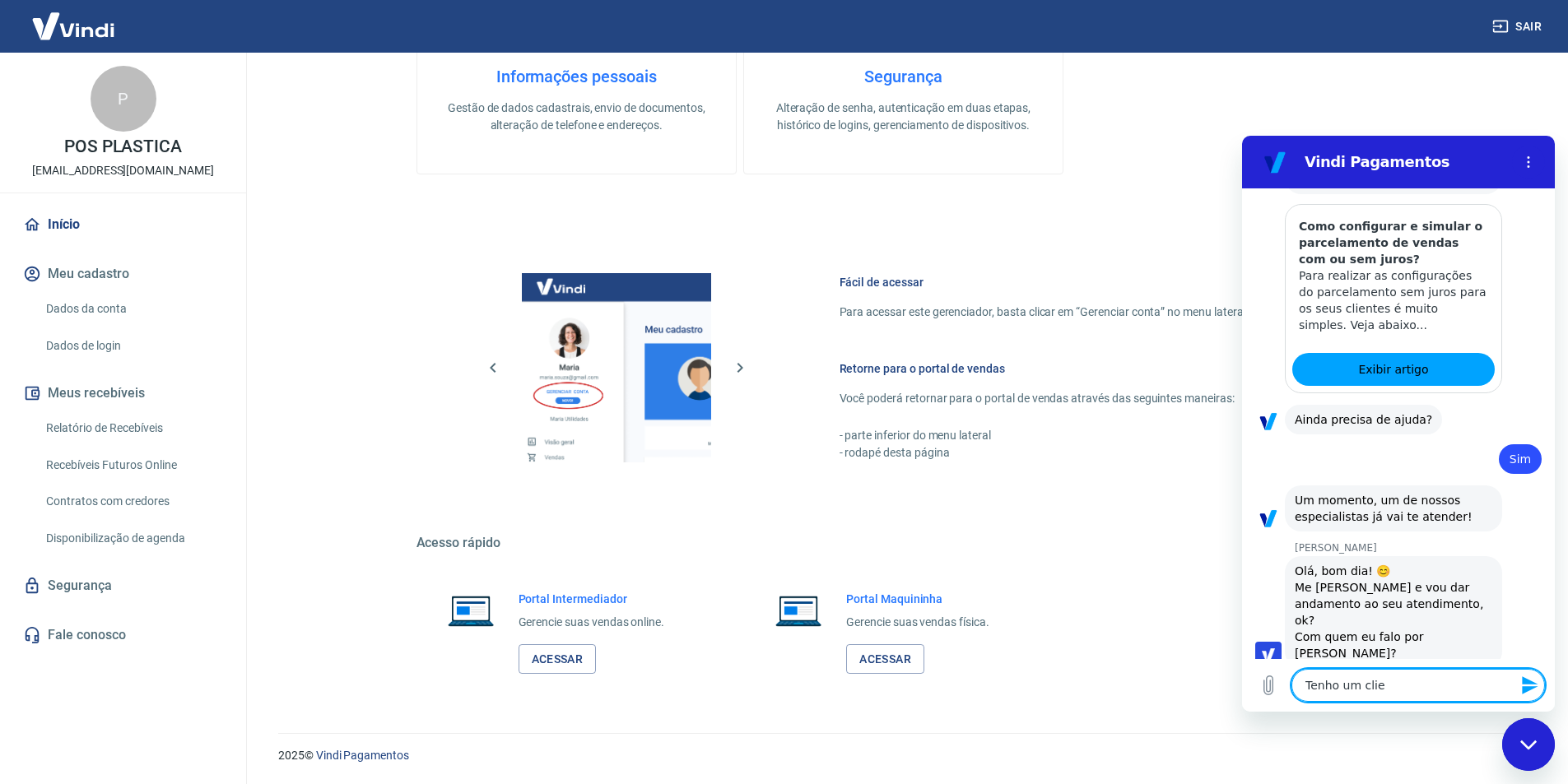
type textarea "x"
type textarea "Tenho um client"
type textarea "x"
type textarea "Tenho um cliente"
type textarea "x"
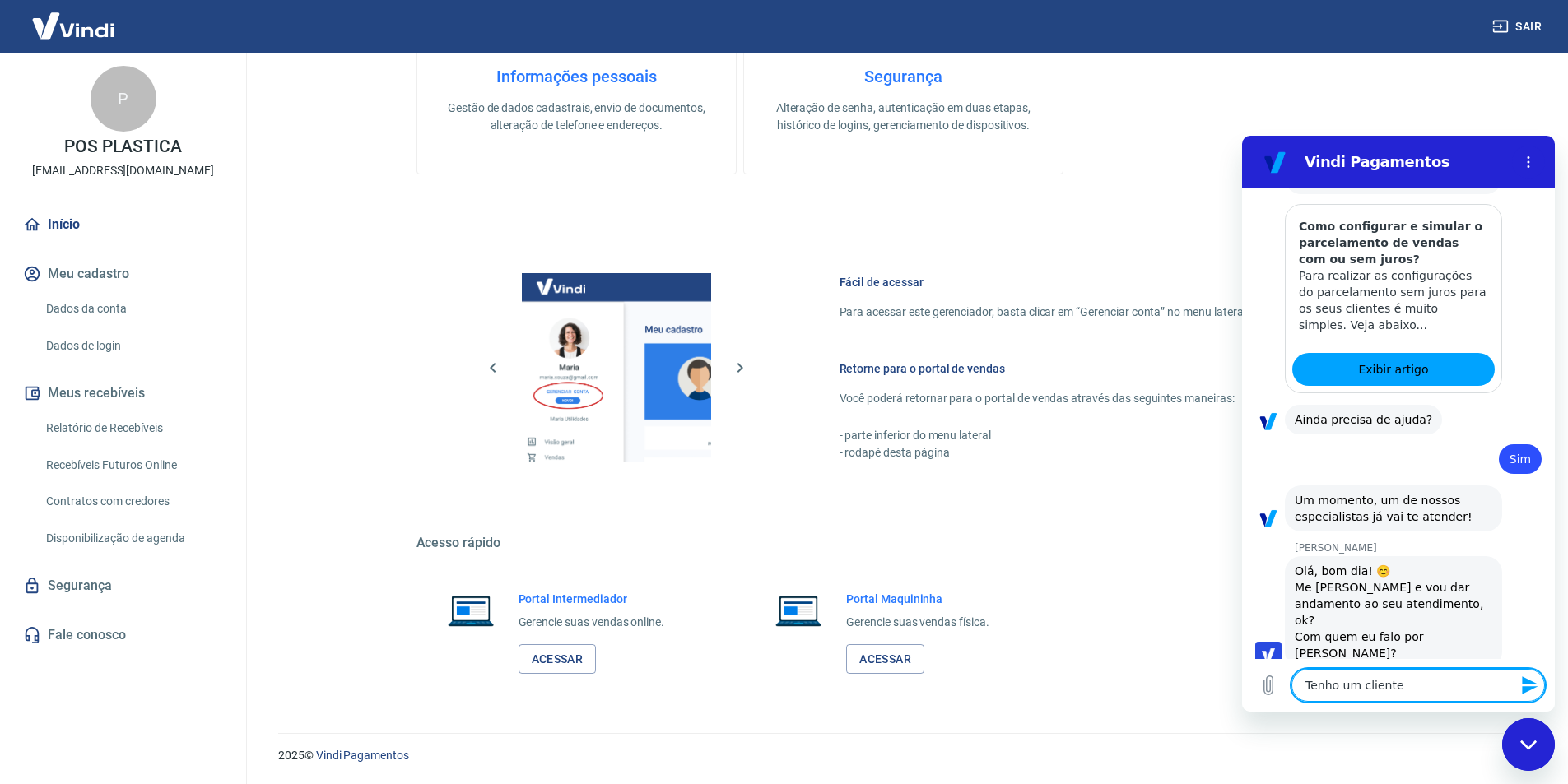
type textarea "Tenho um cliente"
type textarea "x"
type textarea "Tenho um cliente q"
type textarea "x"
click at [1531, 684] on icon "Enviar mensagem" at bounding box center [1530, 685] width 16 height 18
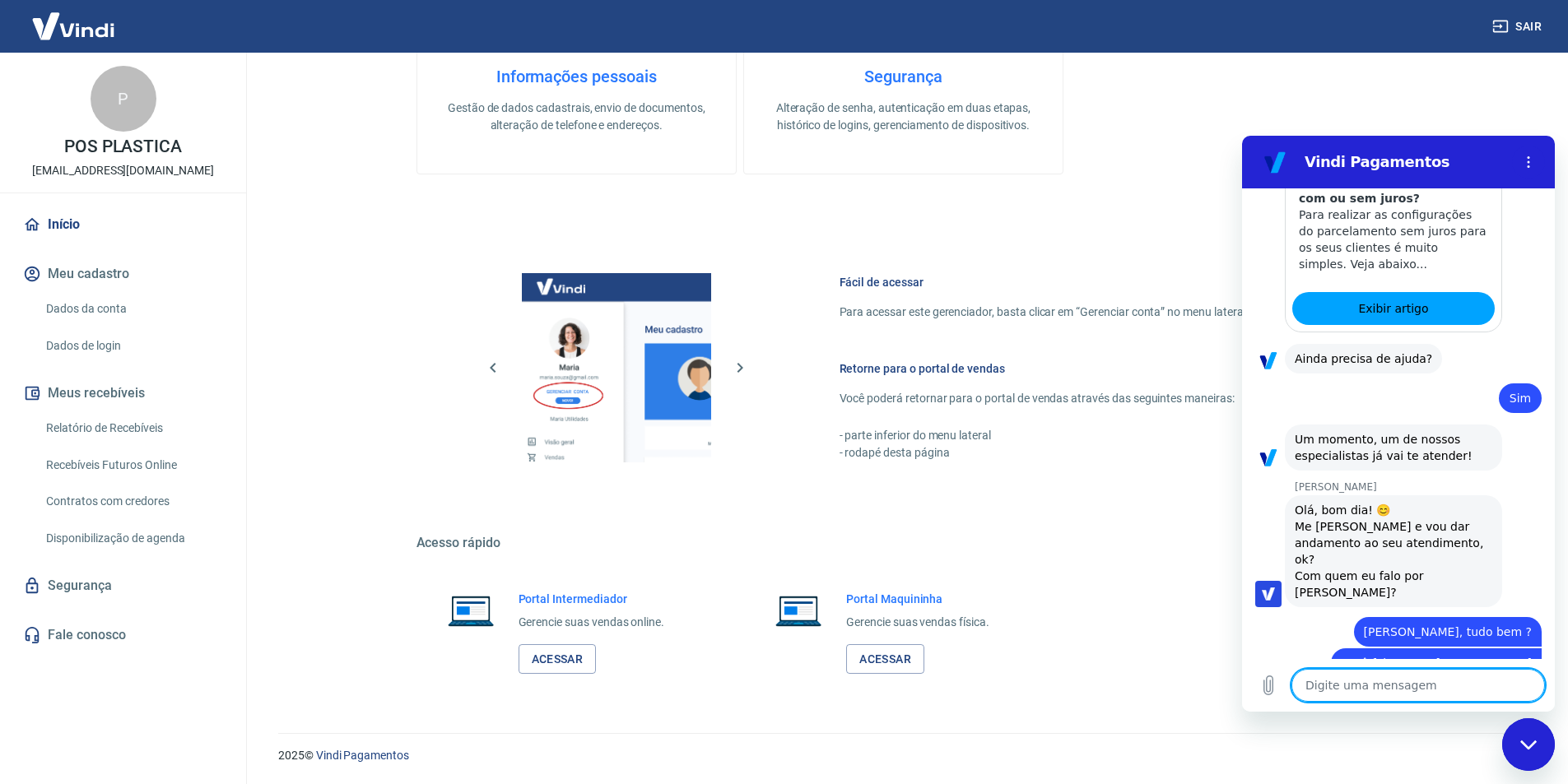
scroll to position [1997, 0]
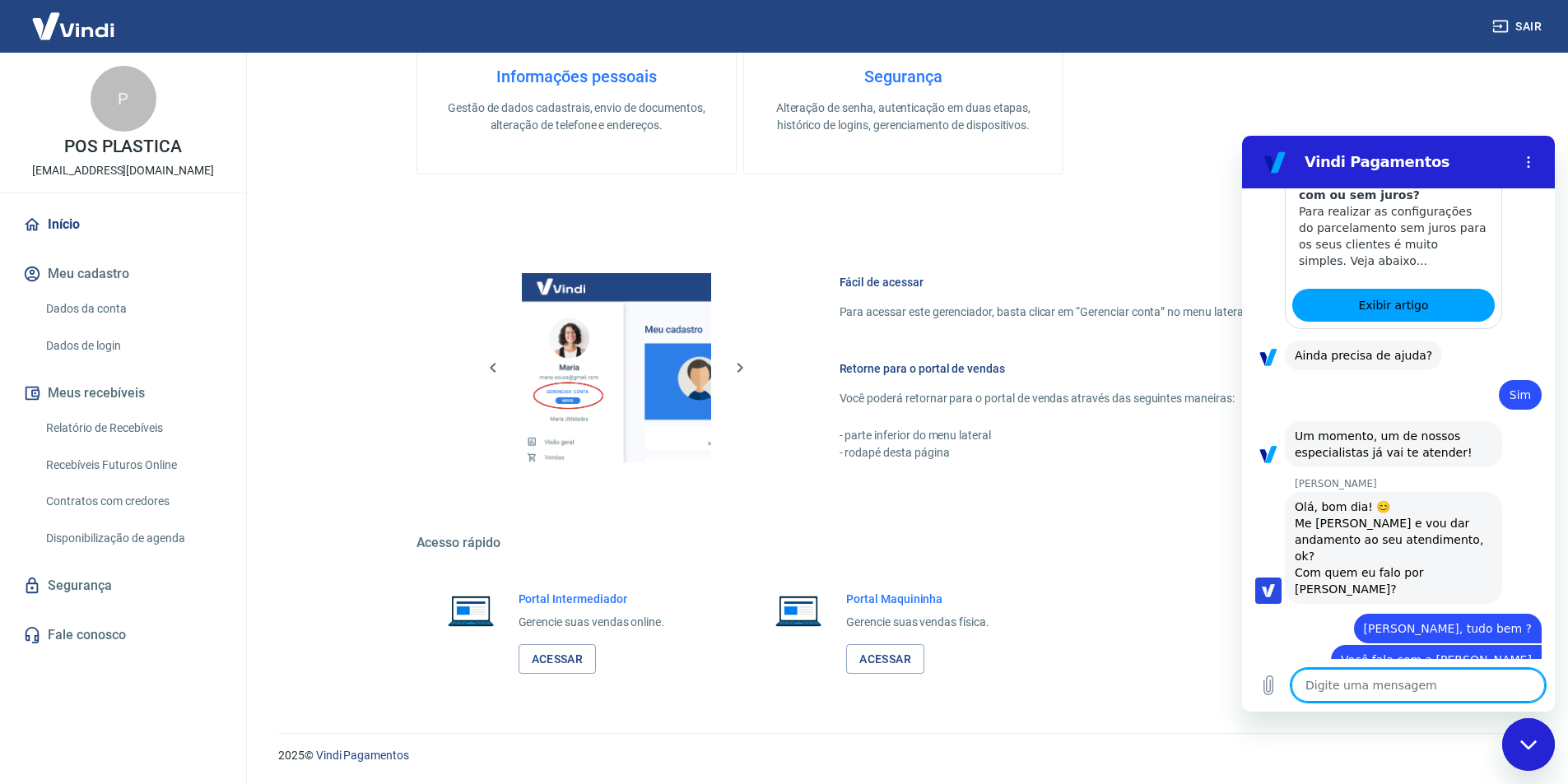
click at [1341, 694] on textarea at bounding box center [1418, 685] width 253 height 33
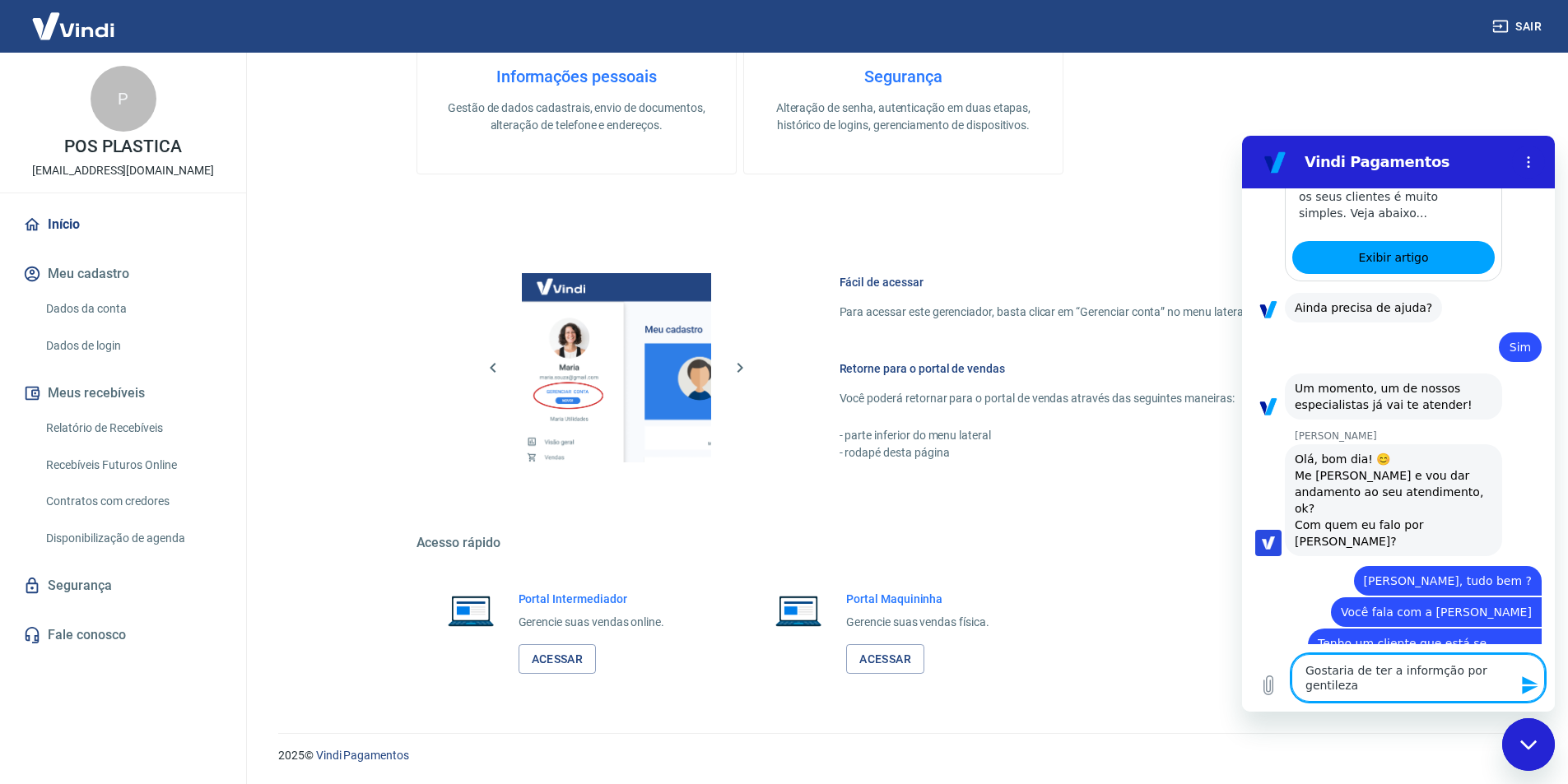
scroll to position [2043, 0]
click at [1430, 672] on textarea "Gostaria de ter a informção por gentileza" at bounding box center [1418, 678] width 253 height 48
click at [1427, 671] on textarea "Gostaria de ter a informção por gentileza" at bounding box center [1418, 678] width 253 height 48
click at [1530, 674] on button "Enviar mensagem" at bounding box center [1529, 685] width 33 height 33
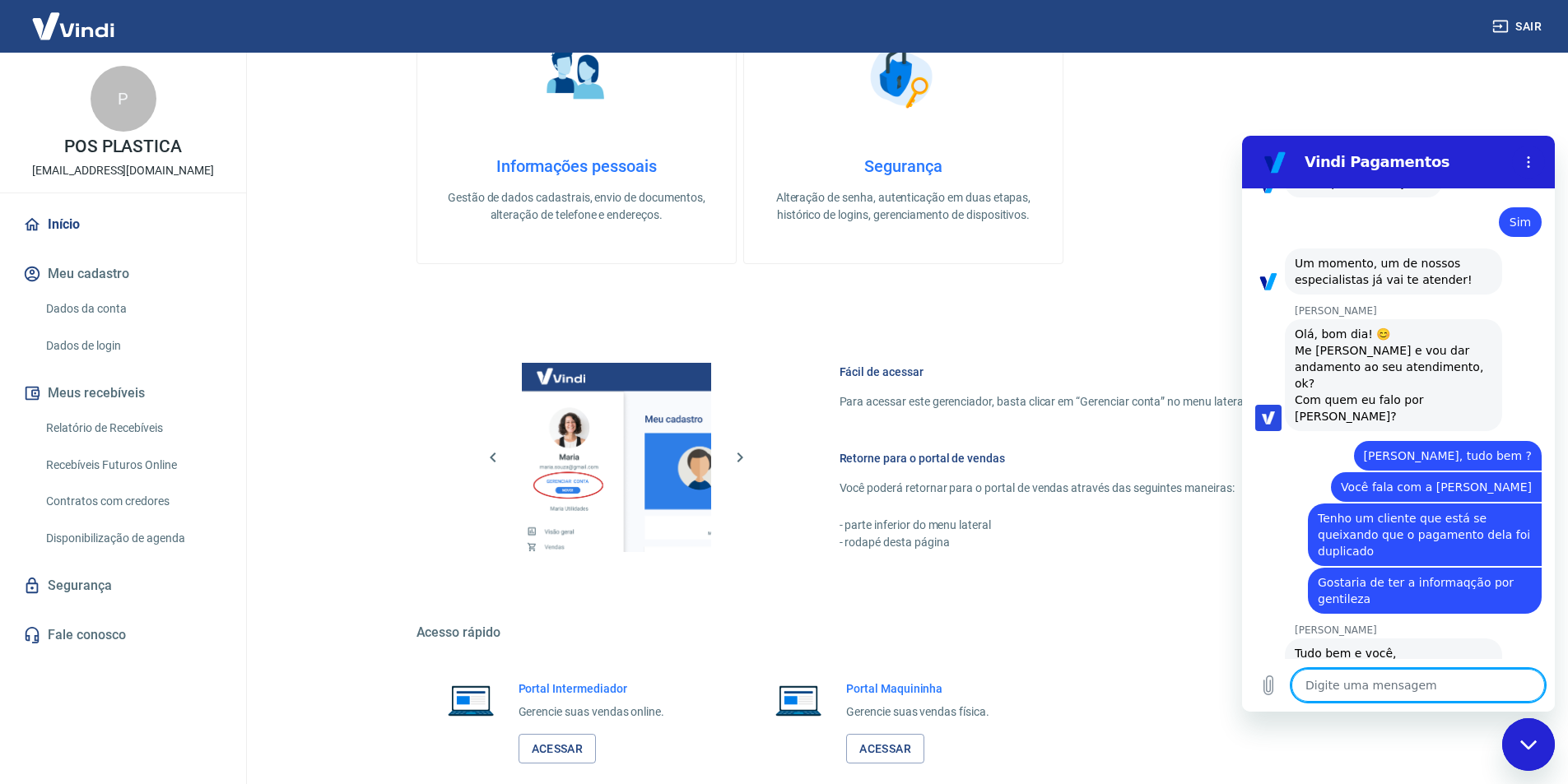
scroll to position [669, 0]
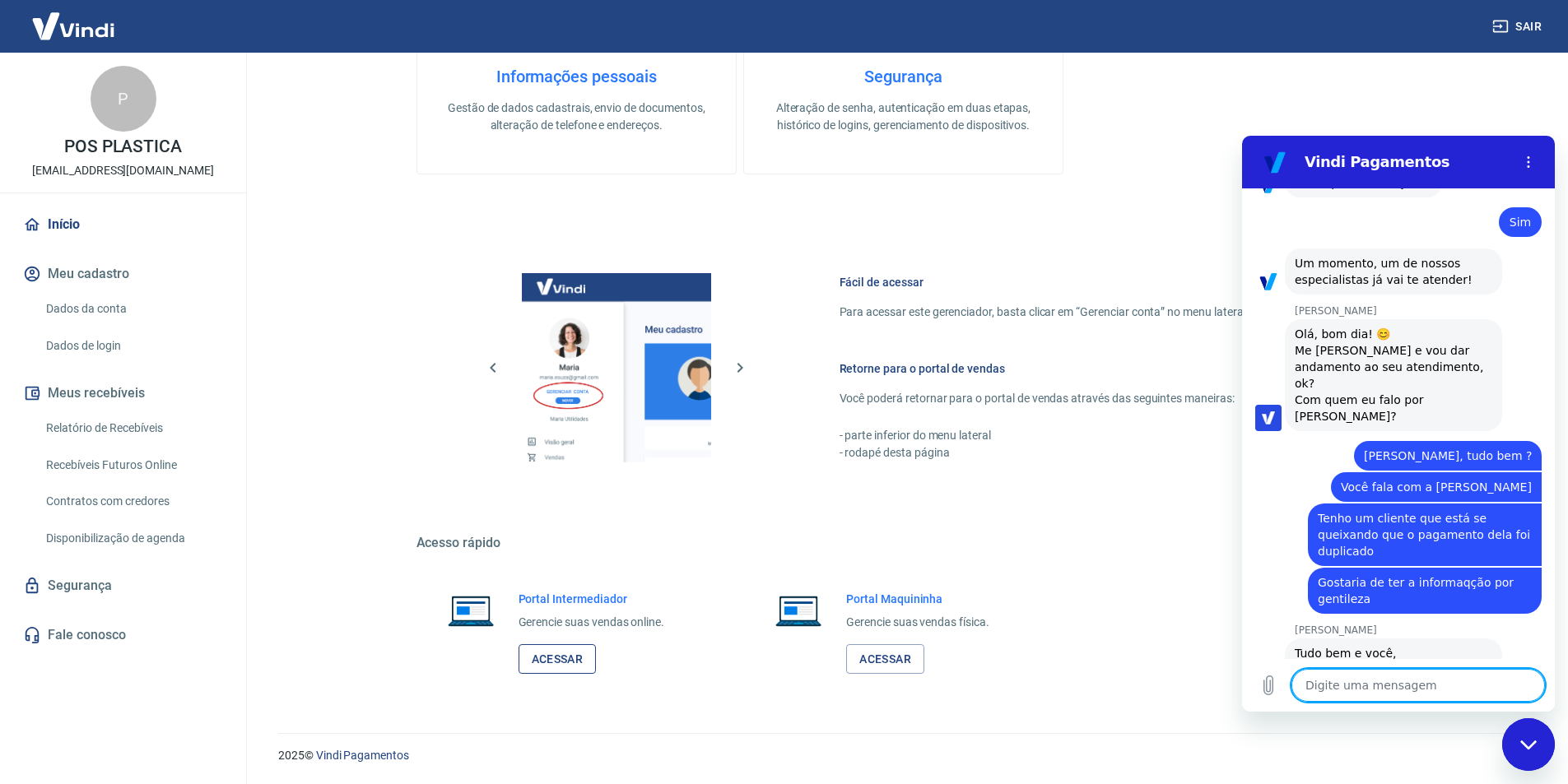
click at [566, 662] on link "Acessar" at bounding box center [558, 659] width 78 height 30
drag, startPoint x: 1322, startPoint y: 406, endPoint x: 1427, endPoint y: 461, distance: 118.5
click at [1427, 504] on div "diz: Tenho um cliente que está se queixando que o pagamento dela foi duplicado" at bounding box center [1424, 535] width 234 height 62
copy span "Tenho um cliente que está se queixando que o pagamento dela foi duplicado"
click at [1331, 682] on textarea at bounding box center [1418, 685] width 253 height 33
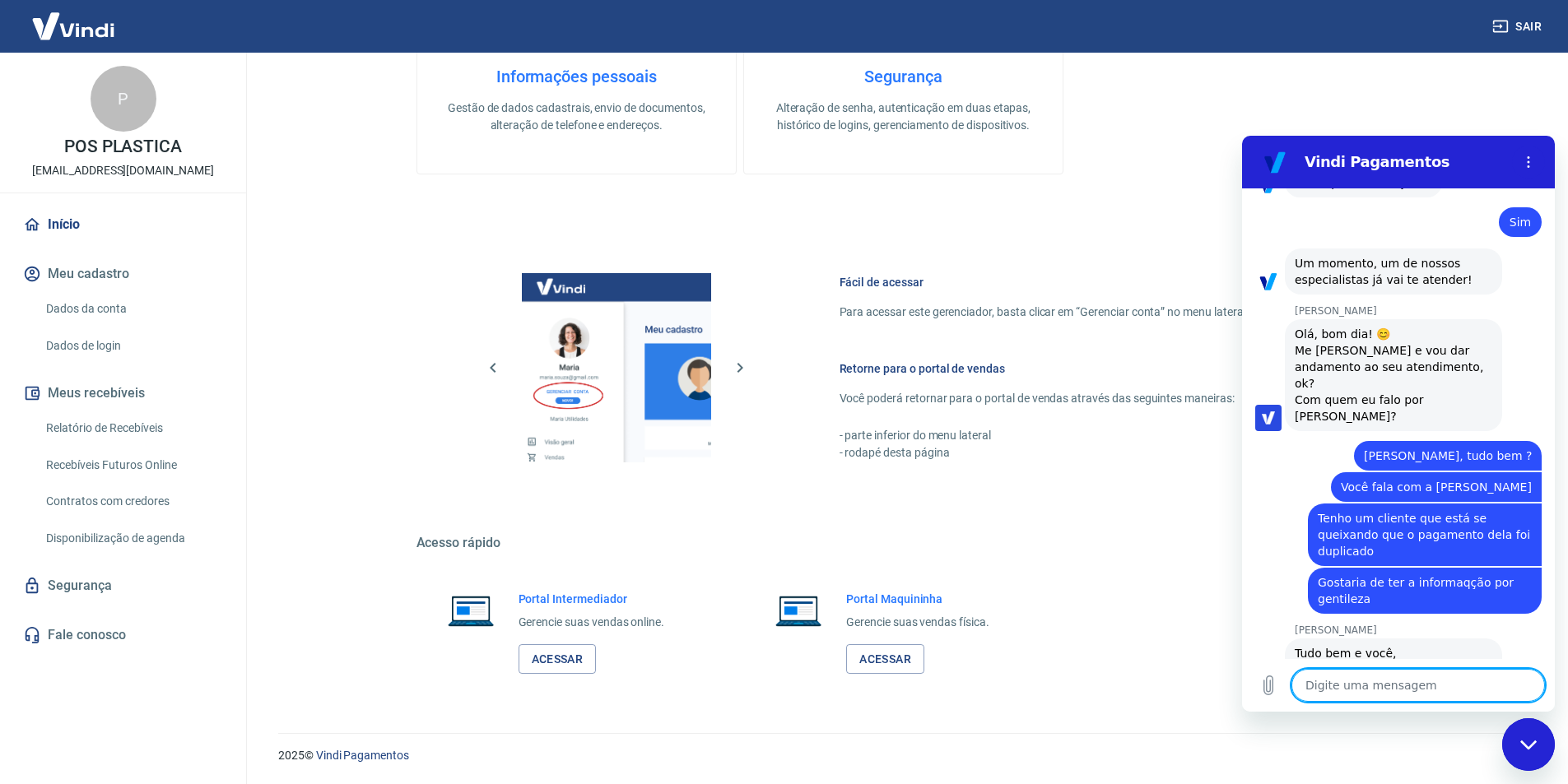
paste textarea "Tenho um cliente que está se queixando que o pagamento dela foi duplicado"
click at [1526, 685] on icon "Enviar mensagem" at bounding box center [1530, 685] width 20 height 20
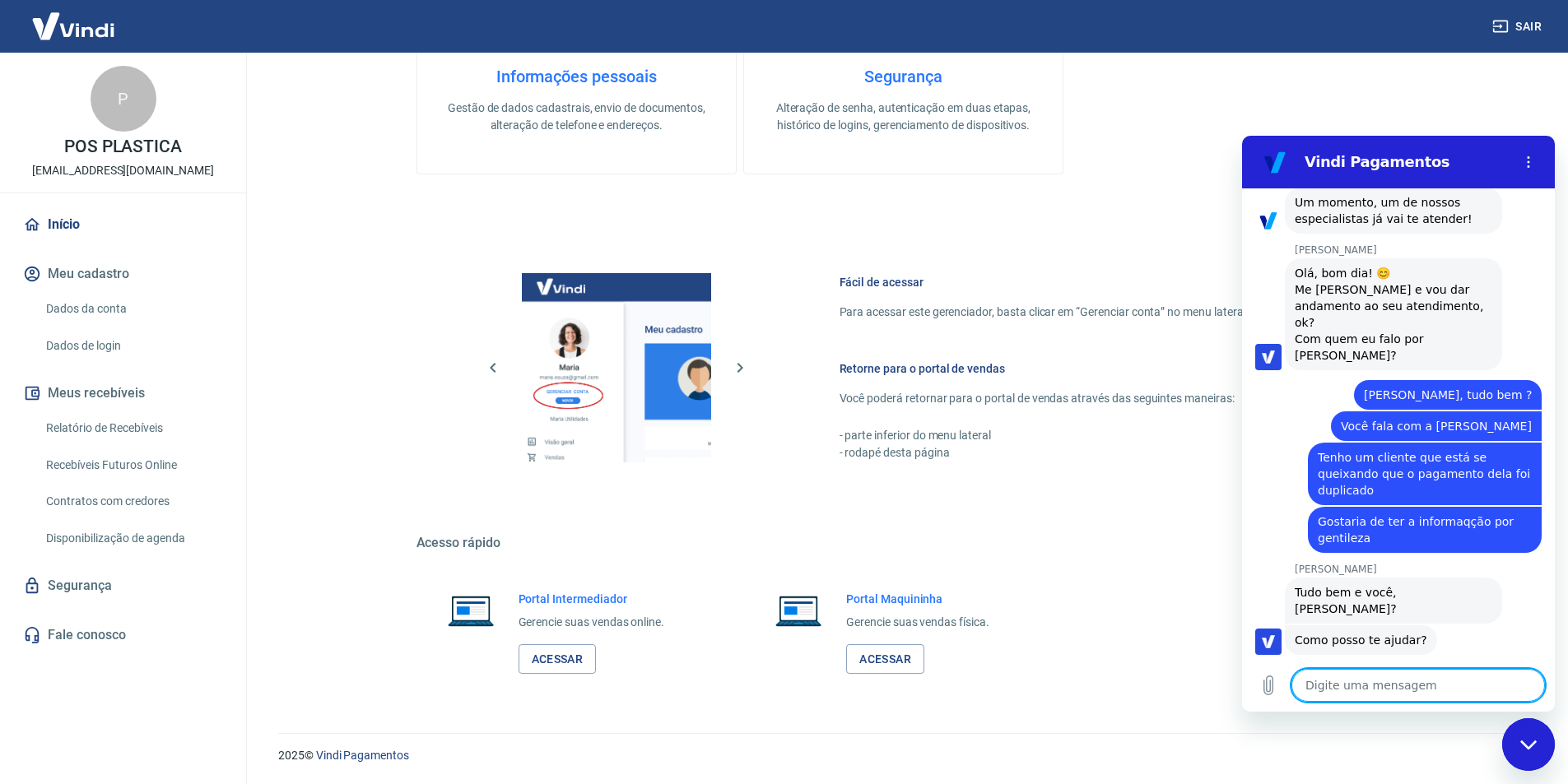
scroll to position [2234, 0]
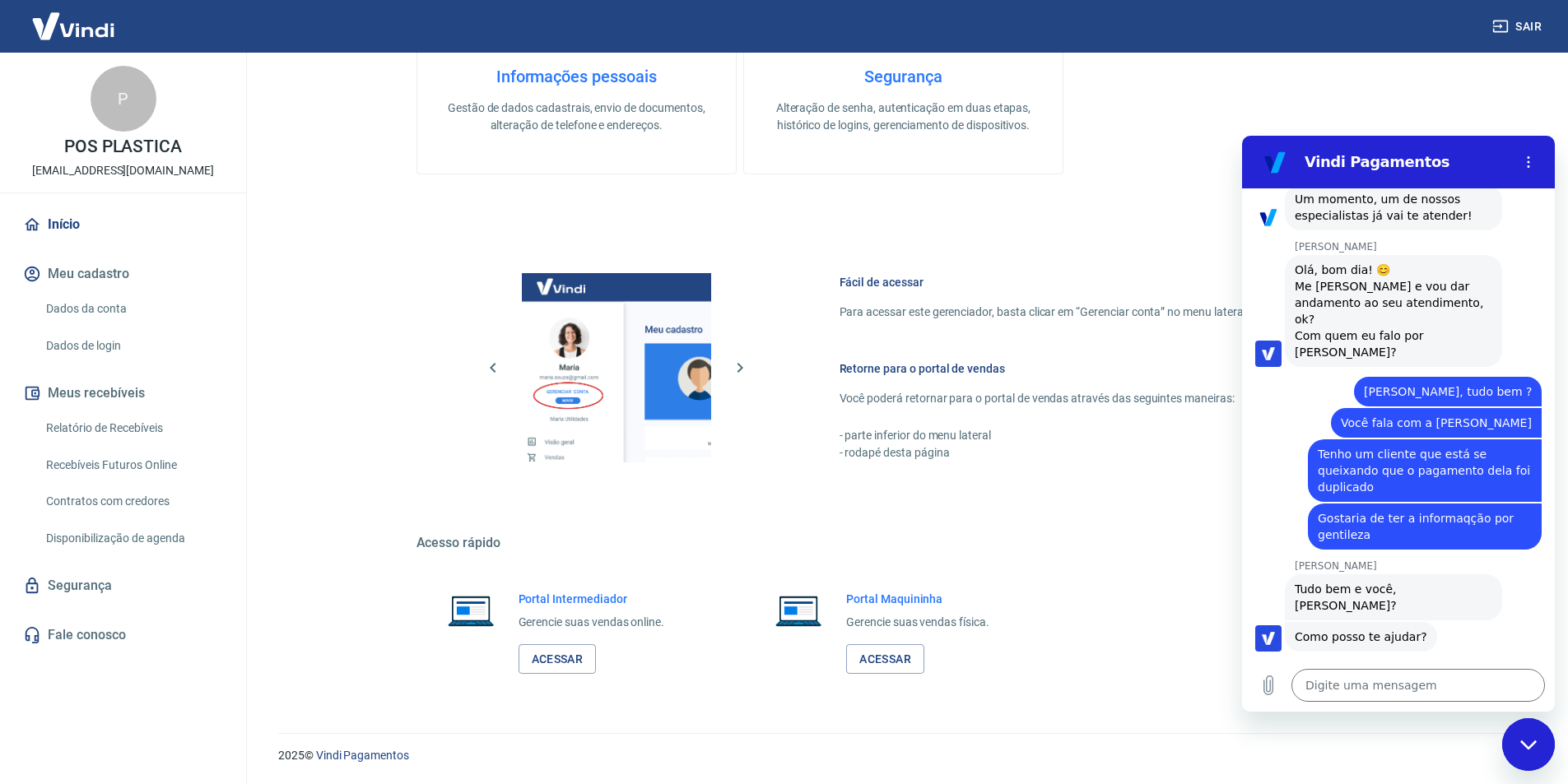
drag, startPoint x: 1322, startPoint y: 418, endPoint x: 1367, endPoint y: 441, distance: 50.5
click at [1367, 510] on span "Gostaria de ter a informaqção por gentileza" at bounding box center [1424, 526] width 214 height 33
click at [1339, 687] on textarea at bounding box center [1418, 685] width 253 height 33
paste textarea "Tenho um cliente que está se queixando que o pagamento dela foi duplicado"
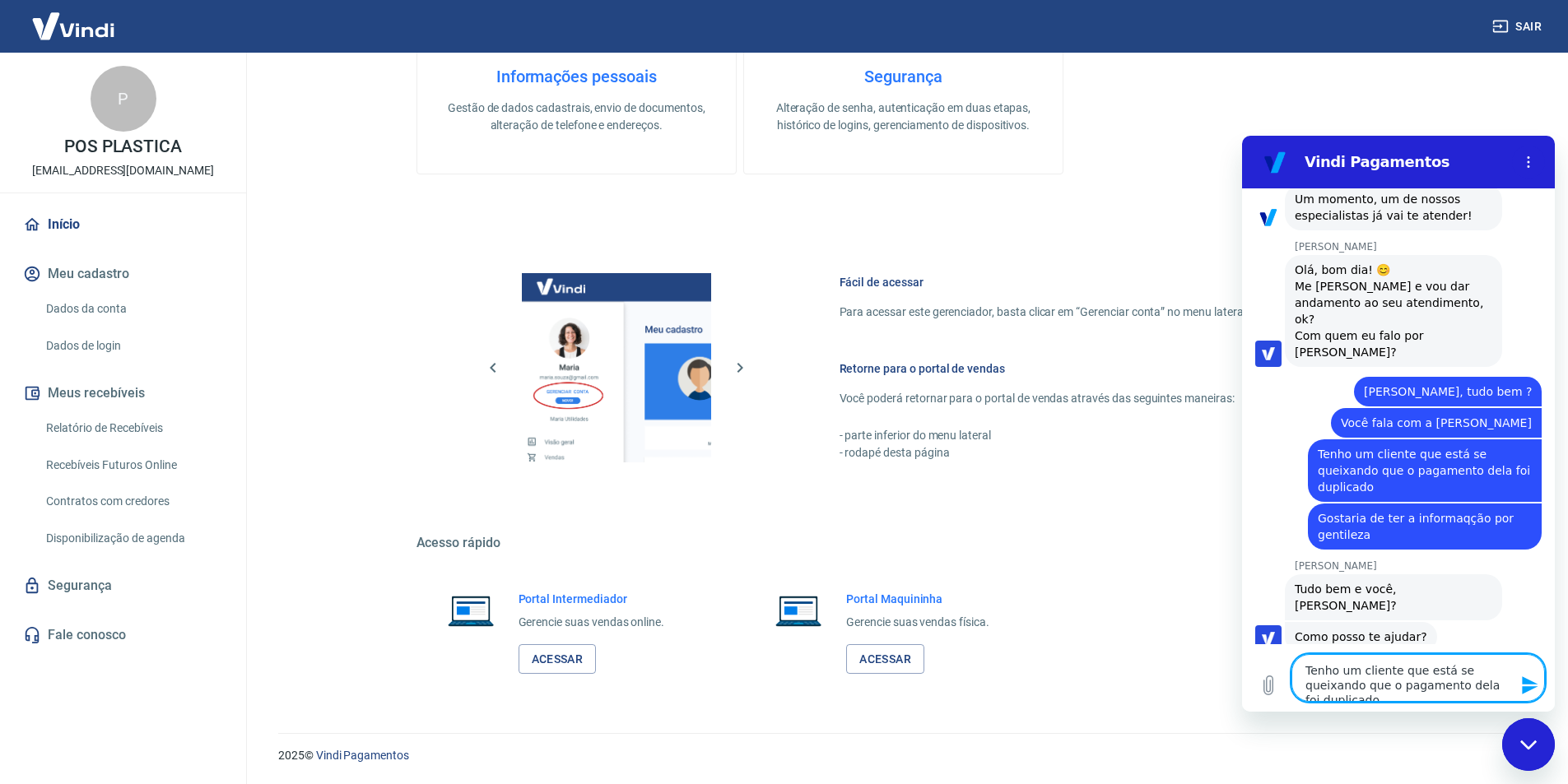
drag, startPoint x: 1509, startPoint y: 684, endPoint x: 1278, endPoint y: 666, distance: 231.7
click at [1278, 666] on div "Digite uma mensagem Tenho um cliente que está se queixando que o pagamento dela…" at bounding box center [1398, 678] width 313 height 67
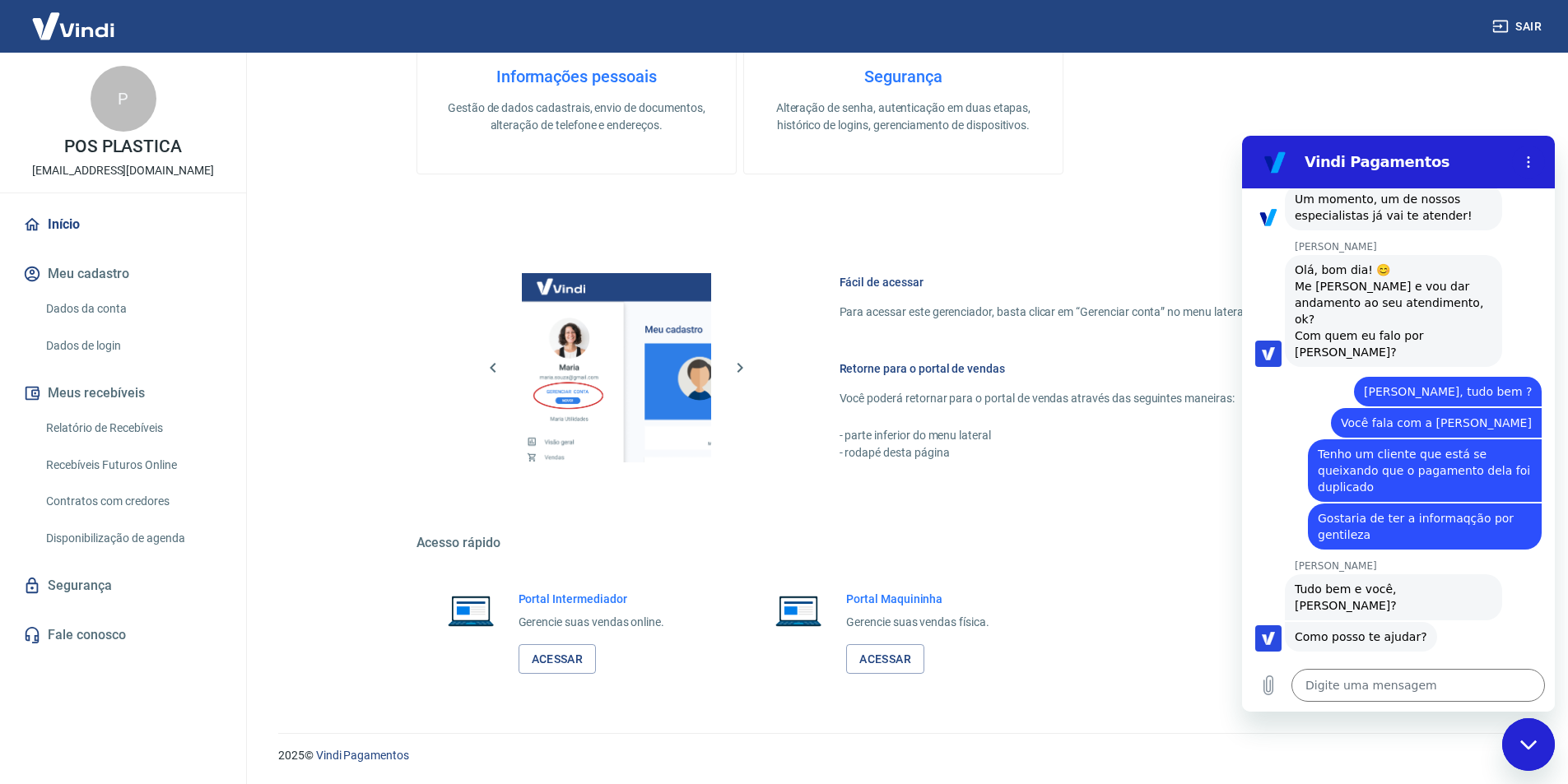
drag, startPoint x: 1315, startPoint y: 422, endPoint x: 1380, endPoint y: 435, distance: 66.3
click at [1380, 504] on div "diz: Gostaria de ter a informaqção por gentileza" at bounding box center [1424, 526] width 234 height 46
click at [1380, 510] on span "Gostaria de ter a informaqção por gentileza" at bounding box center [1424, 526] width 214 height 33
click at [1355, 696] on textarea at bounding box center [1418, 685] width 253 height 33
paste textarea "Tenho um cliente que está se queixando que o pagamento dela foi duplicado"
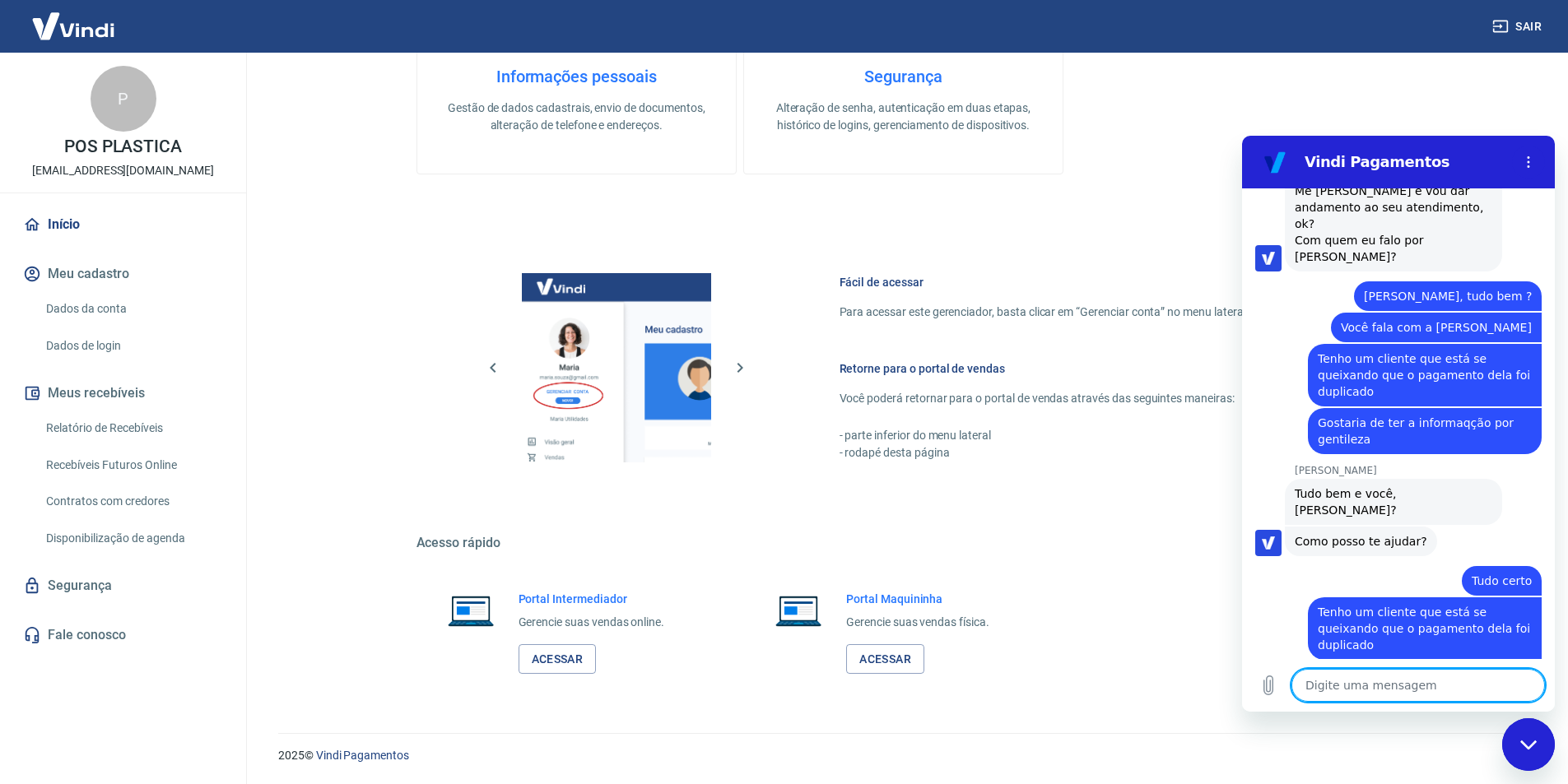
scroll to position [2328, 0]
click at [1387, 672] on textarea at bounding box center [1418, 685] width 253 height 33
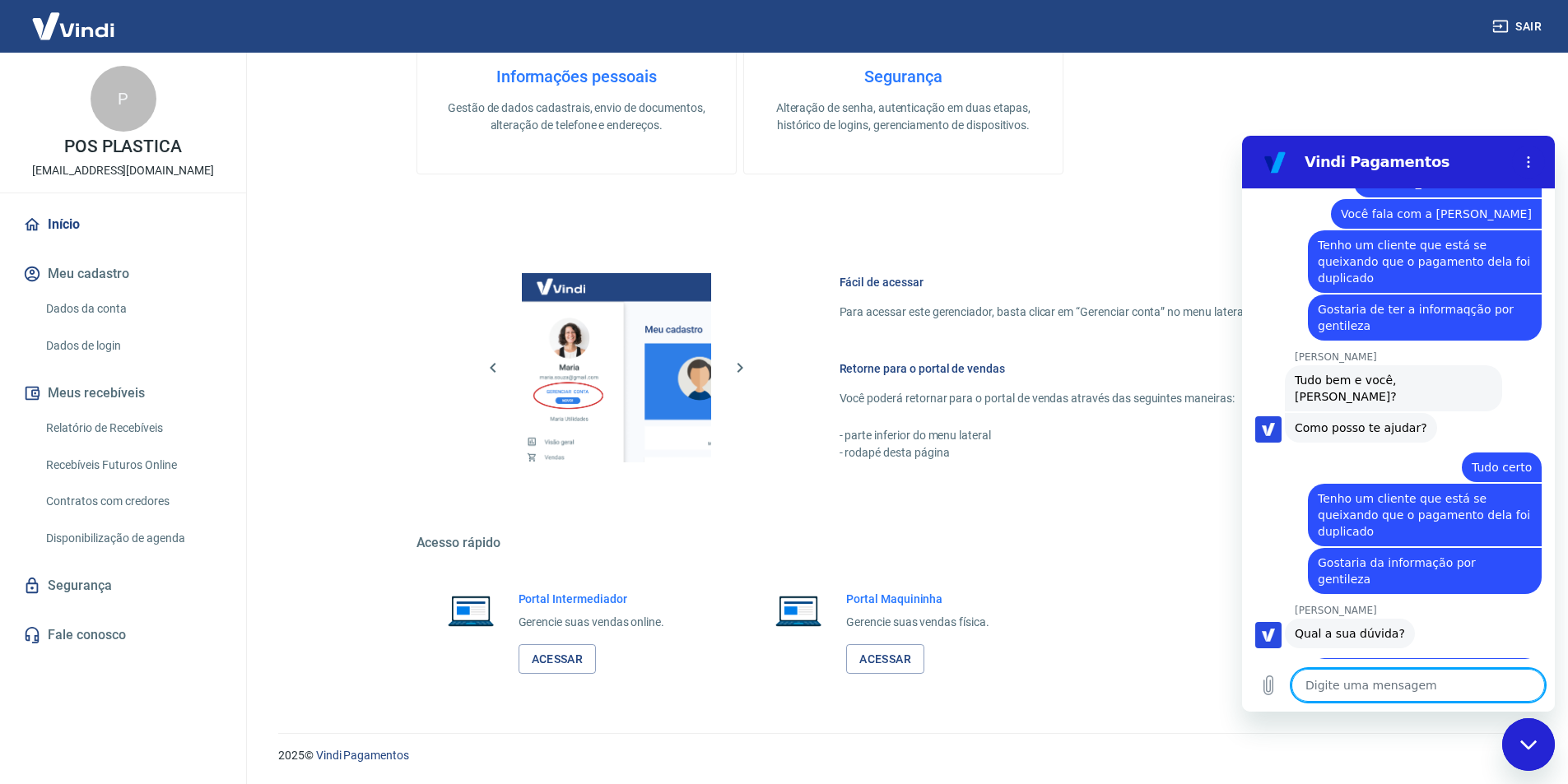
scroll to position [2446, 0]
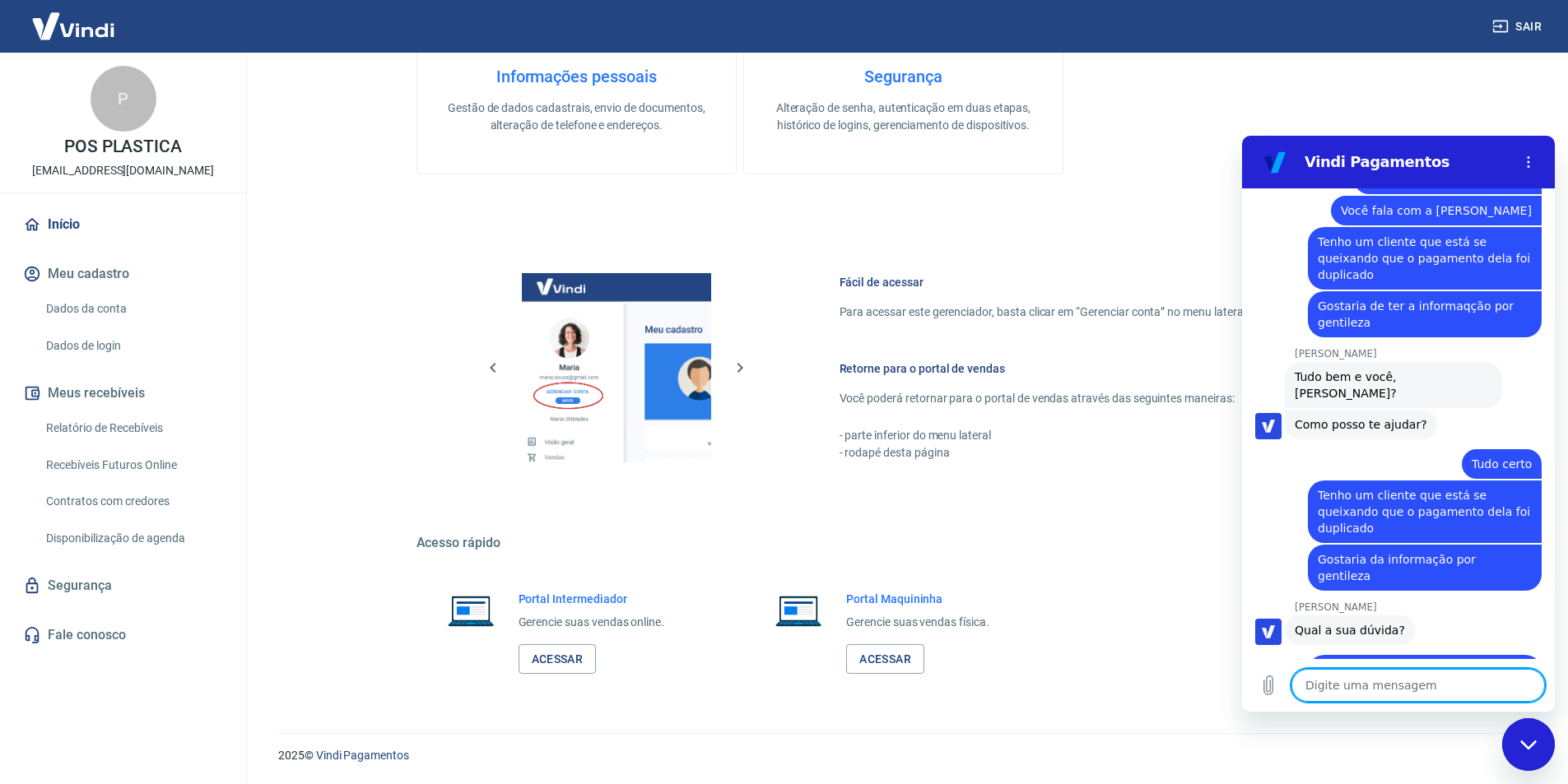
click at [1338, 693] on textarea at bounding box center [1418, 685] width 253 height 33
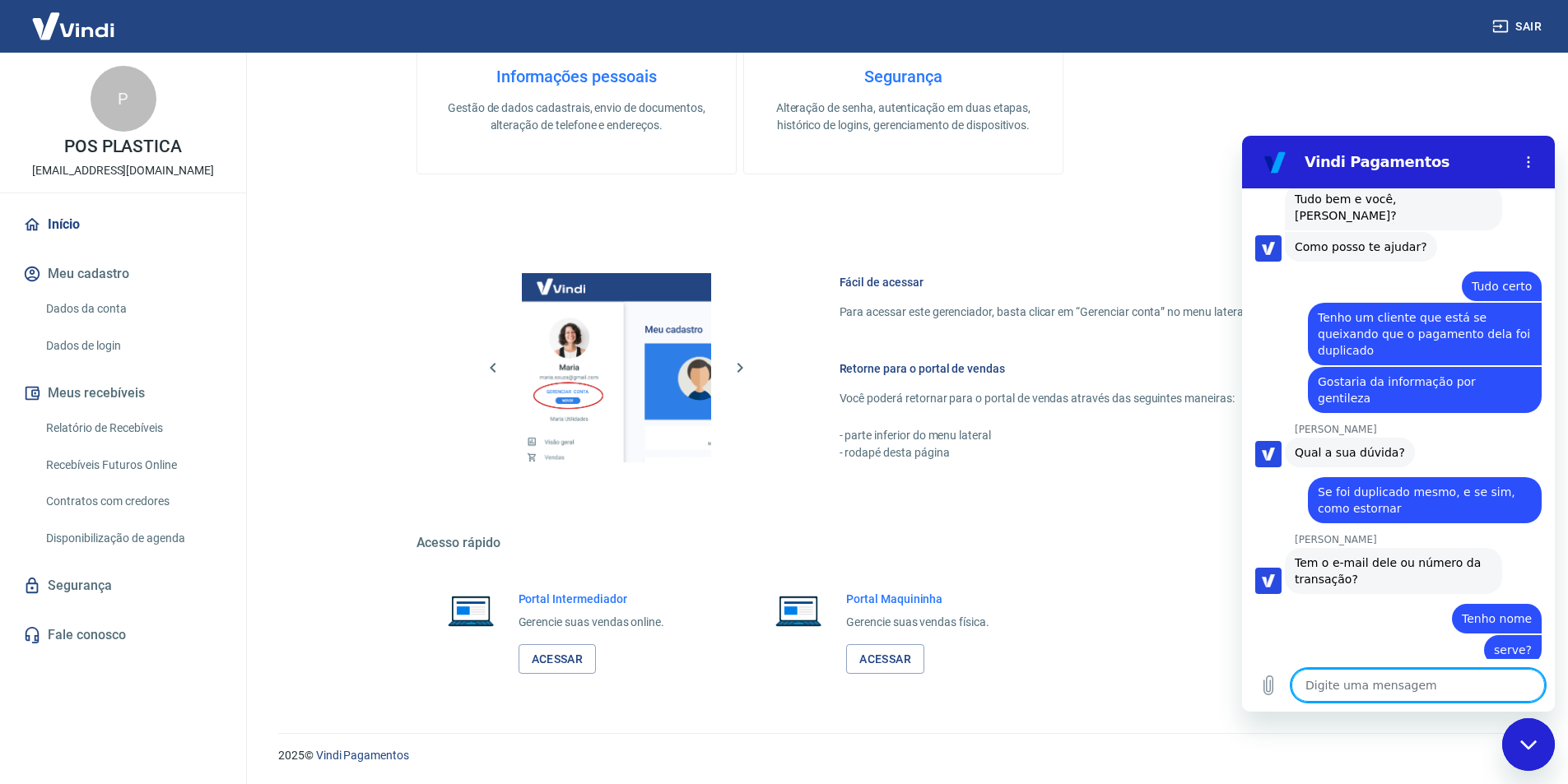
scroll to position [2627, 0]
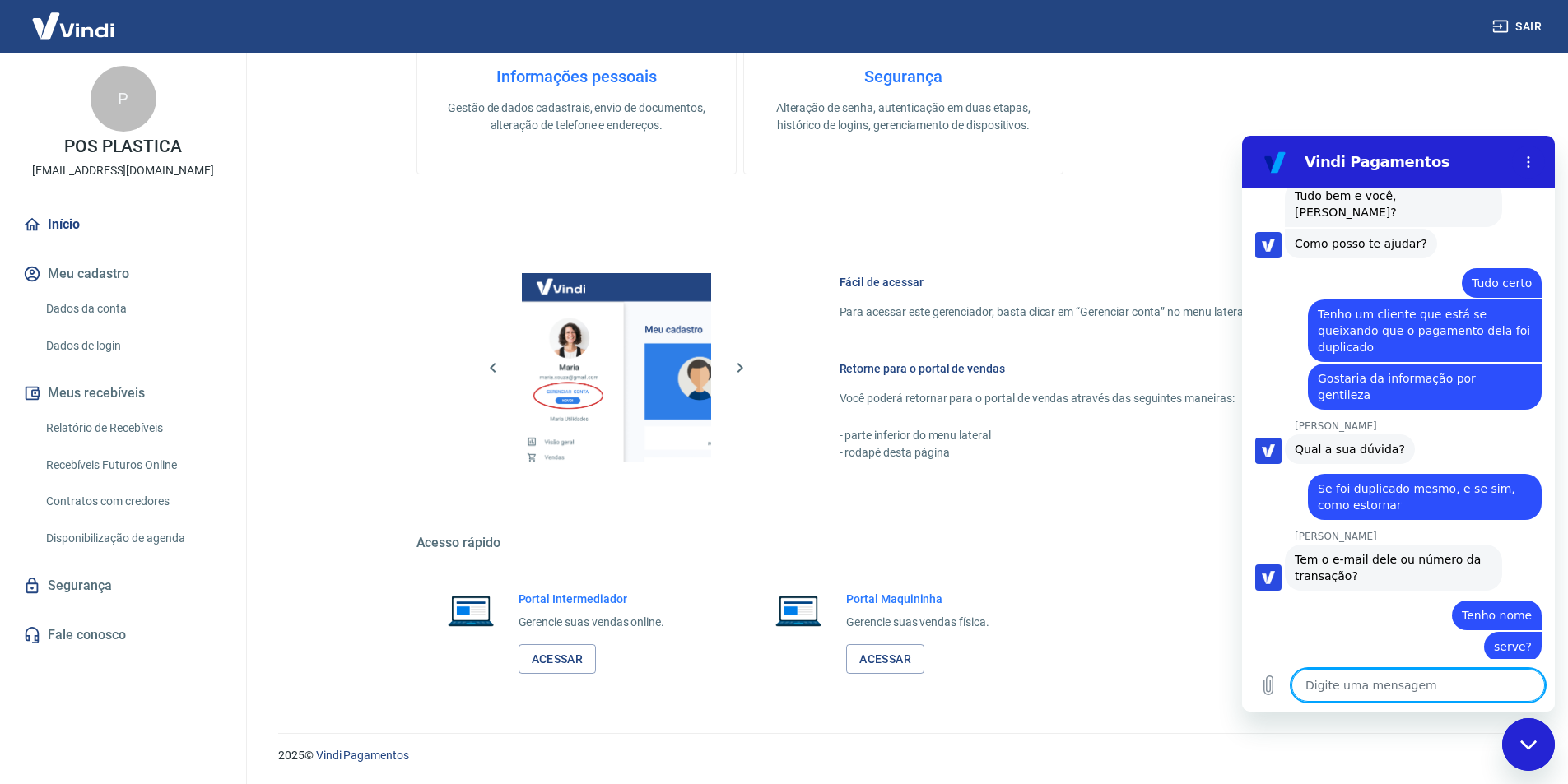
paste textarea "134.438.787-09"
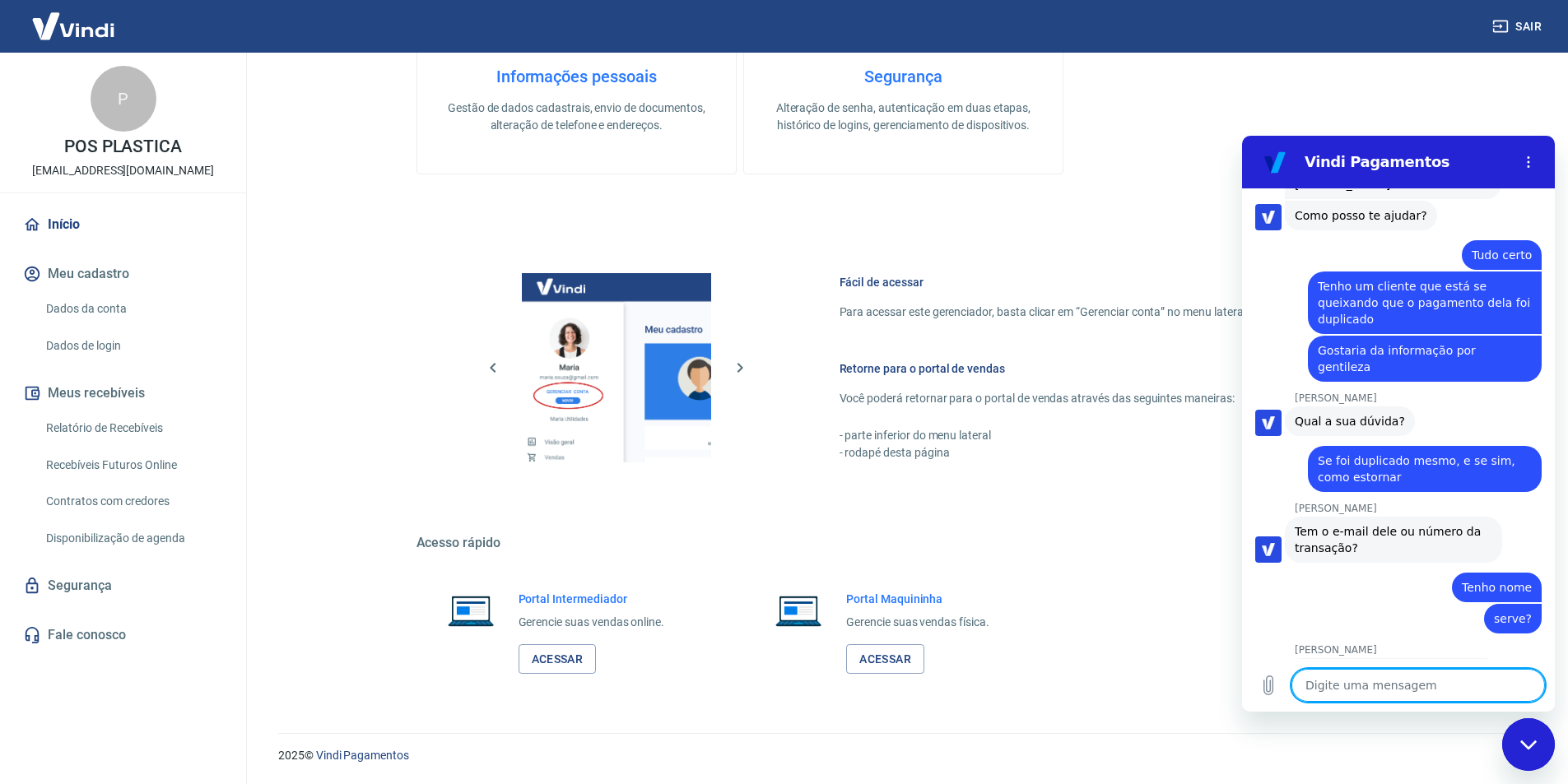
scroll to position [2658, 0]
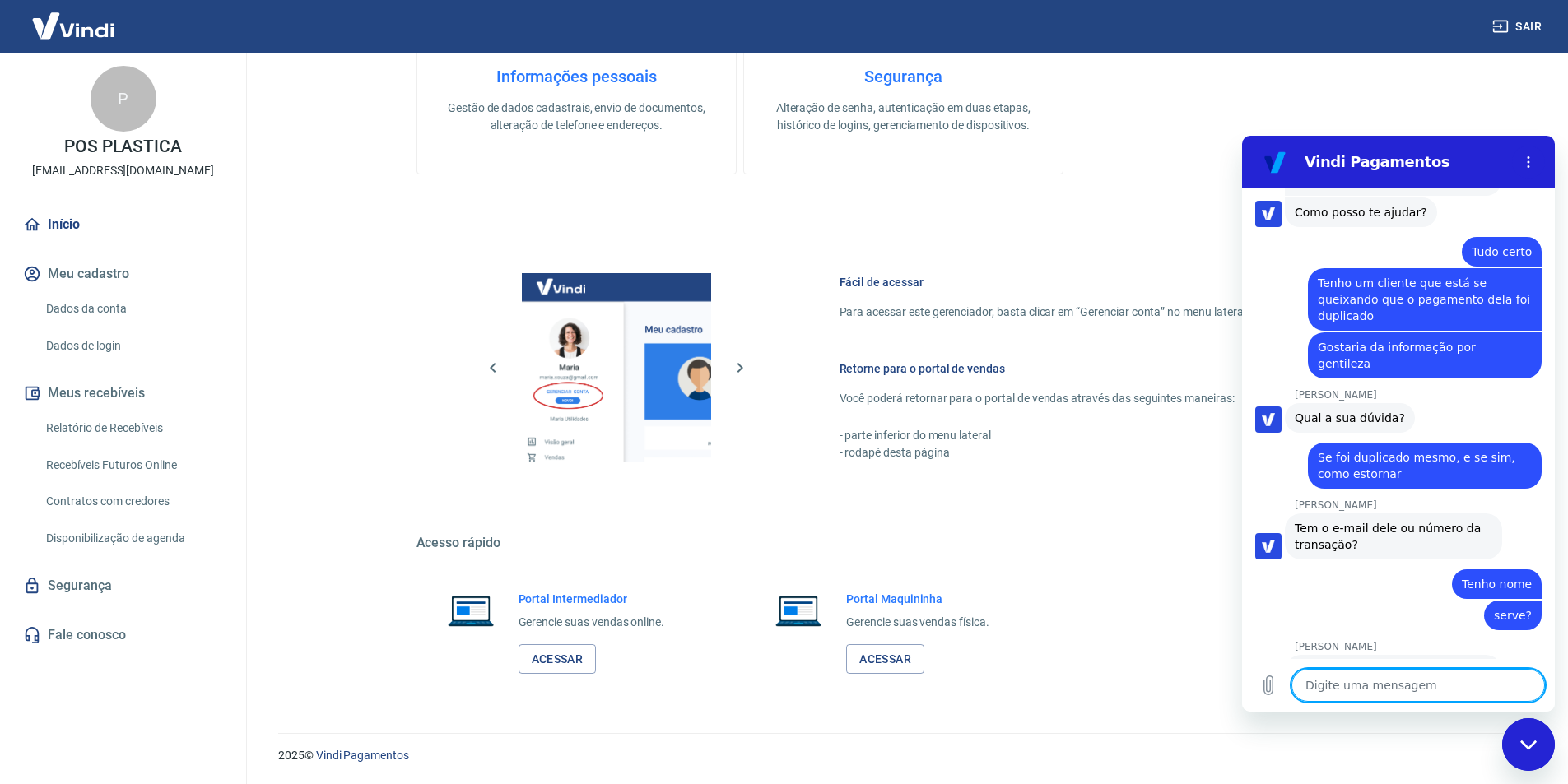
paste textarea "[EMAIL_ADDRESS][DOMAIN_NAME]"
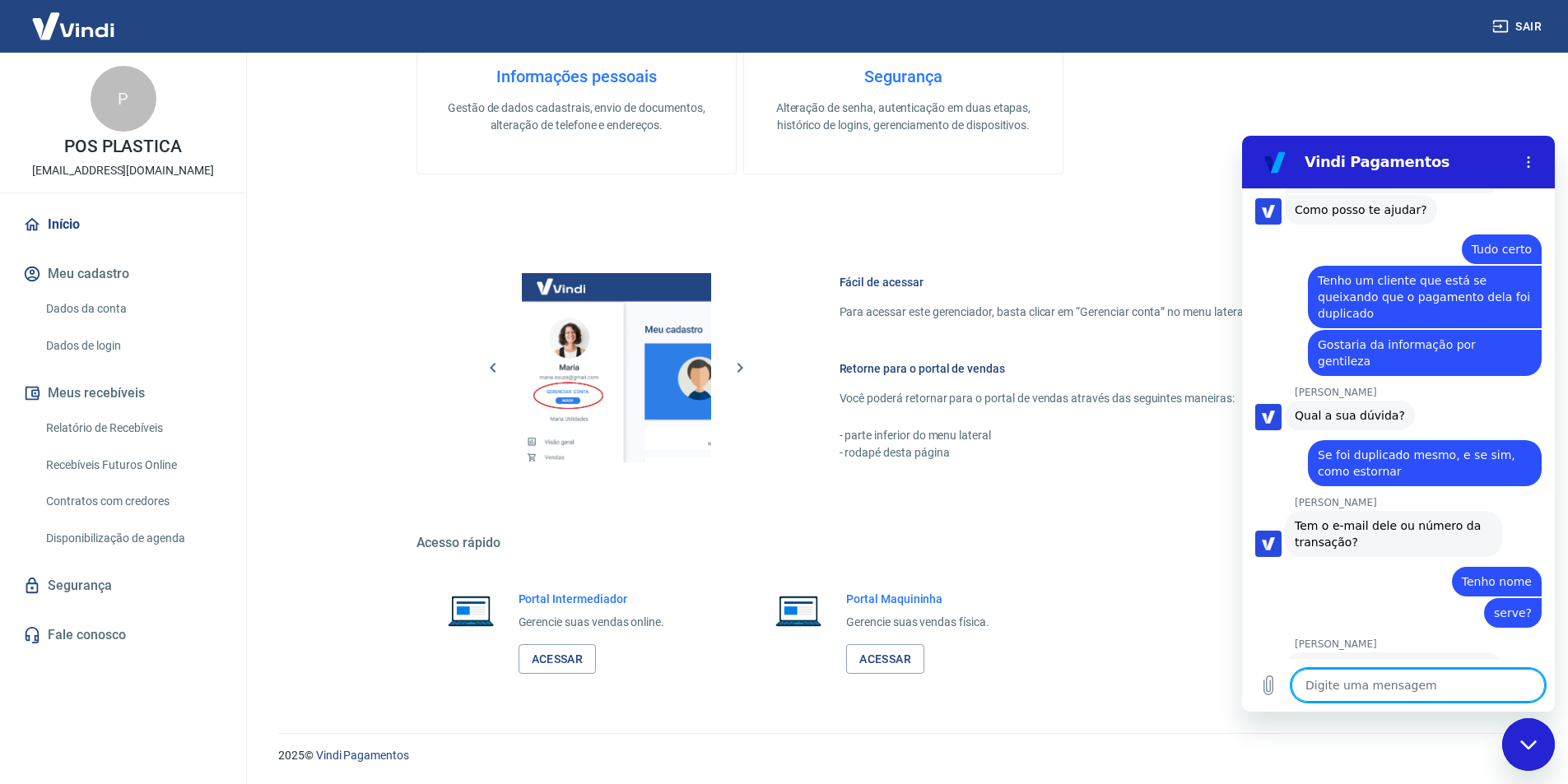
scroll to position [2690, 0]
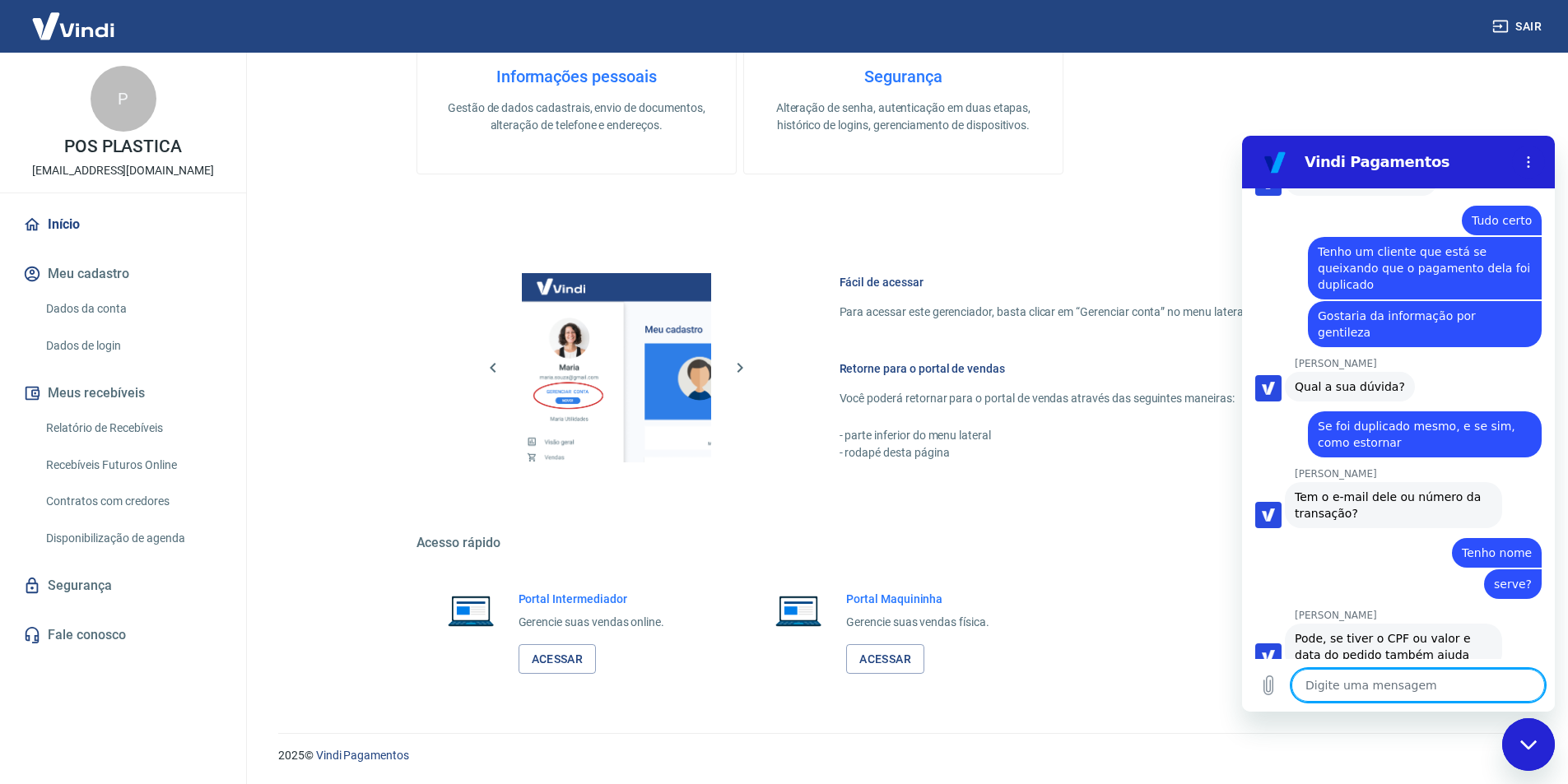
click at [1536, 743] on icon "Fechar janela de mensagens" at bounding box center [1529, 745] width 17 height 10
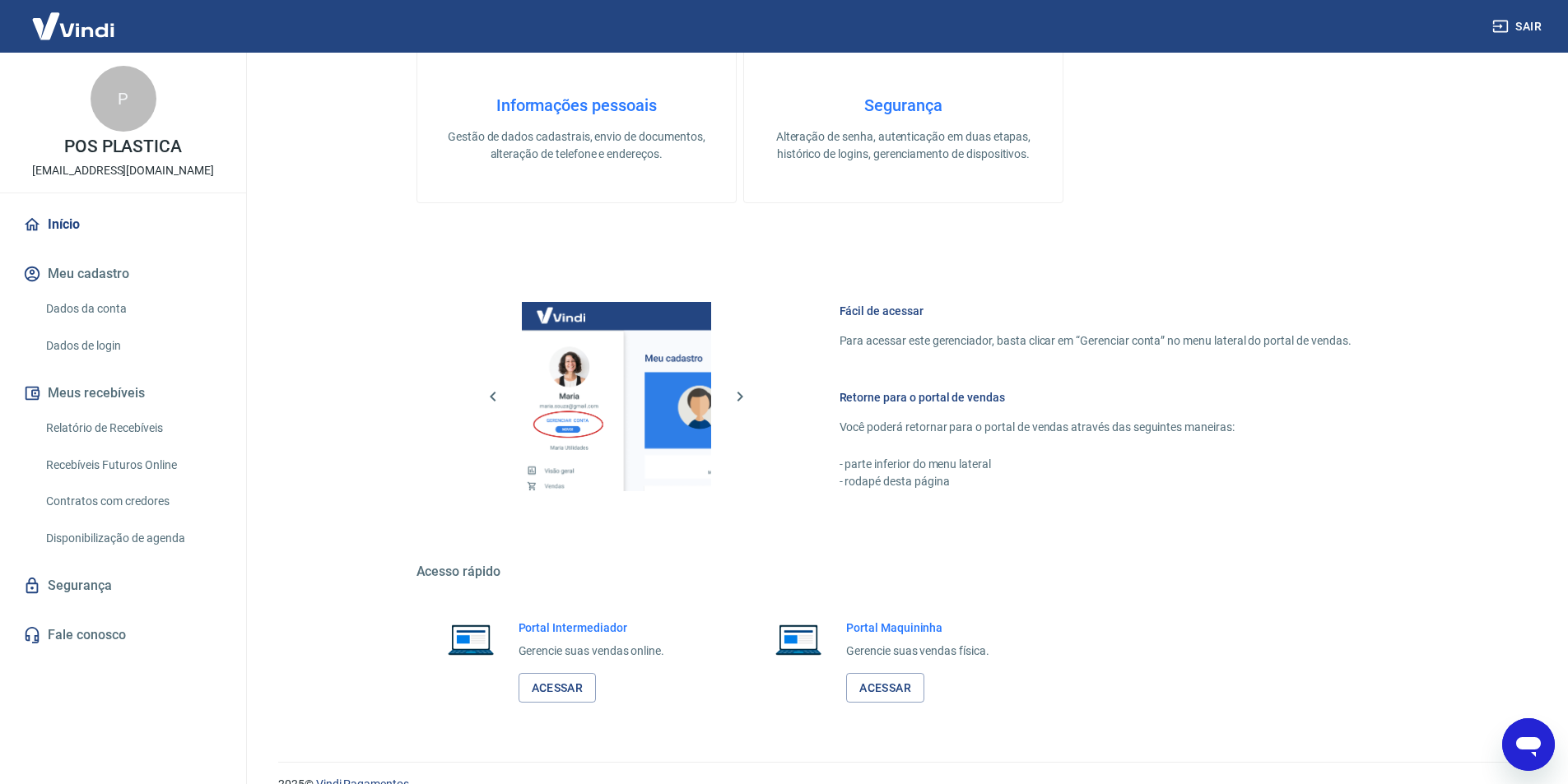
scroll to position [669, 0]
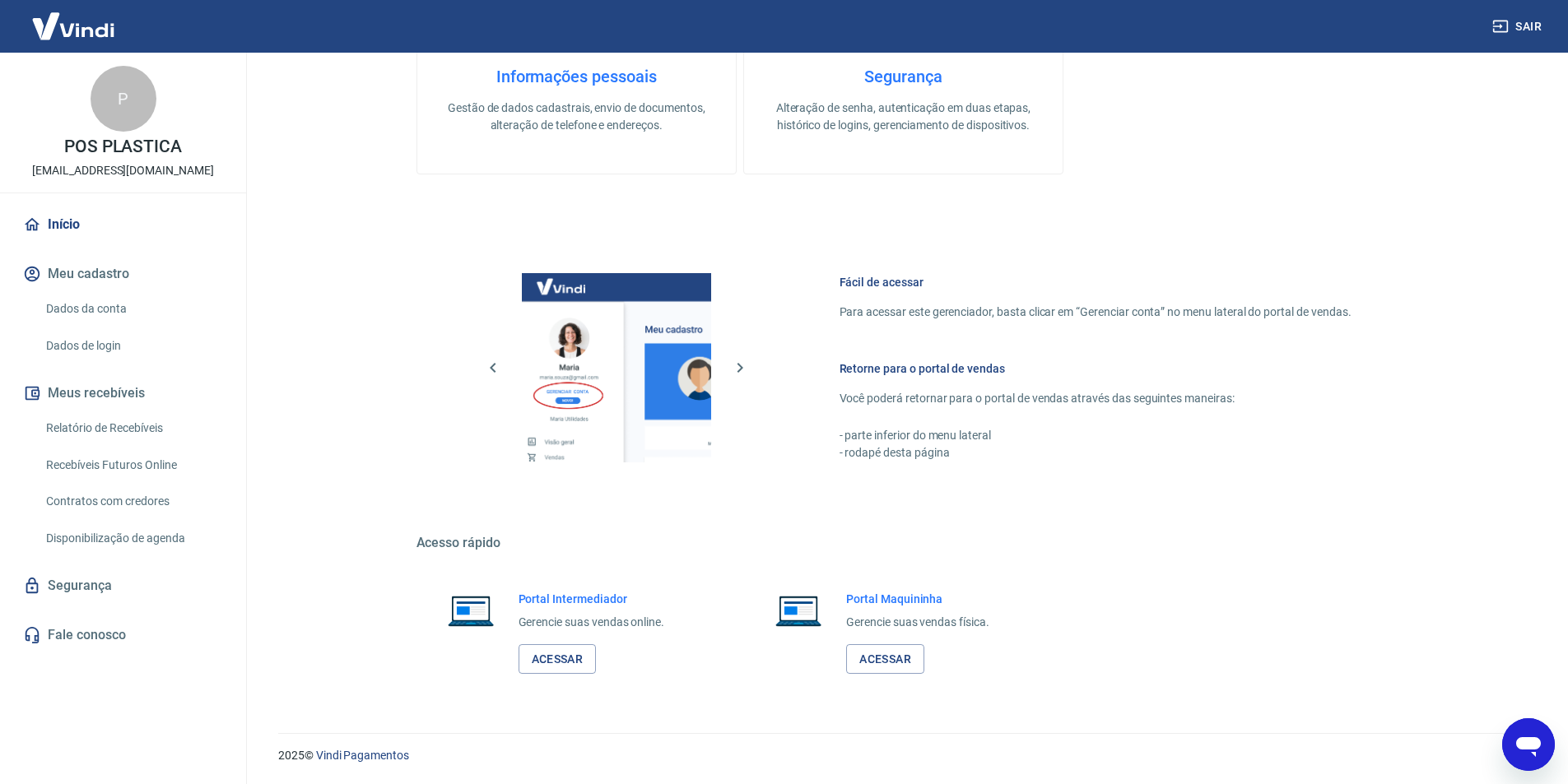
click at [1545, 743] on div "Abrir janela de mensagens" at bounding box center [1528, 744] width 49 height 49
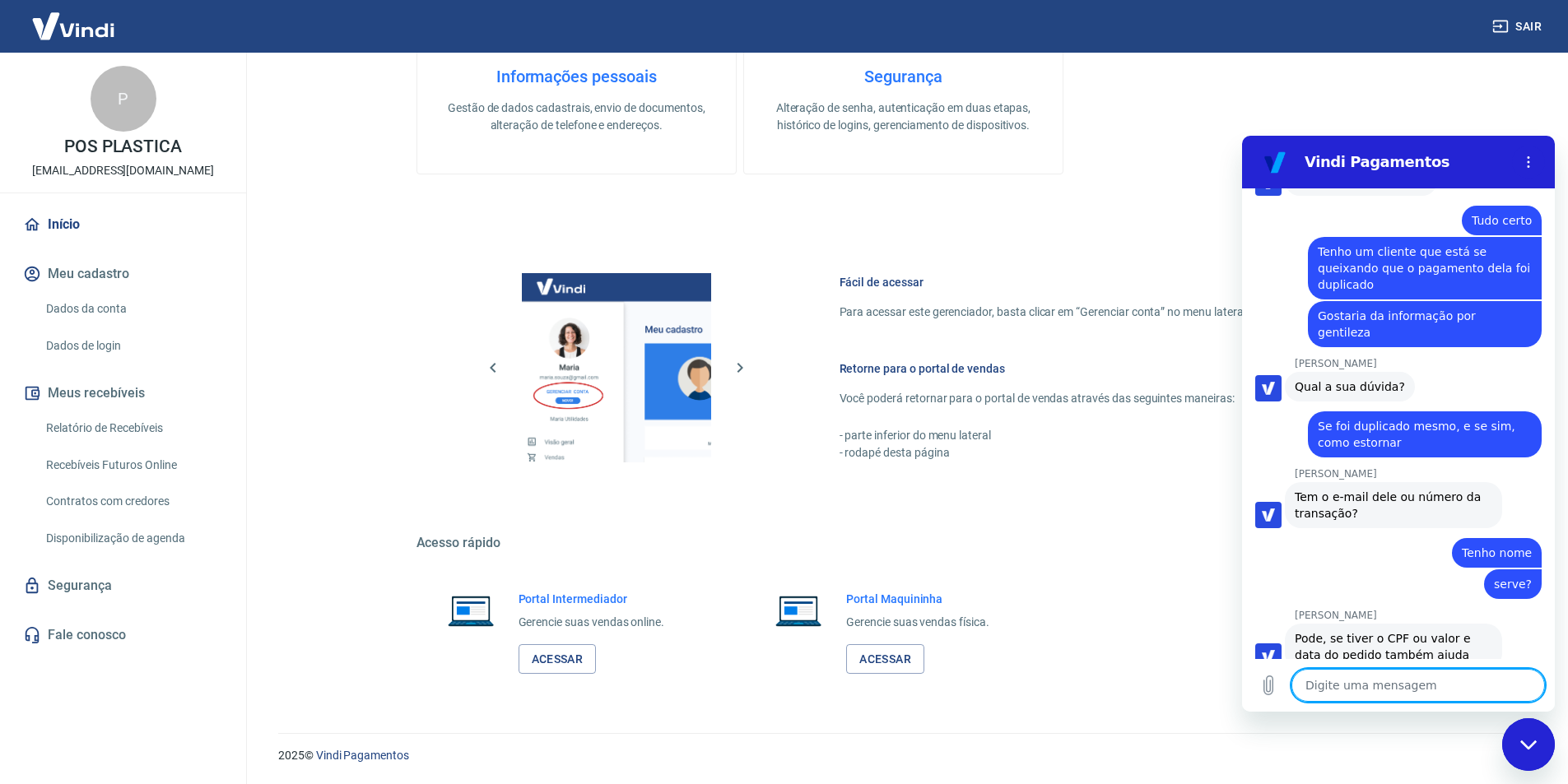
scroll to position [2760, 0]
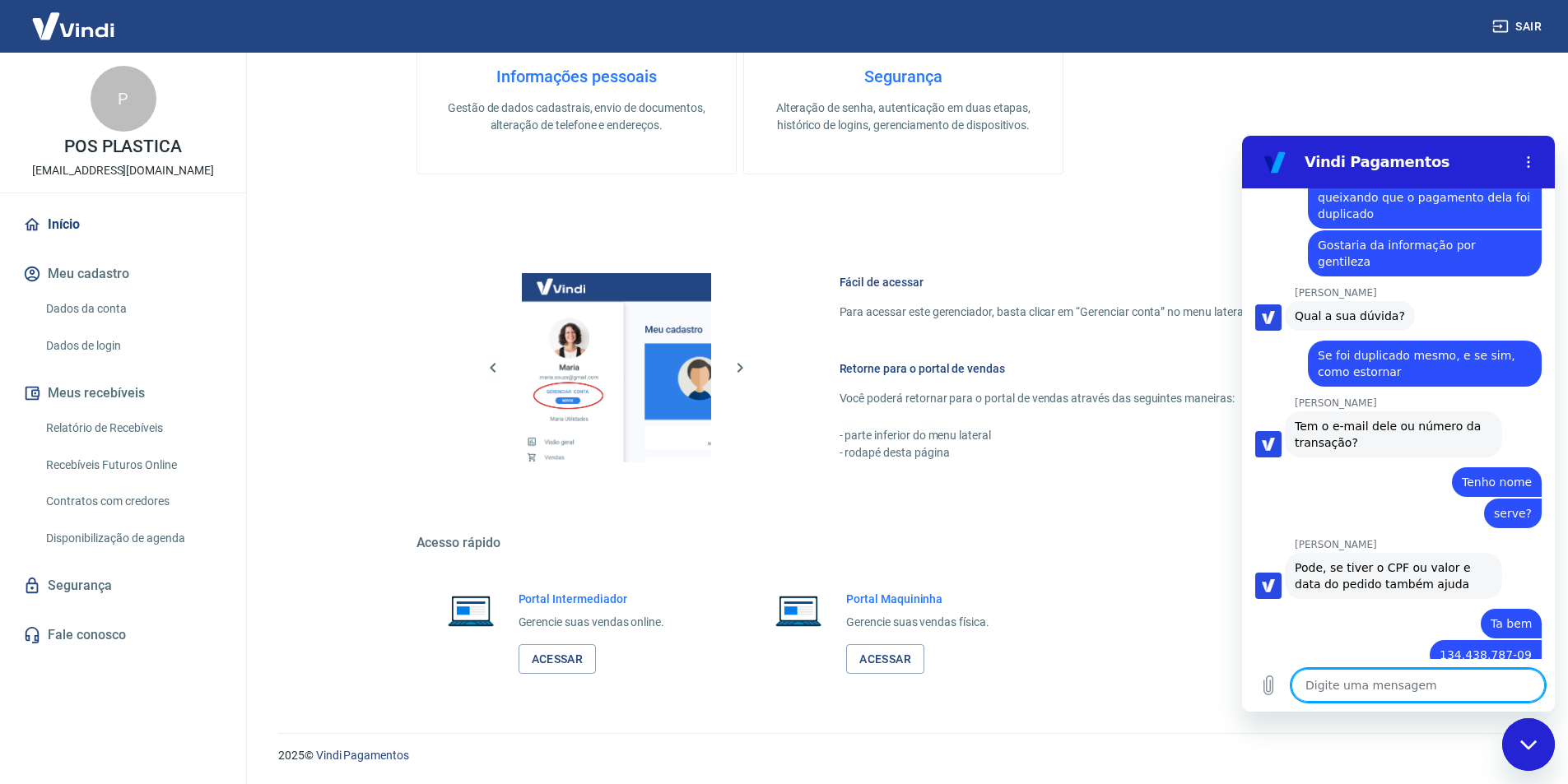
click at [1336, 692] on textarea at bounding box center [1418, 685] width 253 height 33
click at [1357, 689] on textarea "Então nã ofoi duplicado ?" at bounding box center [1418, 685] width 253 height 33
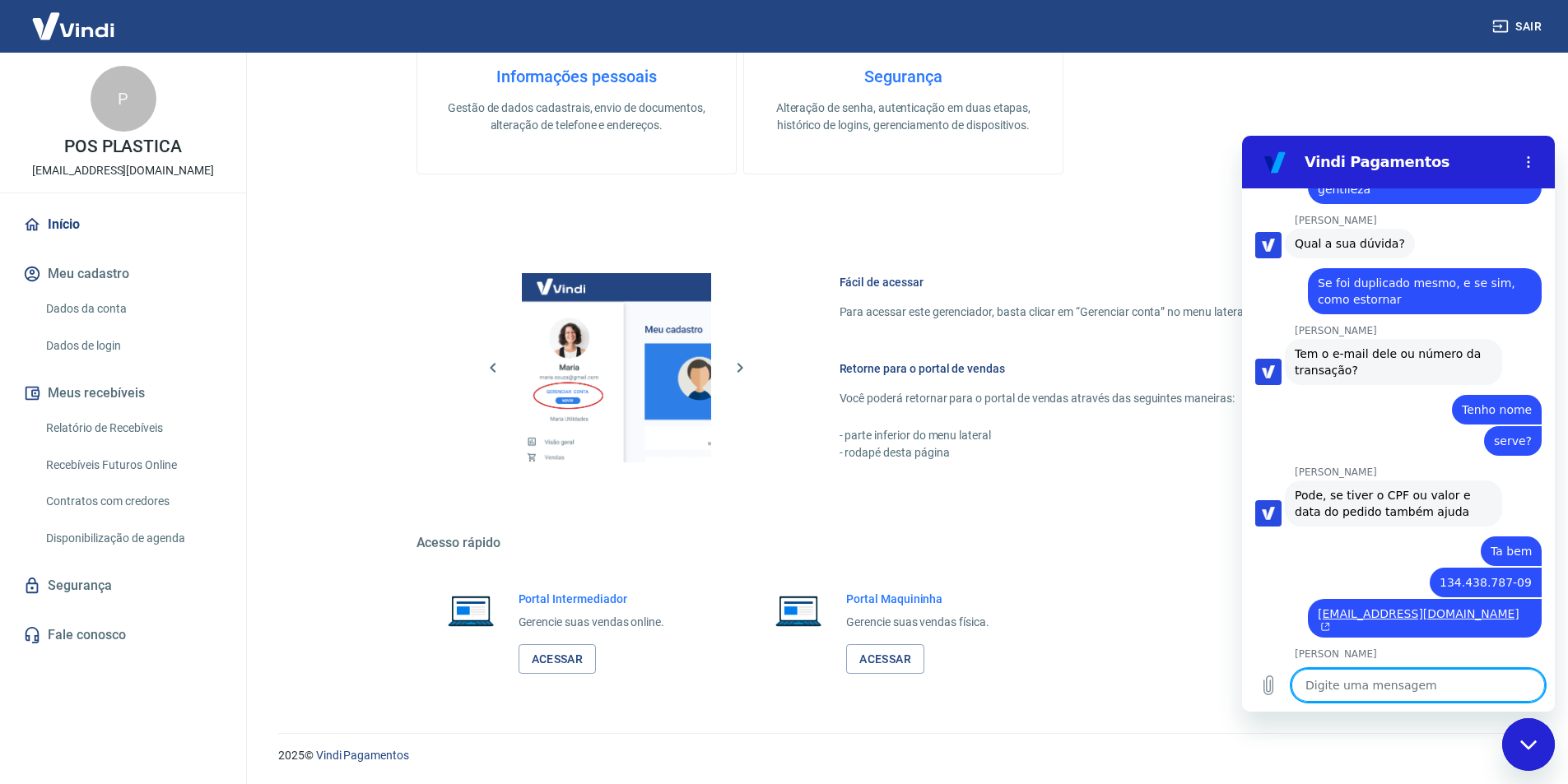
scroll to position [2831, 0]
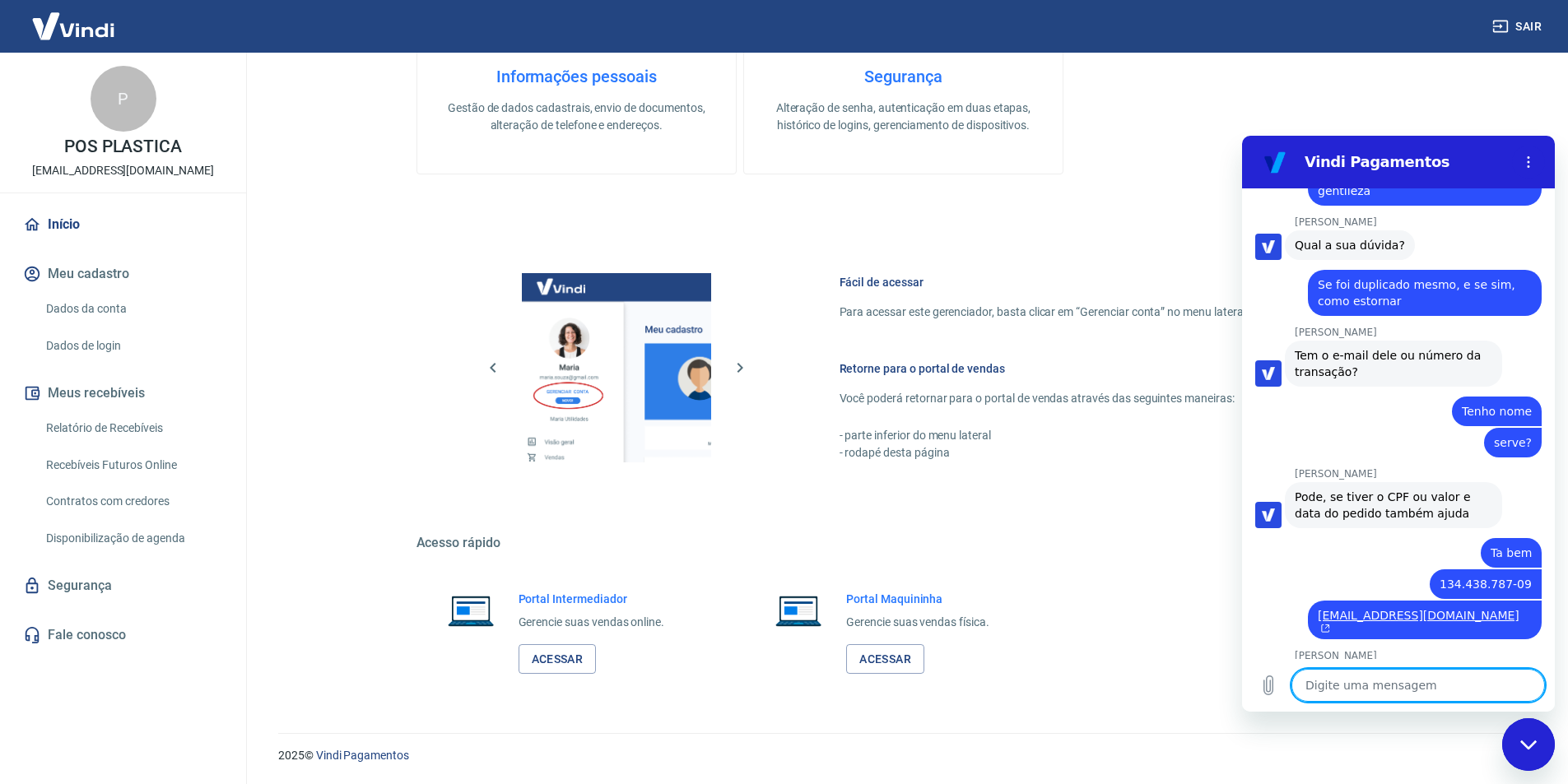
click at [1335, 684] on textarea at bounding box center [1418, 685] width 253 height 33
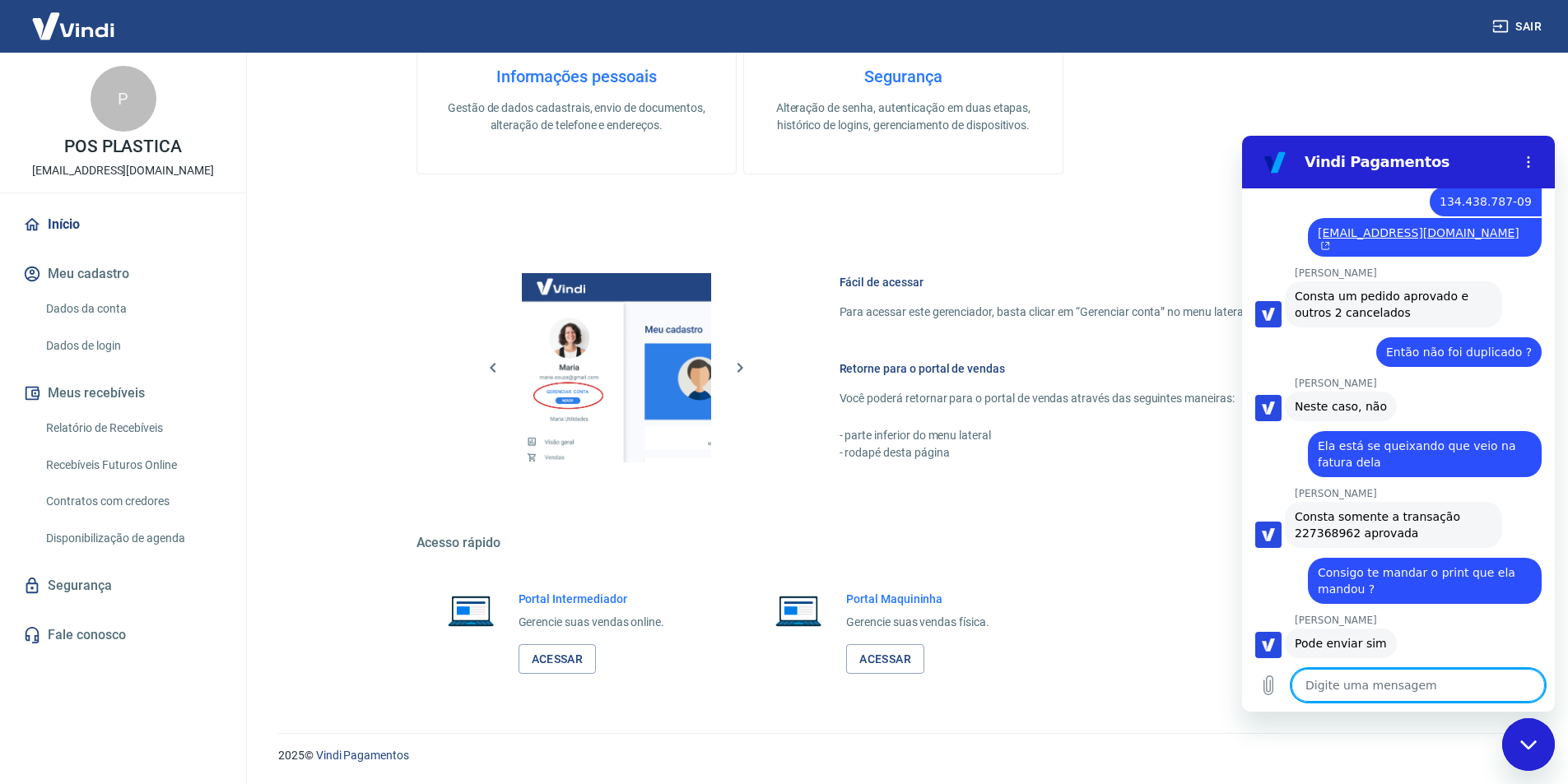
scroll to position [3221, 0]
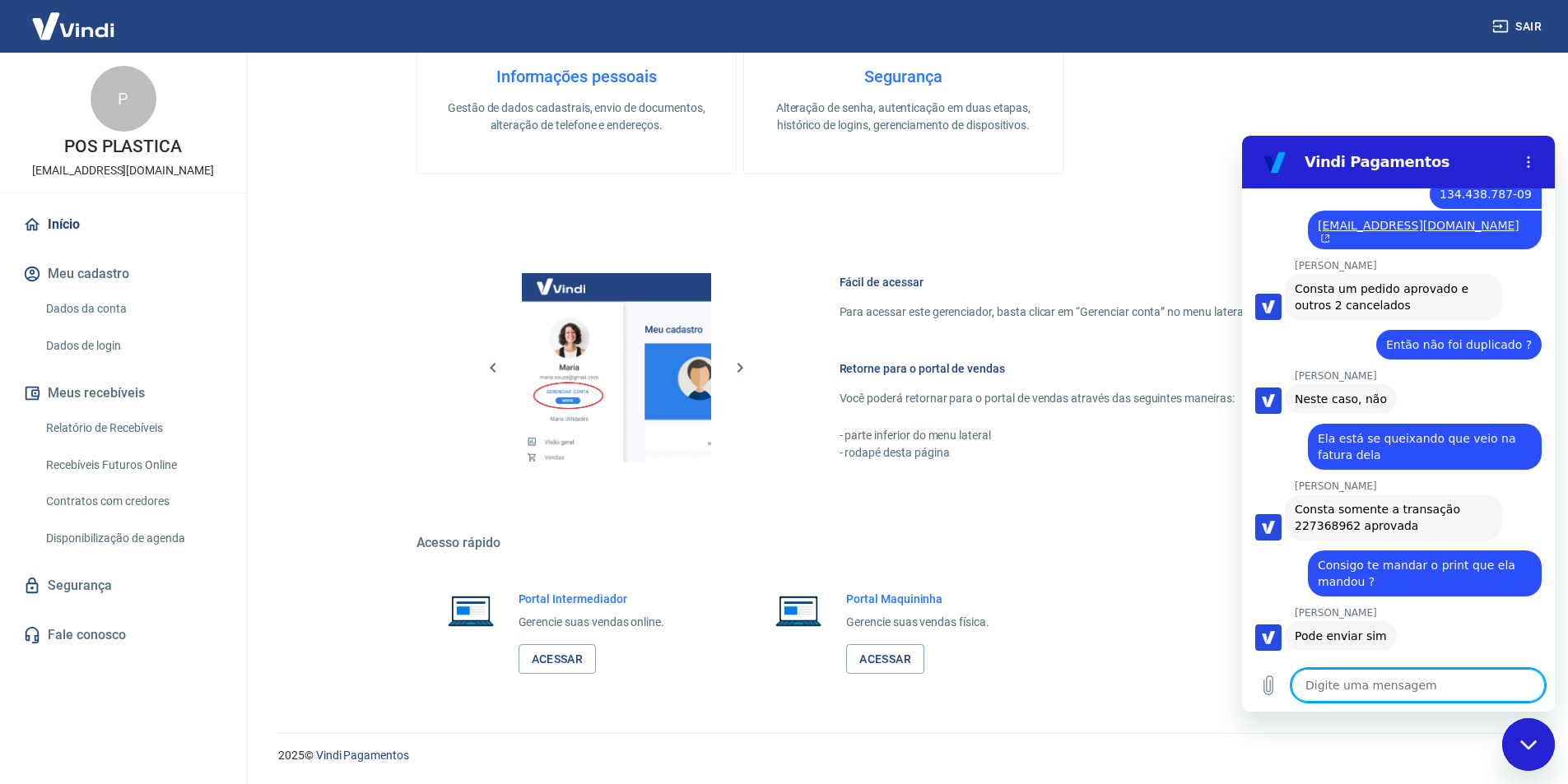
click at [1414, 660] on link "Abrir em [GEOGRAPHIC_DATA]" at bounding box center [1424, 720] width 234 height 120
click at [1352, 688] on textarea at bounding box center [1418, 685] width 253 height 33
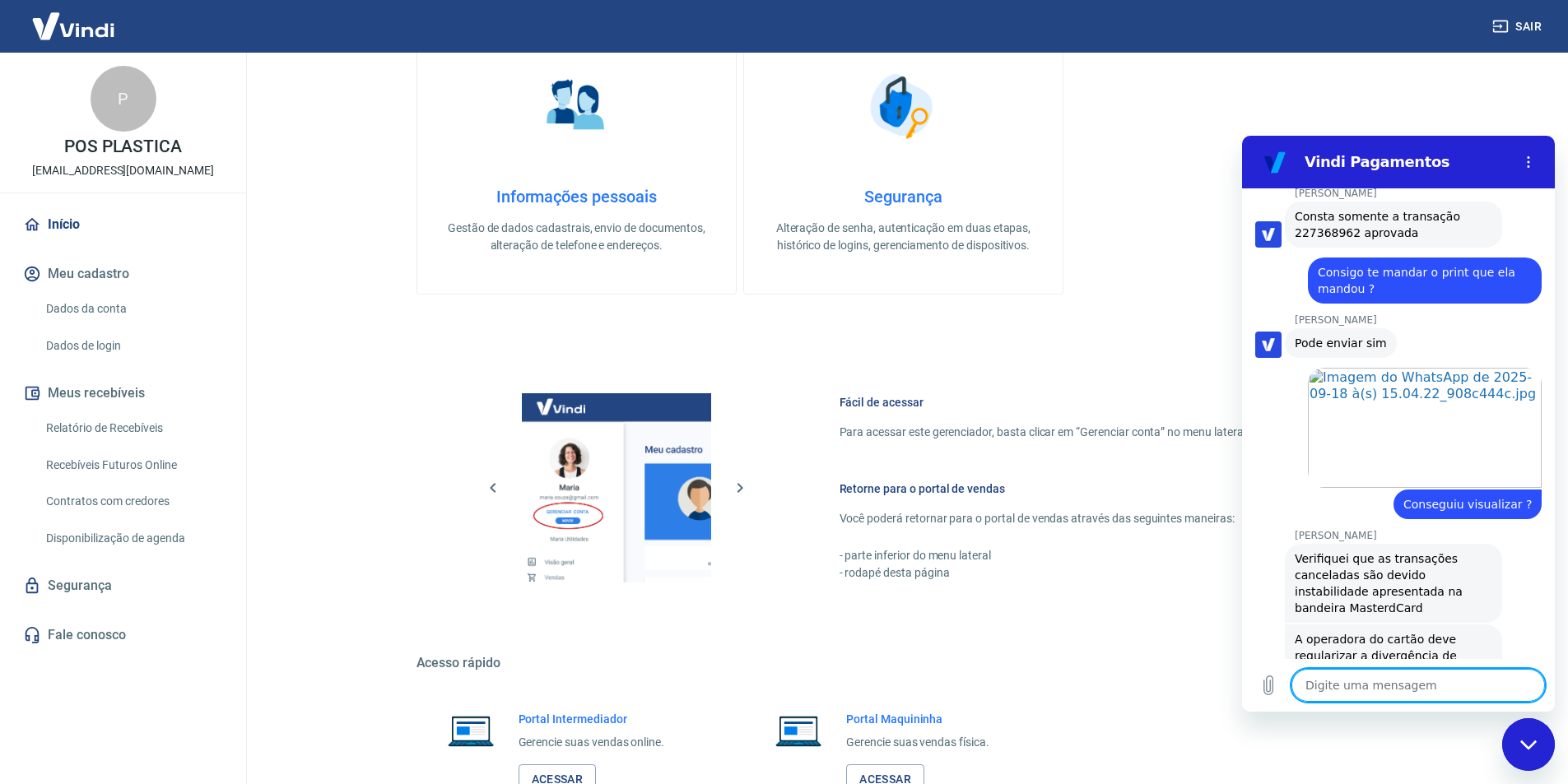
scroll to position [340, 0]
